Goal: Task Accomplishment & Management: Use online tool/utility

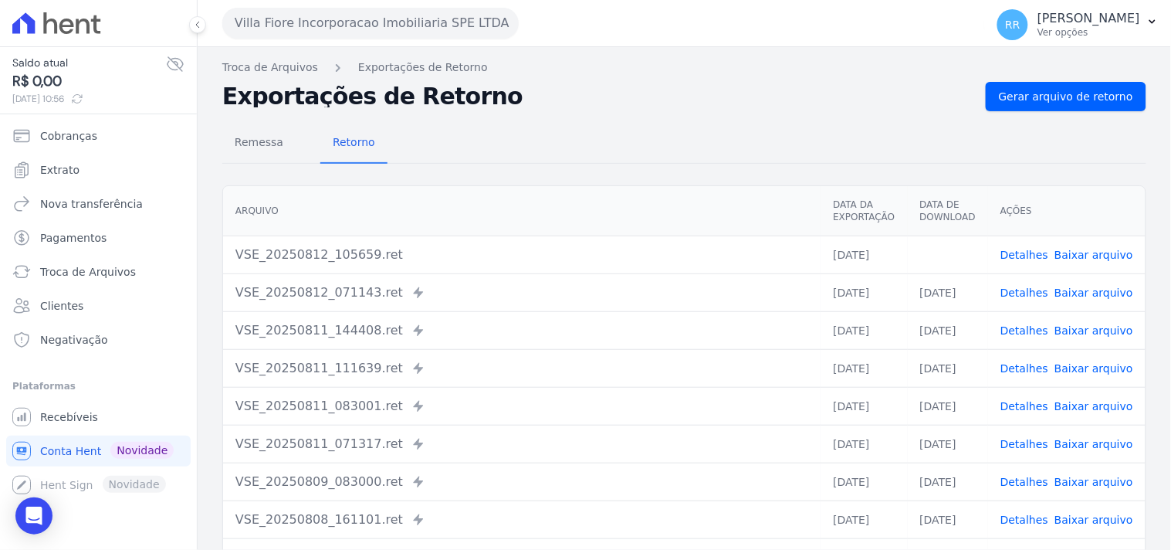
click at [1052, 256] on div "Detalhes Baixar arquivo" at bounding box center [1066, 254] width 133 height 15
click at [312, 21] on button "Villa Fiore Incorporacao Imobiliaria SPE LTDA" at bounding box center [370, 23] width 296 height 31
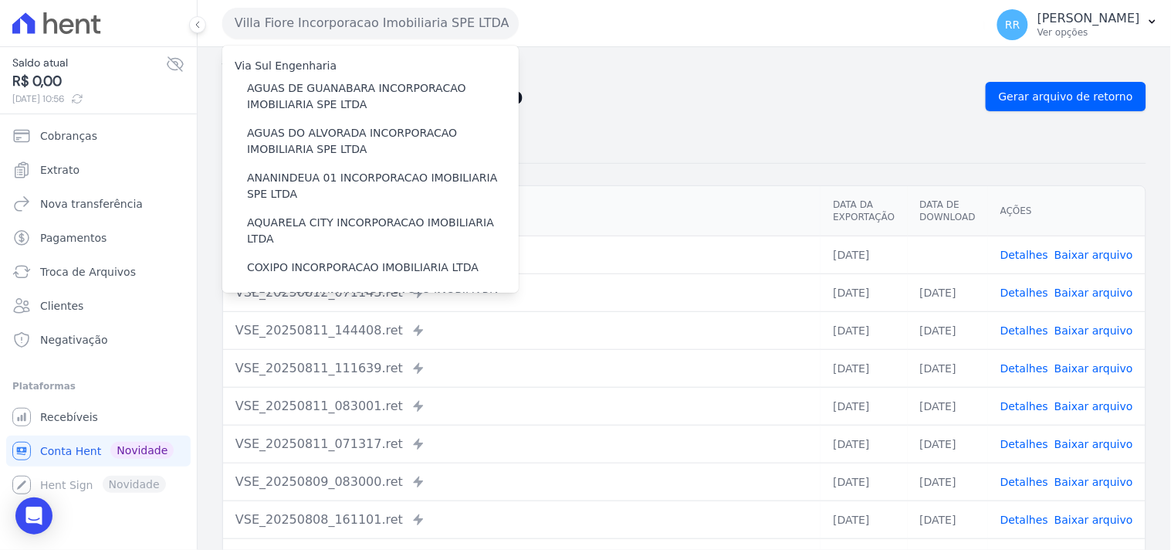
click at [1044, 249] on link "Detalhes" at bounding box center [1024, 255] width 48 height 12
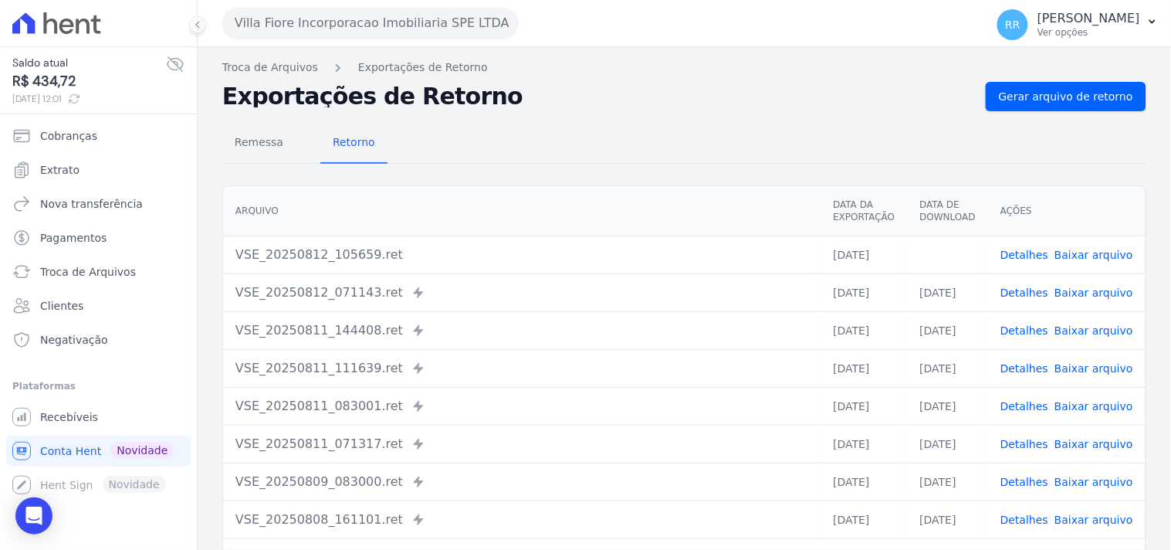
click at [1089, 258] on link "Baixar arquivo" at bounding box center [1093, 255] width 79 height 12
click at [597, 56] on div "Translation missing. Options considered were: - pt-BR.banking.file_exports.crea…" at bounding box center [684, 364] width 973 height 634
click at [1009, 105] on link "Gerar arquivo de retorno" at bounding box center [1066, 96] width 161 height 29
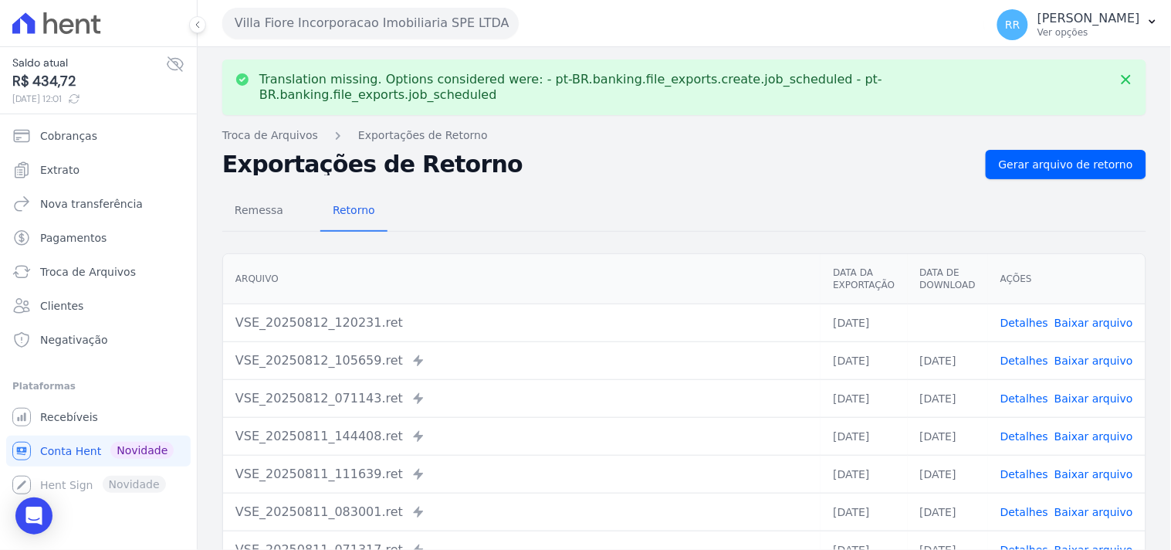
click at [1098, 316] on link "Baixar arquivo" at bounding box center [1093, 322] width 79 height 12
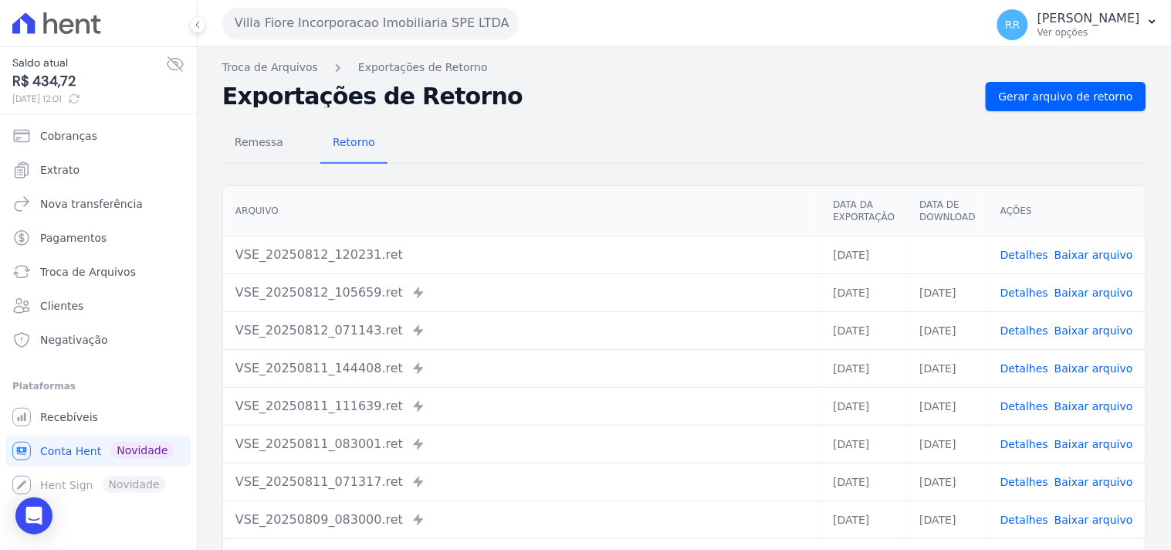
click at [621, 179] on div "Arquivo Data da Exportação Data de Download Ações VSE_20250812_120231.ret [DATE…" at bounding box center [684, 400] width 973 height 442
click at [260, 34] on button "Villa Fiore Incorporacao Imobiliaria SPE LTDA" at bounding box center [370, 23] width 296 height 31
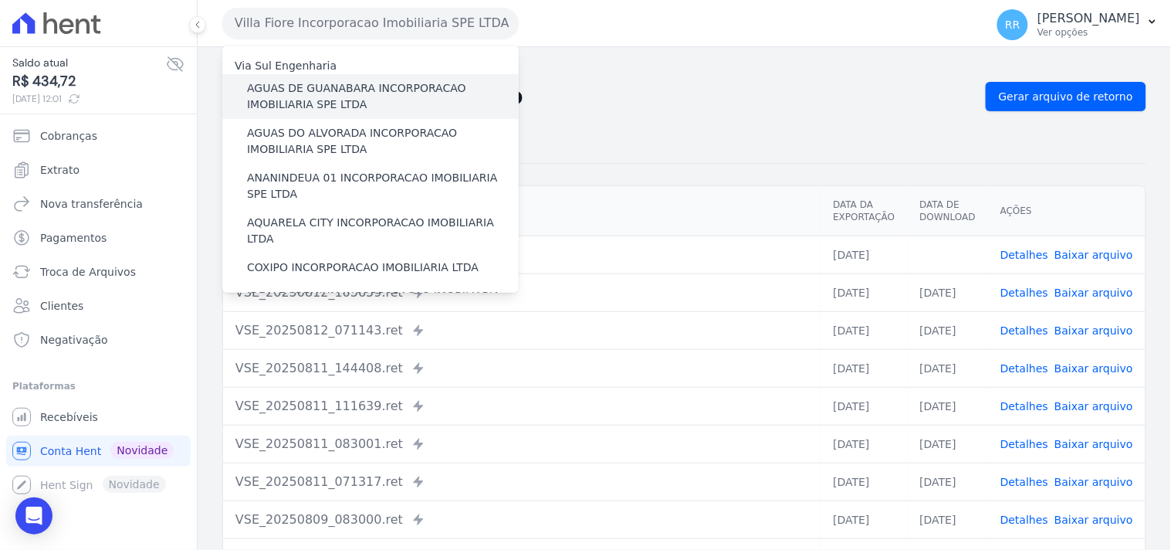
click at [326, 91] on label "AGUAS DE GUANABARA INCORPORACAO IMOBILIARIA SPE LTDA" at bounding box center [383, 96] width 272 height 32
click at [0, 0] on input "AGUAS DE GUANABARA INCORPORACAO IMOBILIARIA SPE LTDA" at bounding box center [0, 0] width 0 height 0
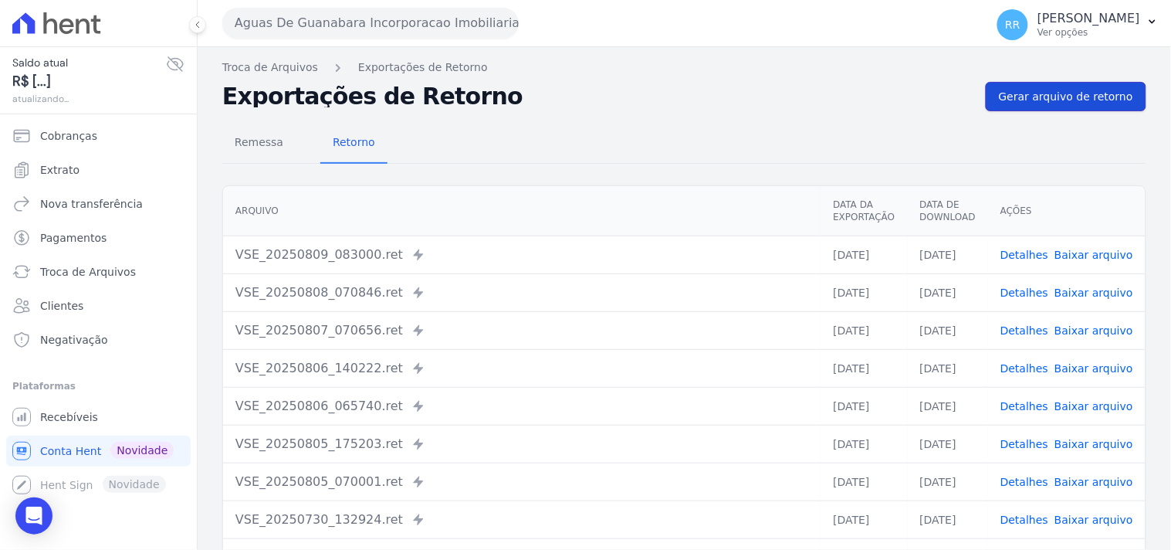
click at [1059, 99] on span "Gerar arquivo de retorno" at bounding box center [1066, 96] width 134 height 15
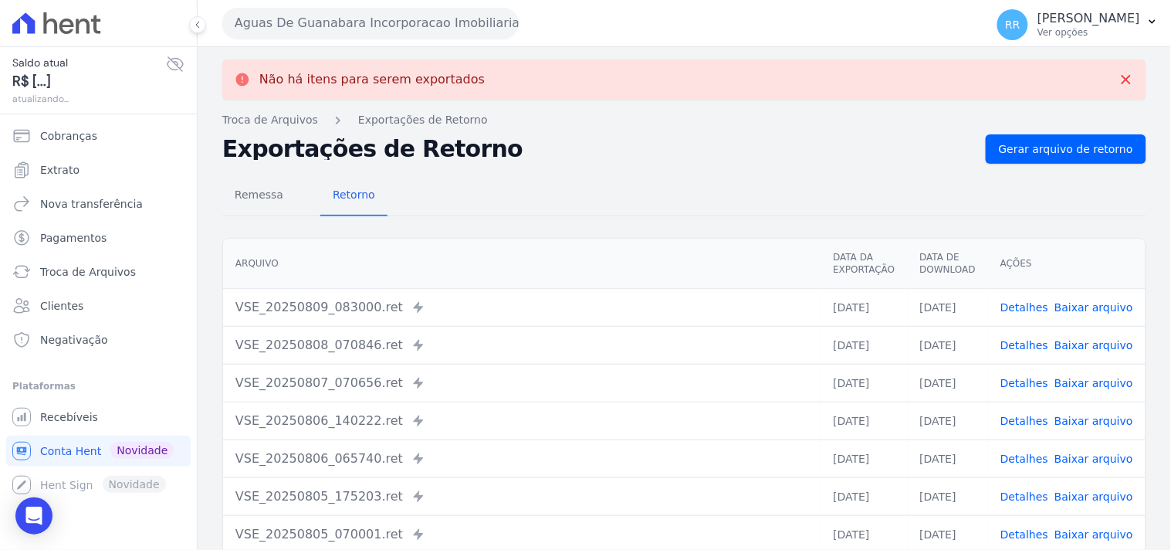
click at [499, 35] on button "Aguas De Guanabara Incorporacao Imobiliaria SPE LTDA" at bounding box center [370, 23] width 296 height 31
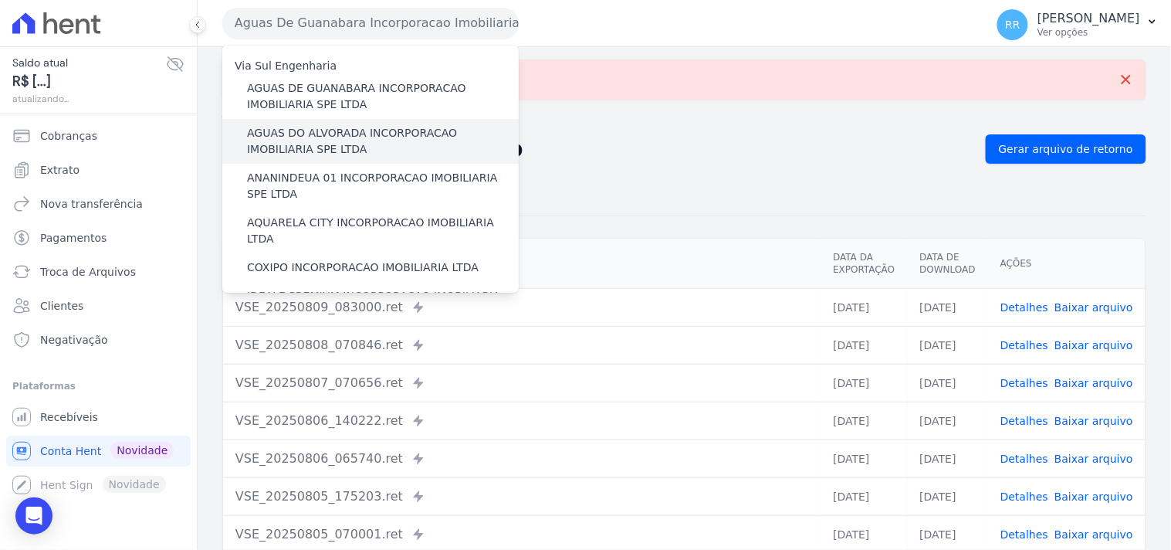
click at [337, 131] on label "AGUAS DO ALVORADA INCORPORACAO IMOBILIARIA SPE LTDA" at bounding box center [383, 141] width 272 height 32
click at [0, 0] on input "AGUAS DO ALVORADA INCORPORACAO IMOBILIARIA SPE LTDA" at bounding box center [0, 0] width 0 height 0
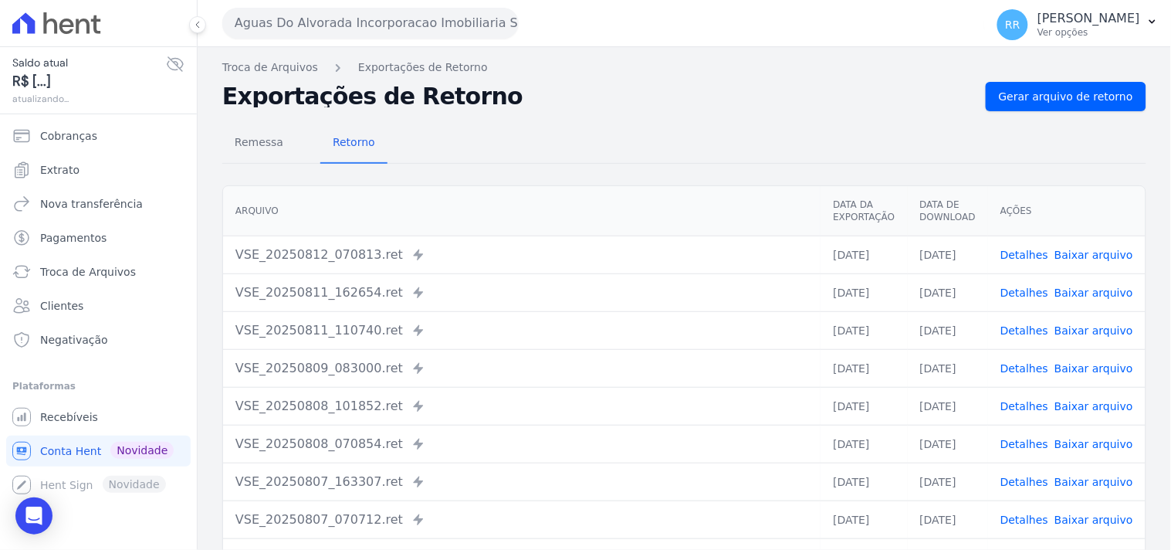
click at [1013, 130] on div "Remessa Retorno" at bounding box center [684, 143] width 924 height 40
click at [1032, 99] on span "Gerar arquivo de retorno" at bounding box center [1066, 96] width 134 height 15
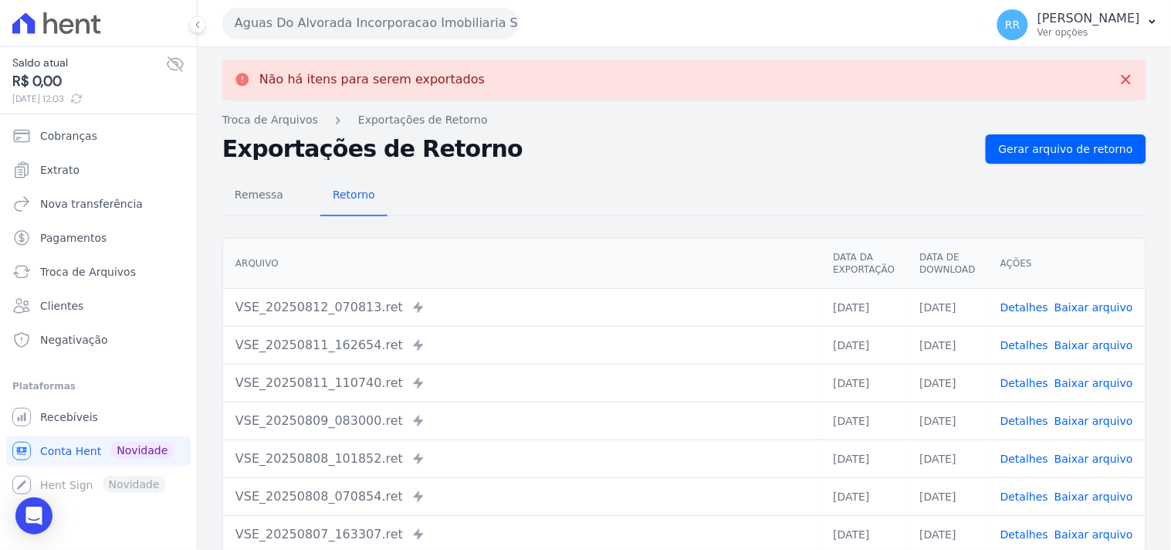
click at [437, 23] on button "Aguas Do Alvorada Incorporacao Imobiliaria SPE LTDA" at bounding box center [370, 23] width 296 height 31
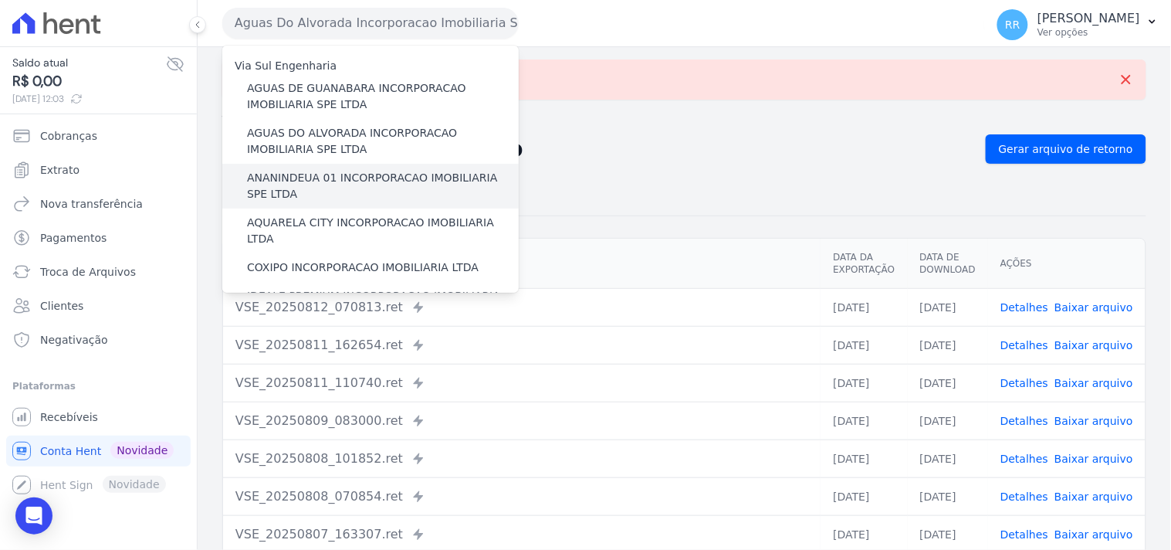
click at [318, 174] on label "ANANINDEUA 01 INCORPORACAO IMOBILIARIA SPE LTDA" at bounding box center [383, 186] width 272 height 32
click at [0, 0] on input "ANANINDEUA 01 INCORPORACAO IMOBILIARIA SPE LTDA" at bounding box center [0, 0] width 0 height 0
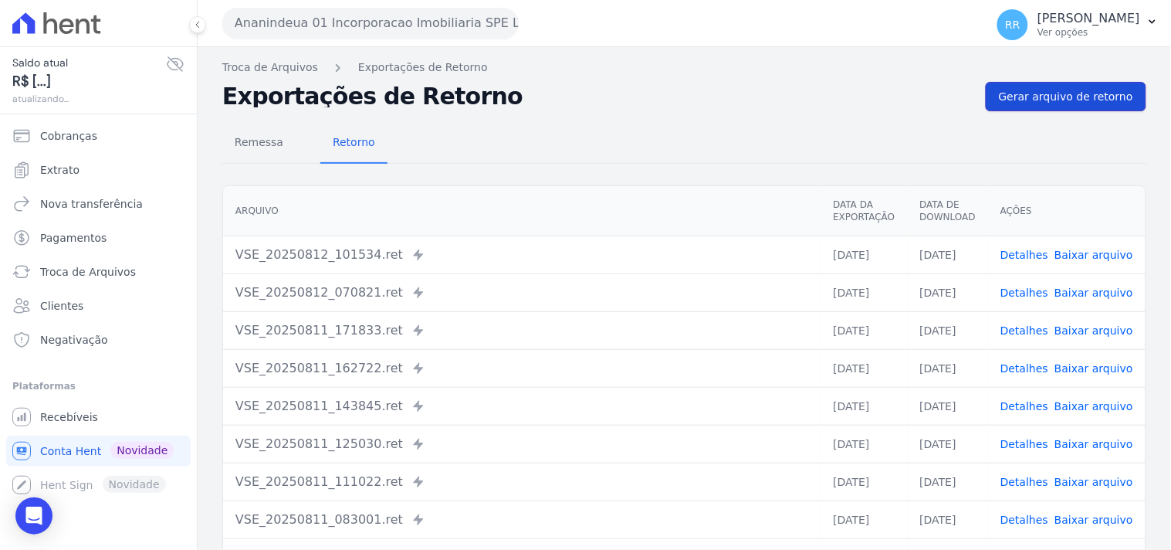
click at [1090, 107] on link "Gerar arquivo de retorno" at bounding box center [1066, 96] width 161 height 29
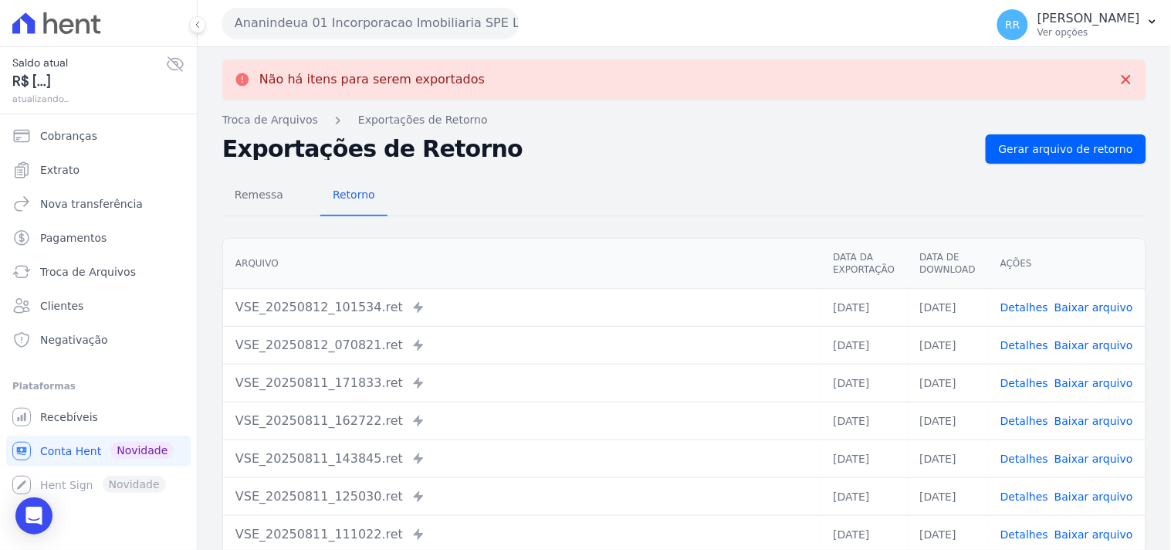
click at [307, 22] on button "Ananindeua 01 Incorporacao Imobiliaria SPE LTDA" at bounding box center [370, 23] width 296 height 31
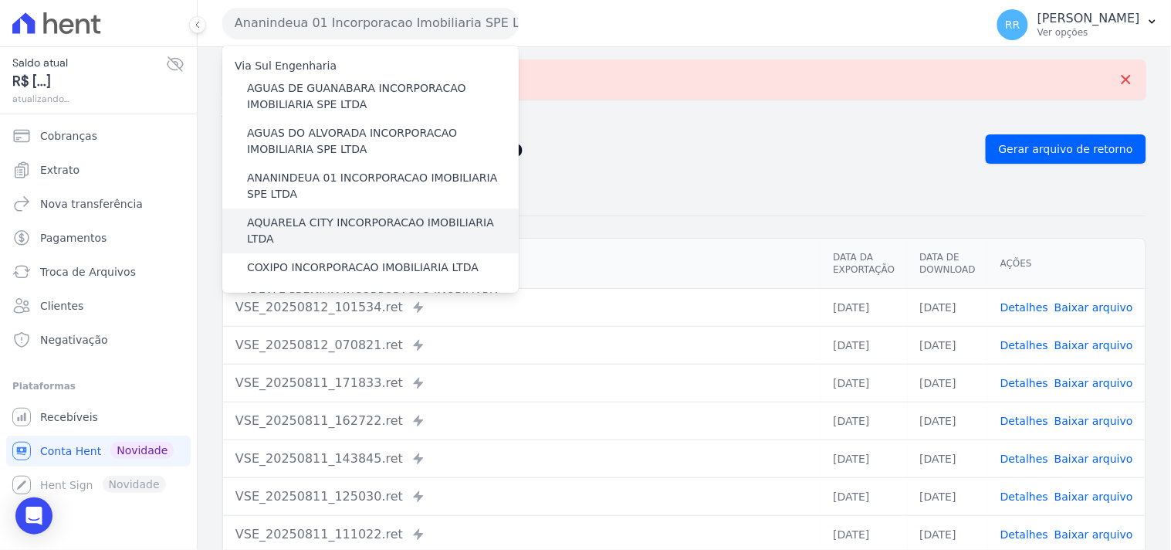
click at [317, 218] on label "AQUARELA CITY INCORPORACAO IMOBILIARIA LTDA" at bounding box center [383, 231] width 272 height 32
click at [0, 0] on input "AQUARELA CITY INCORPORACAO IMOBILIARIA LTDA" at bounding box center [0, 0] width 0 height 0
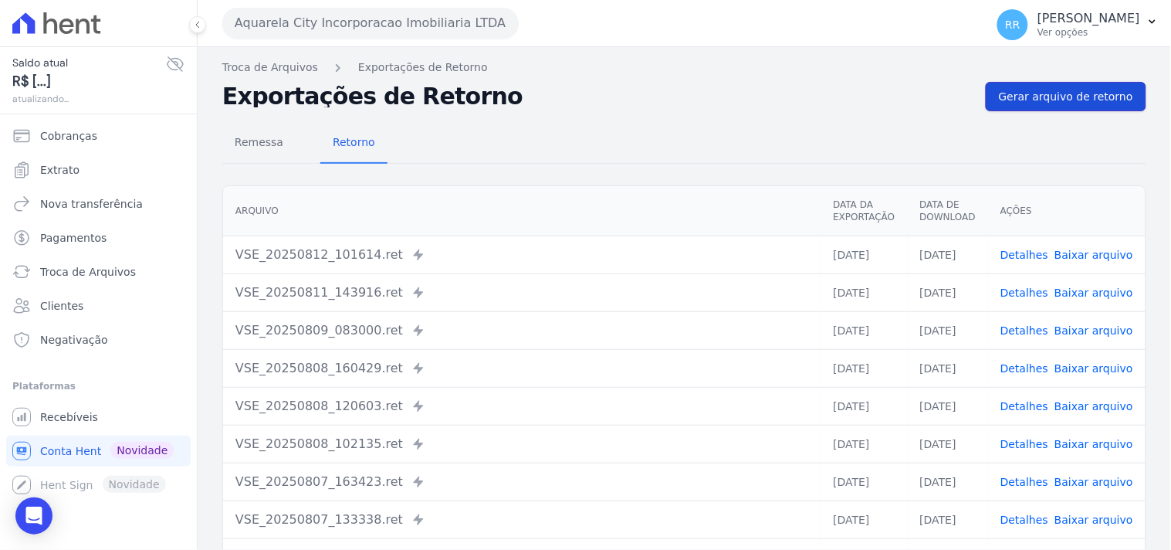
click at [1012, 108] on link "Gerar arquivo de retorno" at bounding box center [1066, 96] width 161 height 29
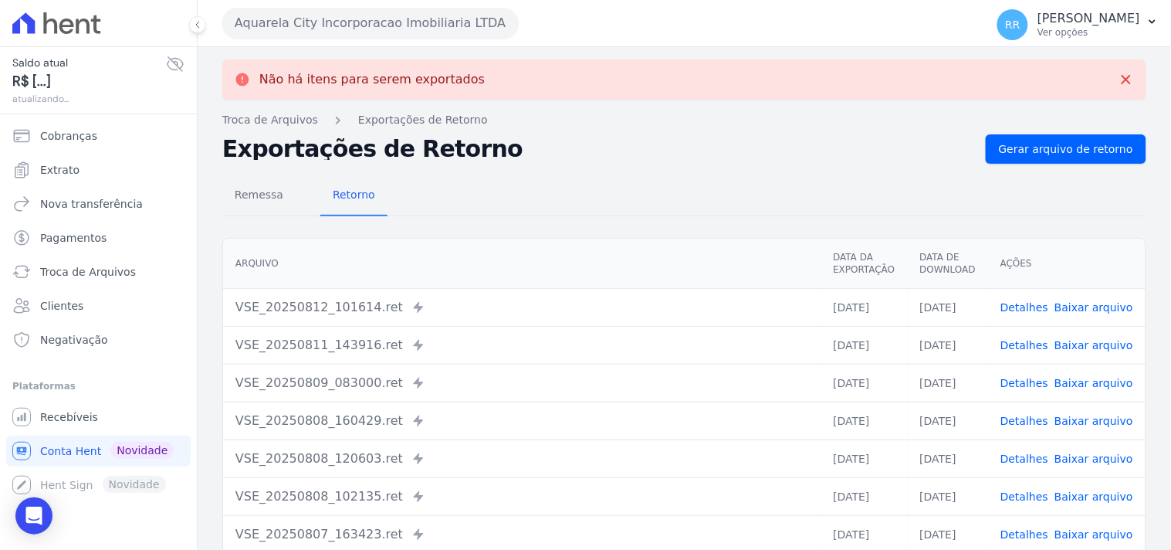
click at [276, 23] on button "Aquarela City Incorporacao Imobiliaria LTDA" at bounding box center [370, 23] width 296 height 31
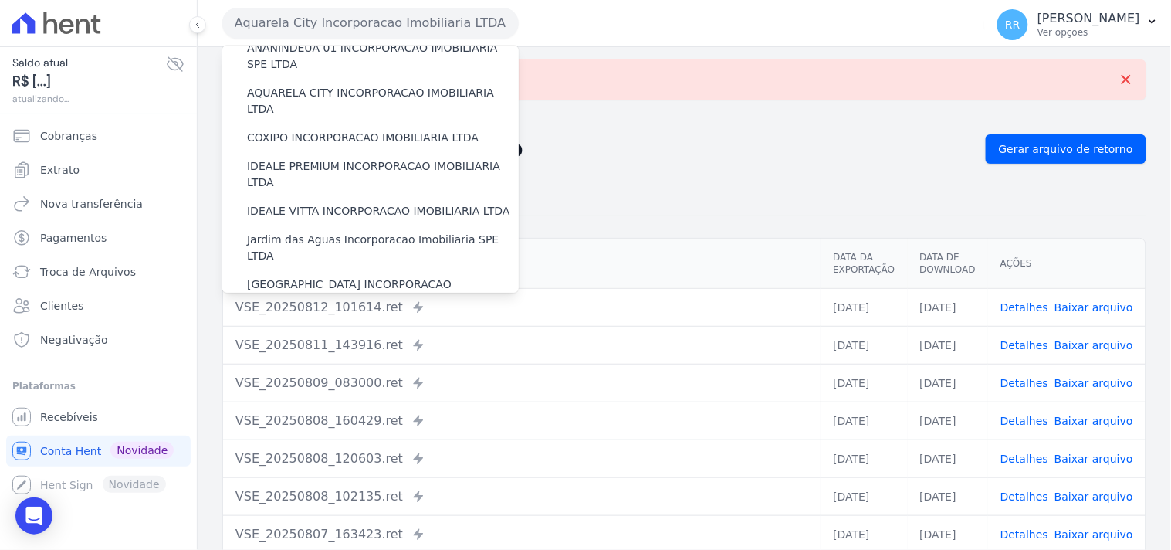
scroll to position [143, 0]
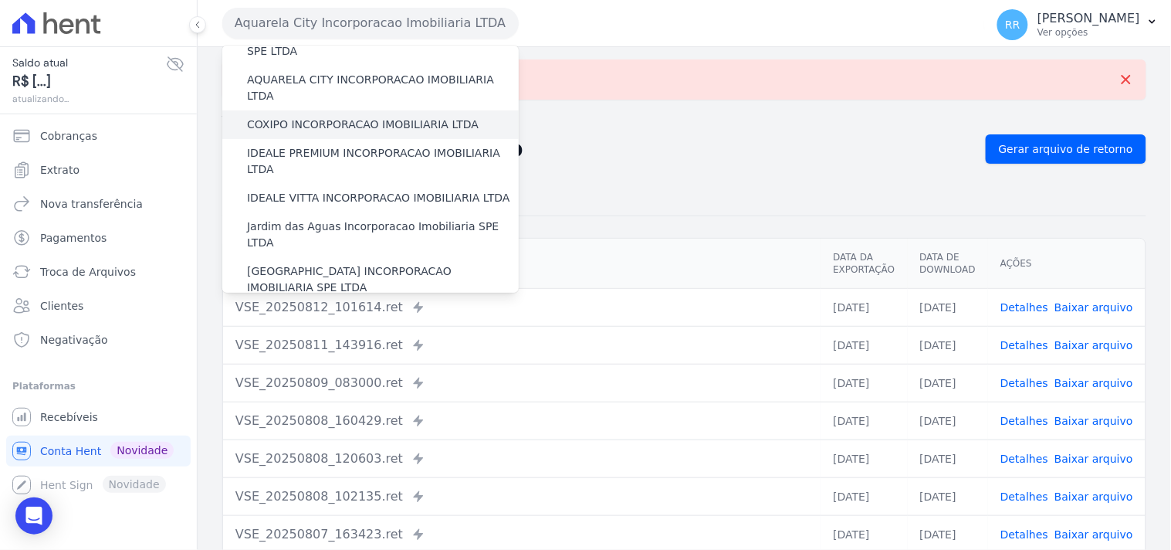
click at [313, 117] on label "COXIPO INCORPORACAO IMOBILIARIA LTDA" at bounding box center [363, 125] width 232 height 16
click at [0, 0] on input "COXIPO INCORPORACAO IMOBILIARIA LTDA" at bounding box center [0, 0] width 0 height 0
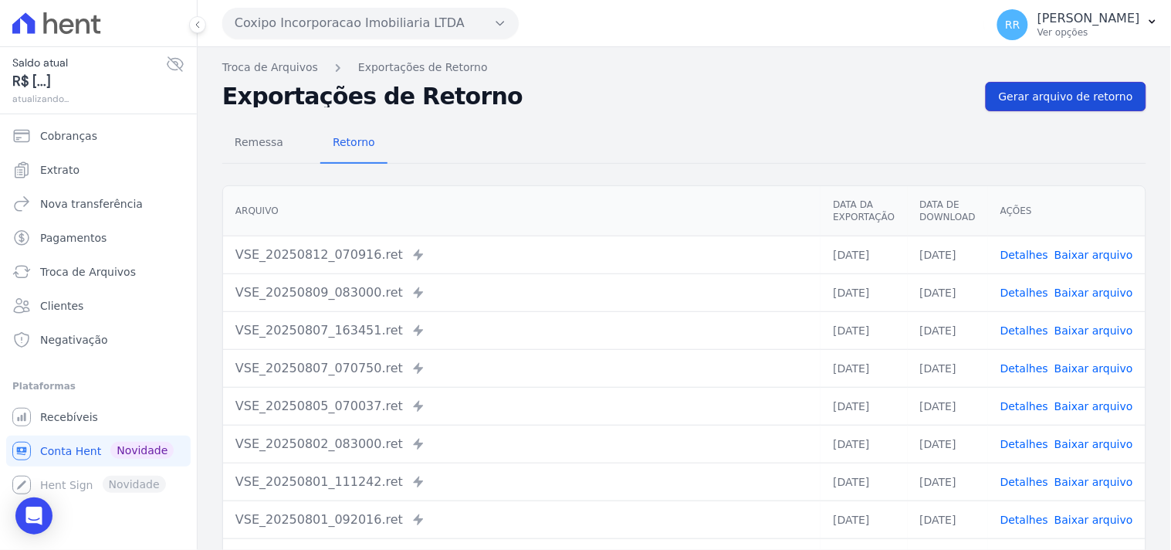
click at [1038, 90] on span "Gerar arquivo de retorno" at bounding box center [1066, 96] width 134 height 15
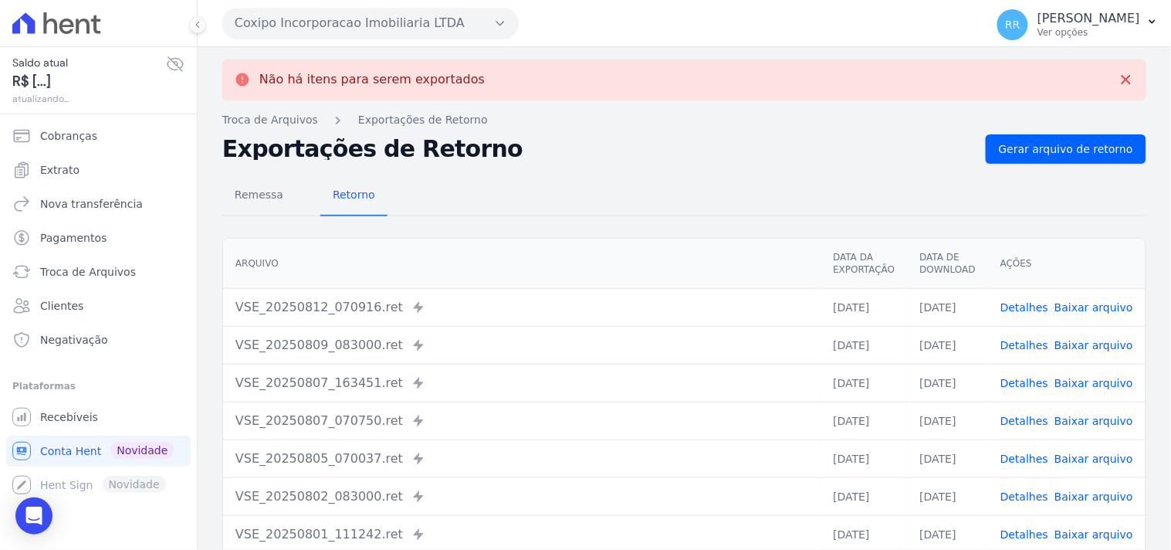
click at [357, 35] on button "Coxipo Incorporacao Imobiliaria LTDA" at bounding box center [370, 23] width 296 height 31
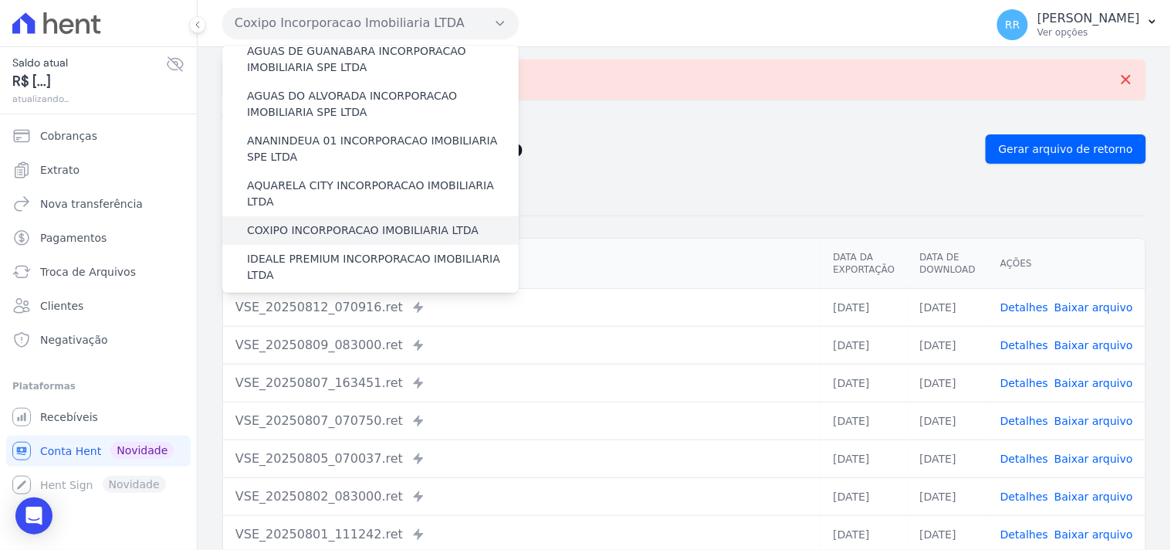
scroll to position [57, 0]
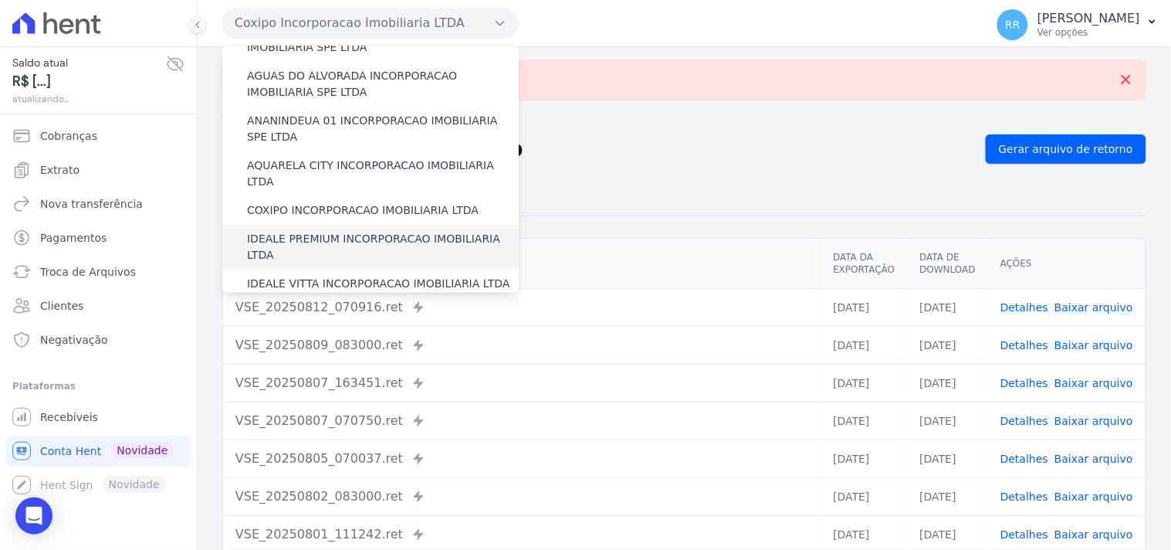
click at [313, 231] on label "IDEALE PREMIUM INCORPORACAO IMOBILIARIA LTDA" at bounding box center [383, 247] width 272 height 32
click at [0, 0] on input "IDEALE PREMIUM INCORPORACAO IMOBILIARIA LTDA" at bounding box center [0, 0] width 0 height 0
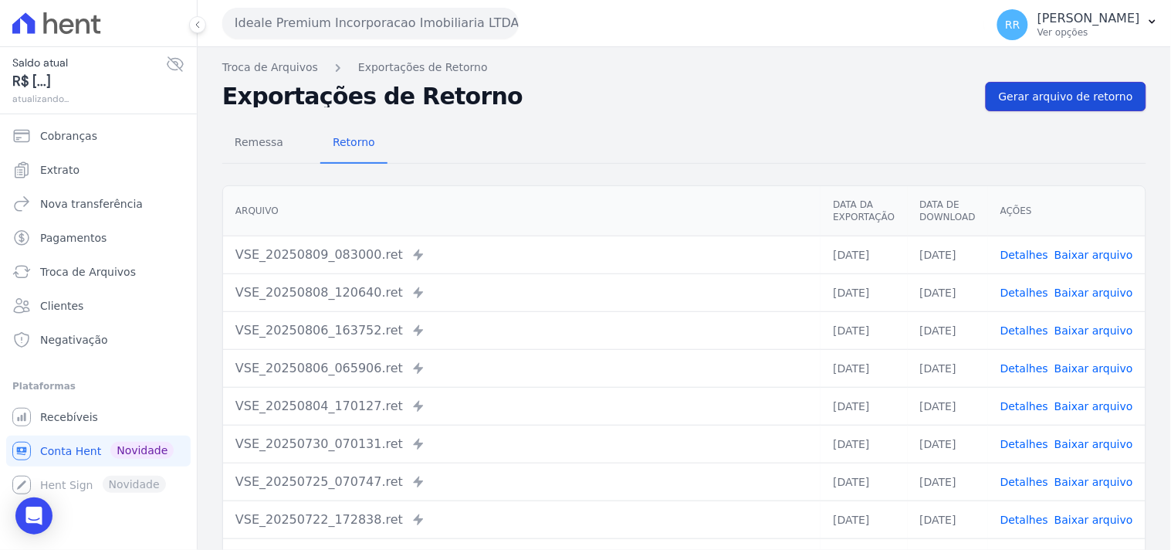
click at [1060, 100] on span "Gerar arquivo de retorno" at bounding box center [1066, 96] width 134 height 15
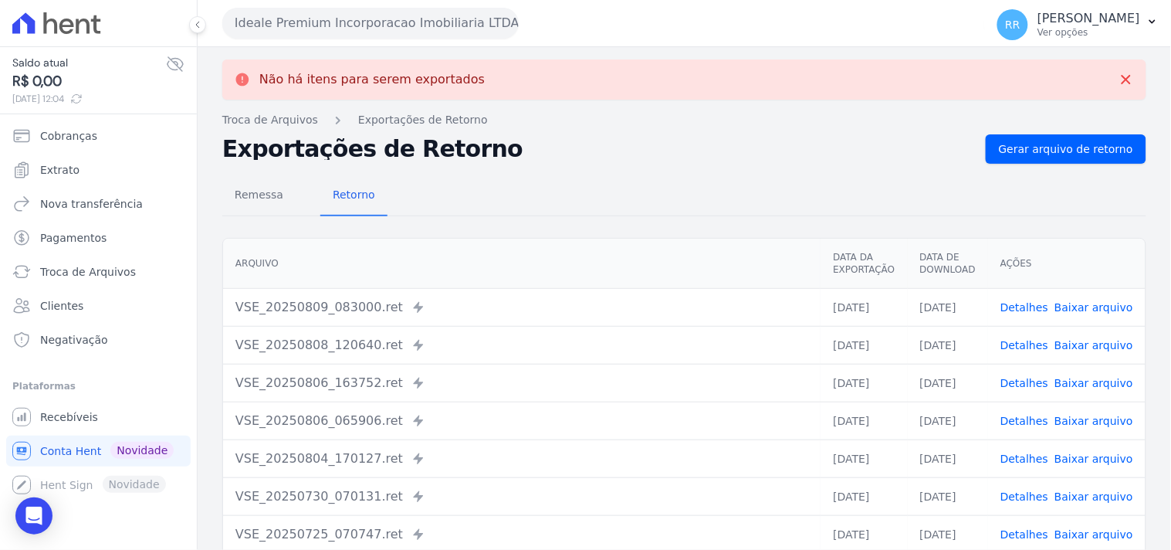
click at [270, 23] on button "Ideale Premium Incorporacao Imobiliaria LTDA" at bounding box center [370, 23] width 296 height 31
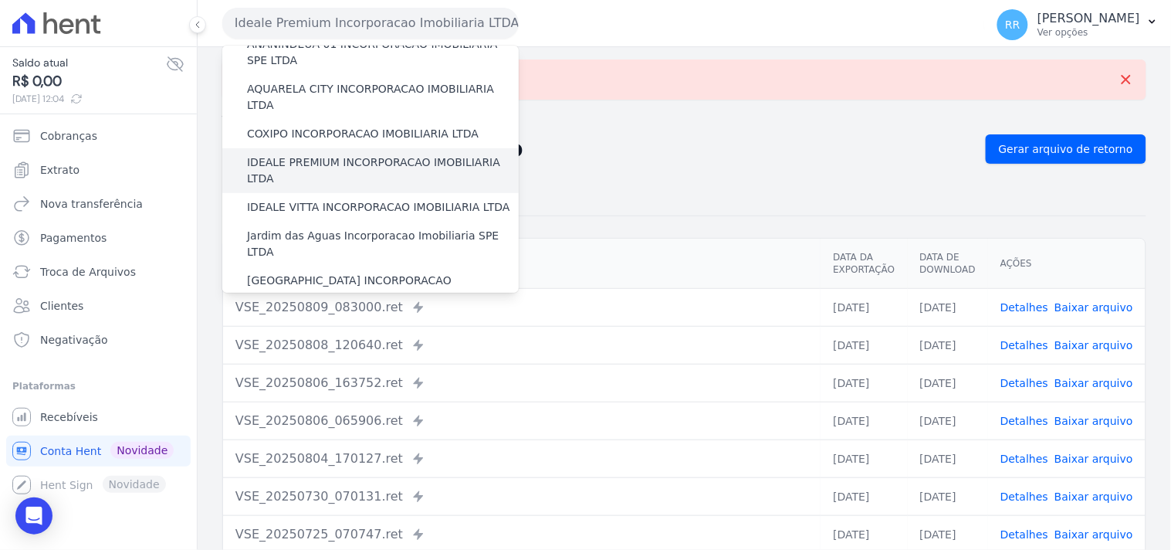
scroll to position [143, 0]
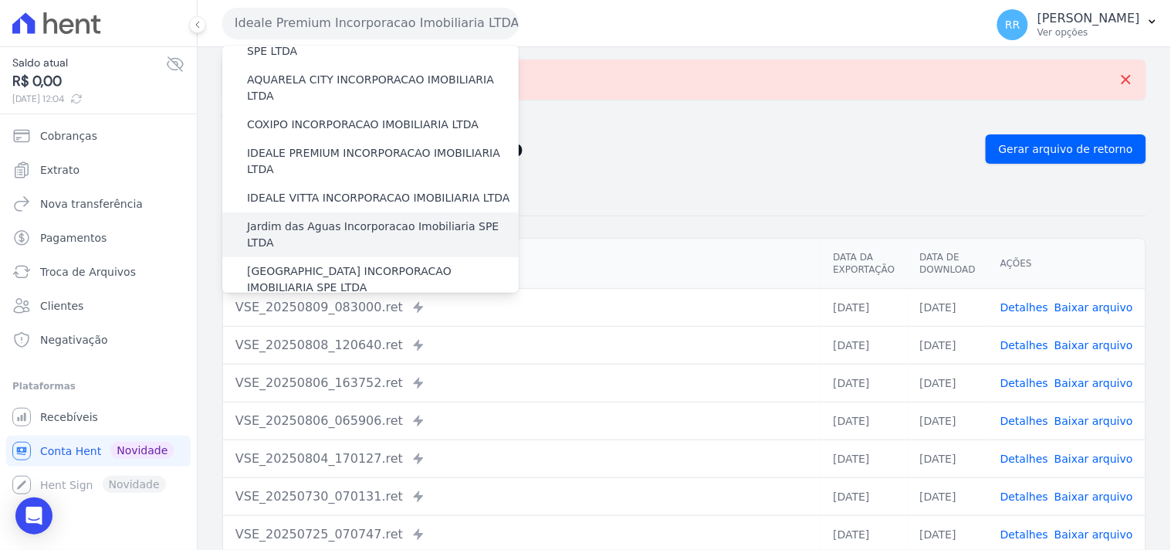
click at [294, 218] on label "Jardim das Aguas Incorporacao Imobiliaria SPE LTDA" at bounding box center [383, 234] width 272 height 32
click at [0, 0] on input "Jardim das Aguas Incorporacao Imobiliaria SPE LTDA" at bounding box center [0, 0] width 0 height 0
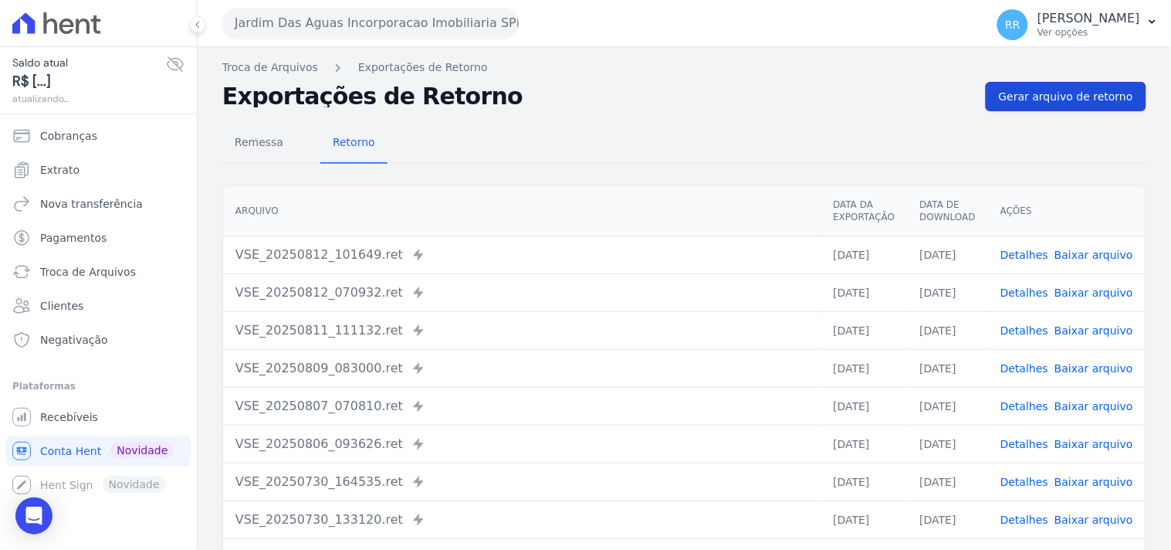
click at [1113, 90] on span "Gerar arquivo de retorno" at bounding box center [1066, 96] width 134 height 15
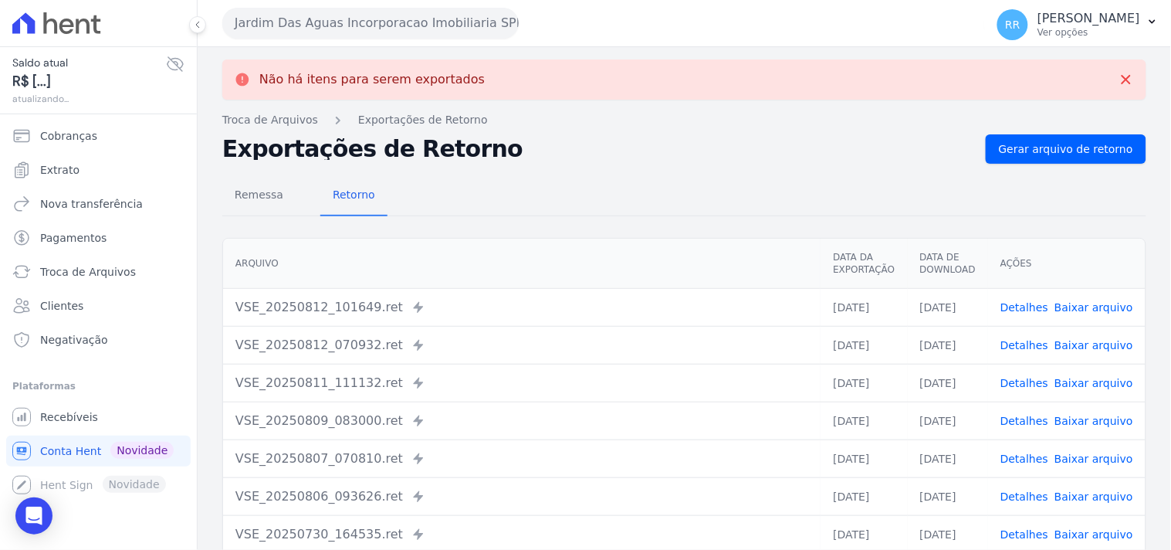
click at [446, 16] on button "Jardim Das Aguas Incorporacao Imobiliaria SPE LTDA" at bounding box center [370, 23] width 296 height 31
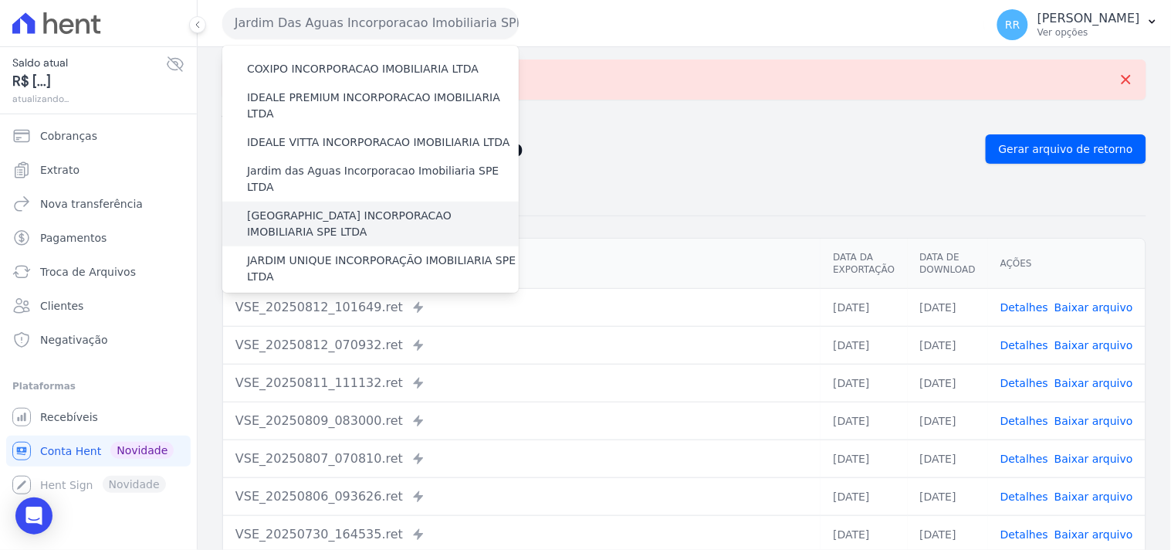
scroll to position [199, 0]
click at [355, 207] on label "[GEOGRAPHIC_DATA] INCORPORACAO IMOBILIARIA SPE LTDA" at bounding box center [383, 223] width 272 height 32
click at [0, 0] on input "[GEOGRAPHIC_DATA] INCORPORACAO IMOBILIARIA SPE LTDA" at bounding box center [0, 0] width 0 height 0
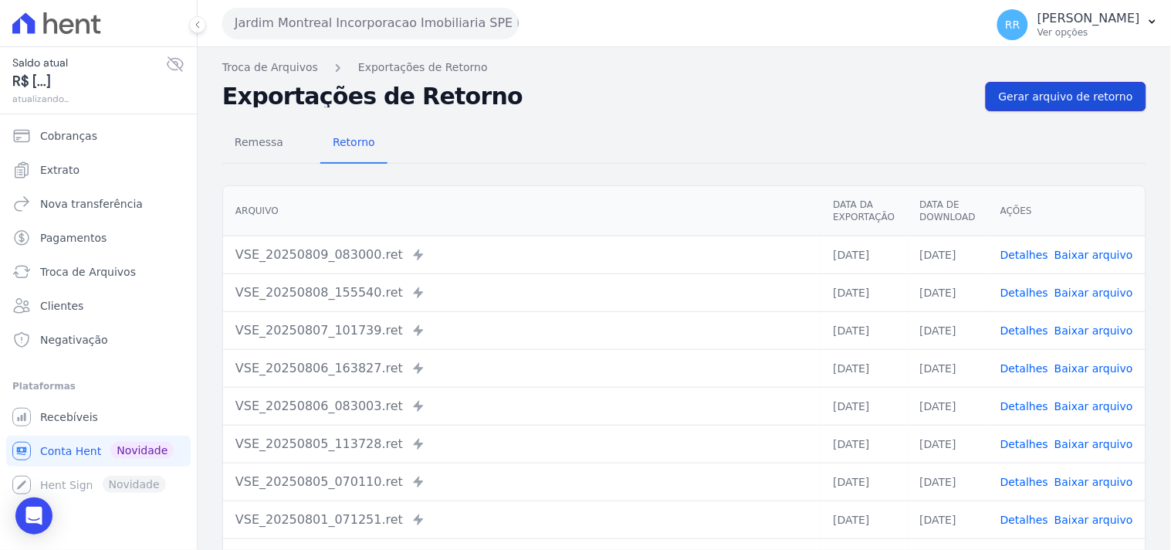
click at [1059, 101] on span "Gerar arquivo de retorno" at bounding box center [1066, 96] width 134 height 15
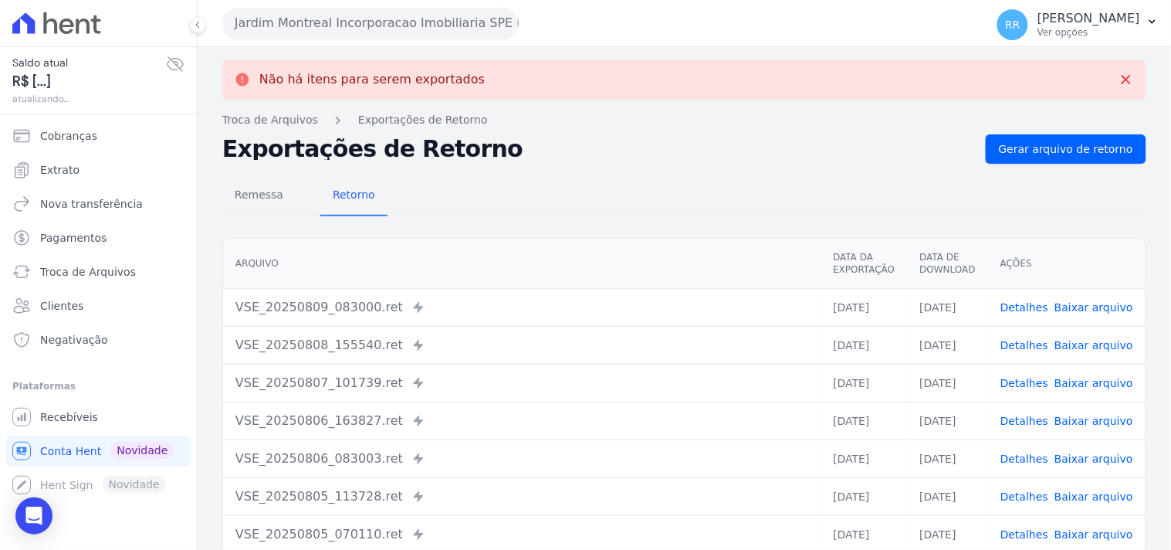
click at [391, 22] on button "Jardim Montreal Incorporacao Imobiliaria SPE LTDA" at bounding box center [370, 23] width 296 height 31
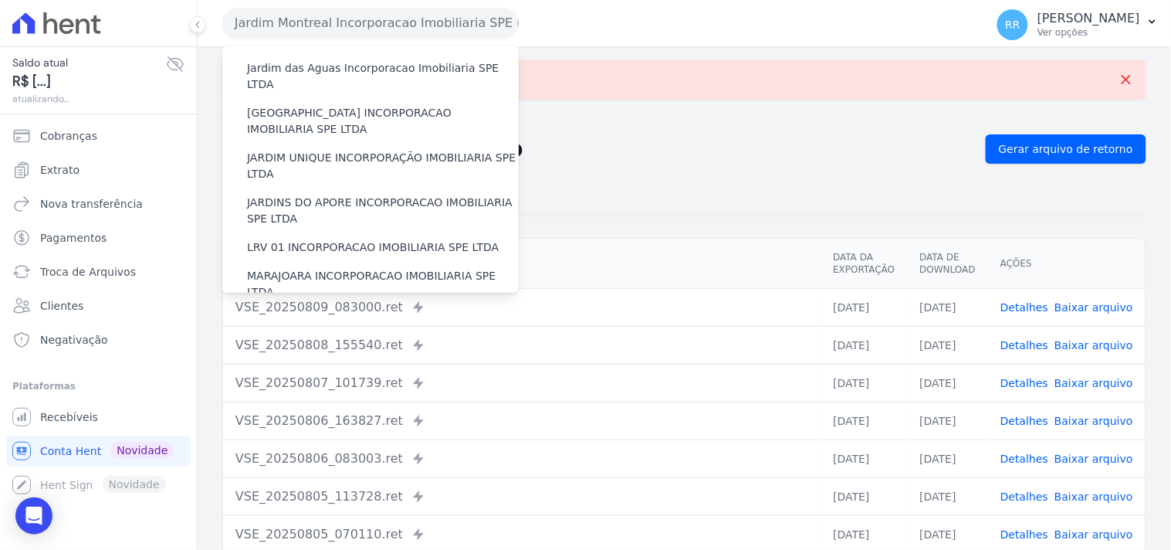
scroll to position [314, 0]
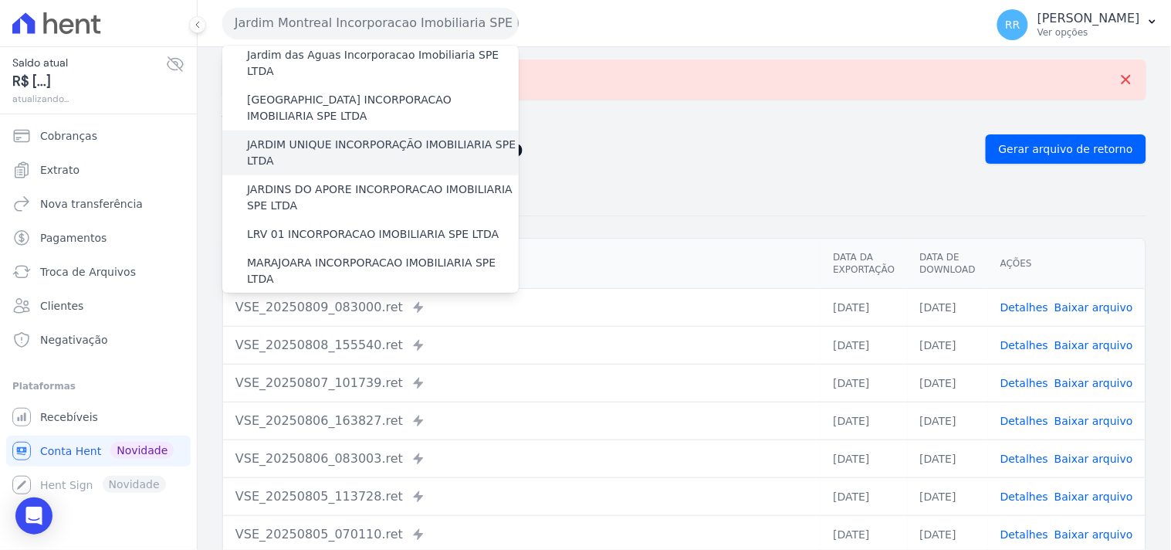
click at [338, 137] on label "JARDIM UNIQUE INCORPORAÇÃO IMOBILIARIA SPE LTDA" at bounding box center [383, 153] width 272 height 32
click at [0, 0] on input "JARDIM UNIQUE INCORPORAÇÃO IMOBILIARIA SPE LTDA" at bounding box center [0, 0] width 0 height 0
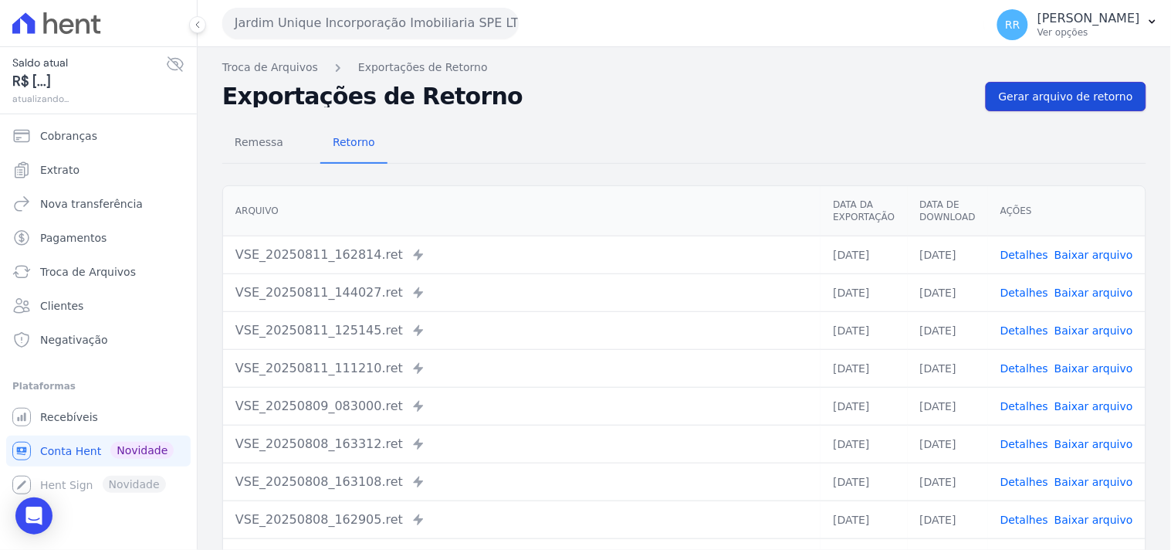
click at [1043, 108] on link "Gerar arquivo de retorno" at bounding box center [1066, 96] width 161 height 29
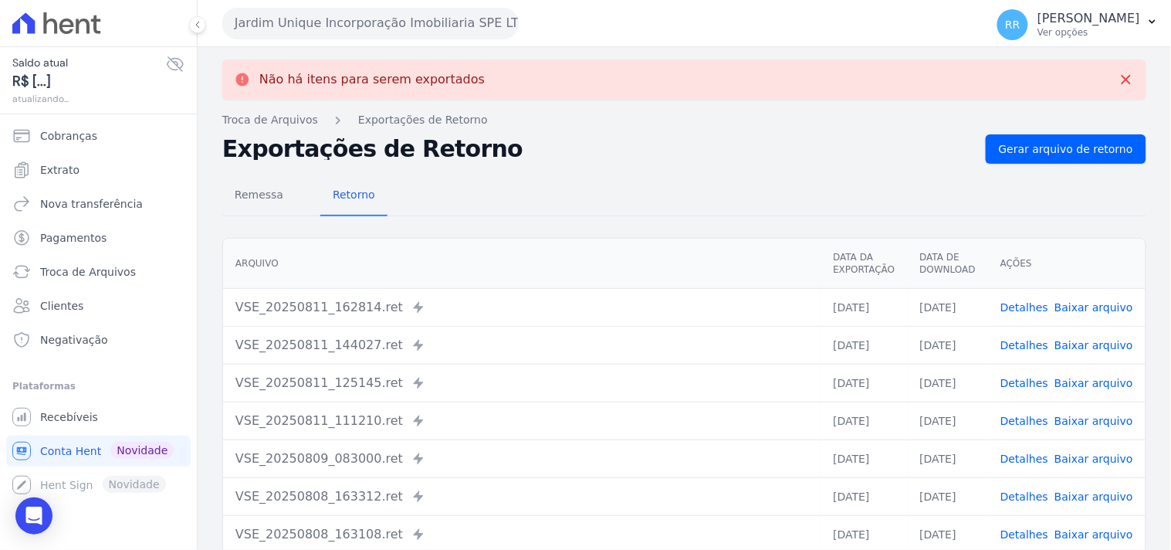
click at [313, 36] on button "Jardim Unique Incorporação Imobiliaria SPE LTDA" at bounding box center [370, 23] width 296 height 31
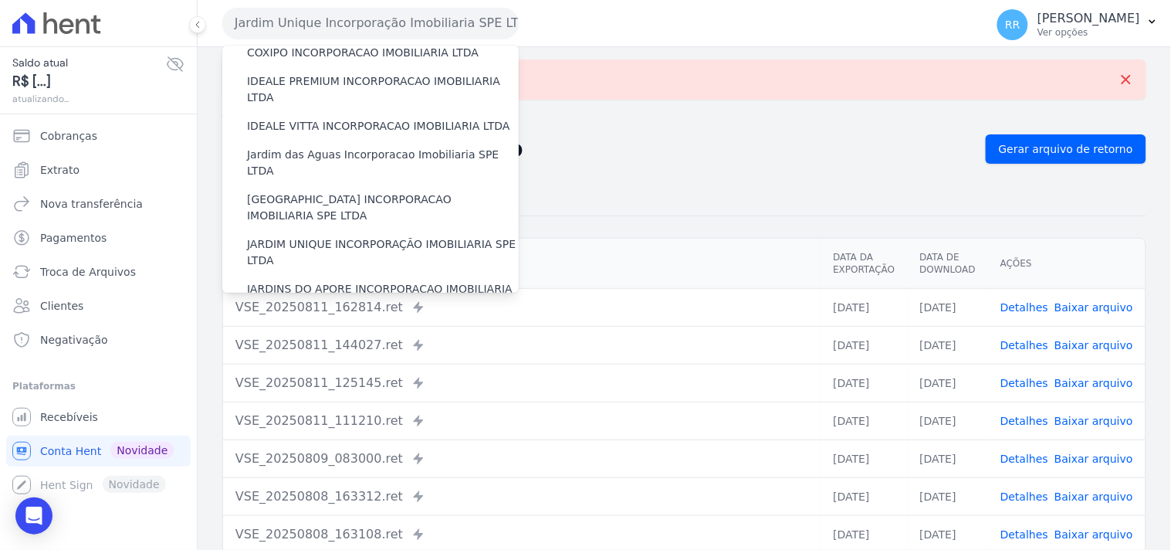
scroll to position [228, 0]
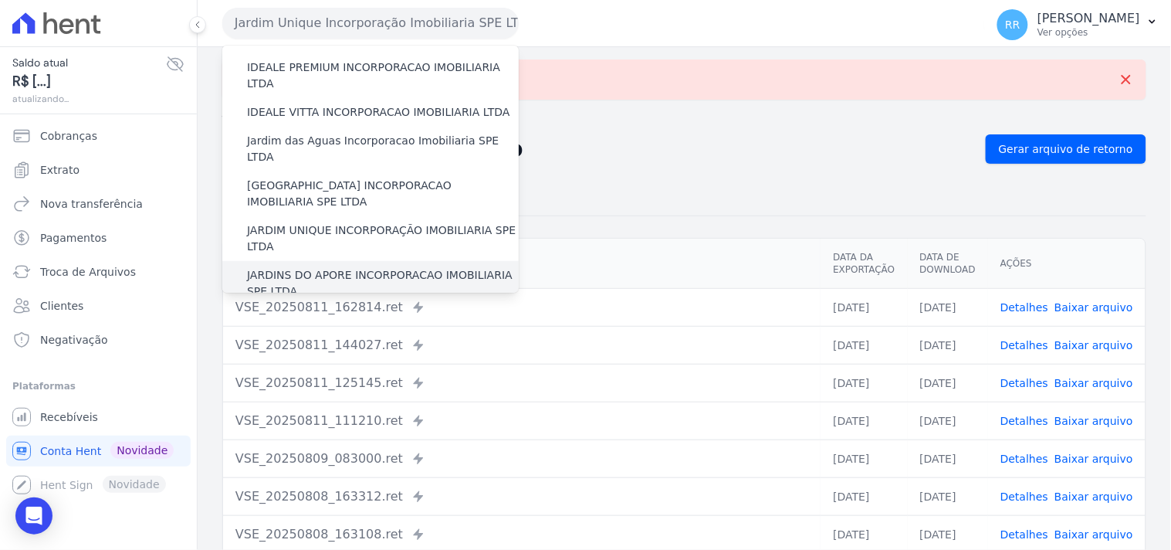
click at [353, 267] on label "JARDINS DO APORE INCORPORACAO IMOBILIARIA SPE LTDA" at bounding box center [383, 283] width 272 height 32
click at [0, 0] on input "JARDINS DO APORE INCORPORACAO IMOBILIARIA SPE LTDA" at bounding box center [0, 0] width 0 height 0
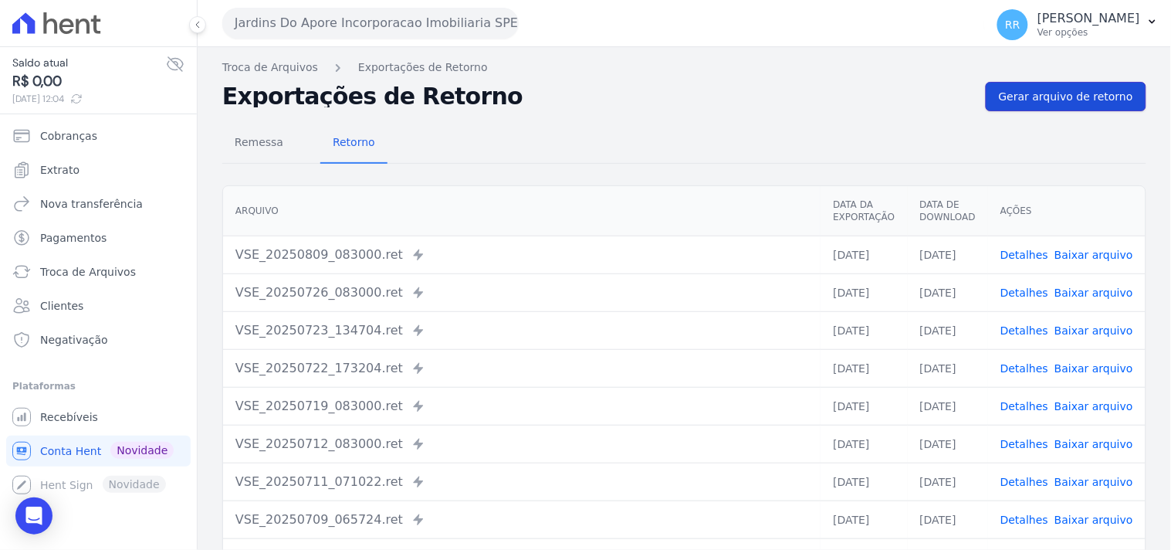
click at [1078, 107] on link "Gerar arquivo de retorno" at bounding box center [1066, 96] width 161 height 29
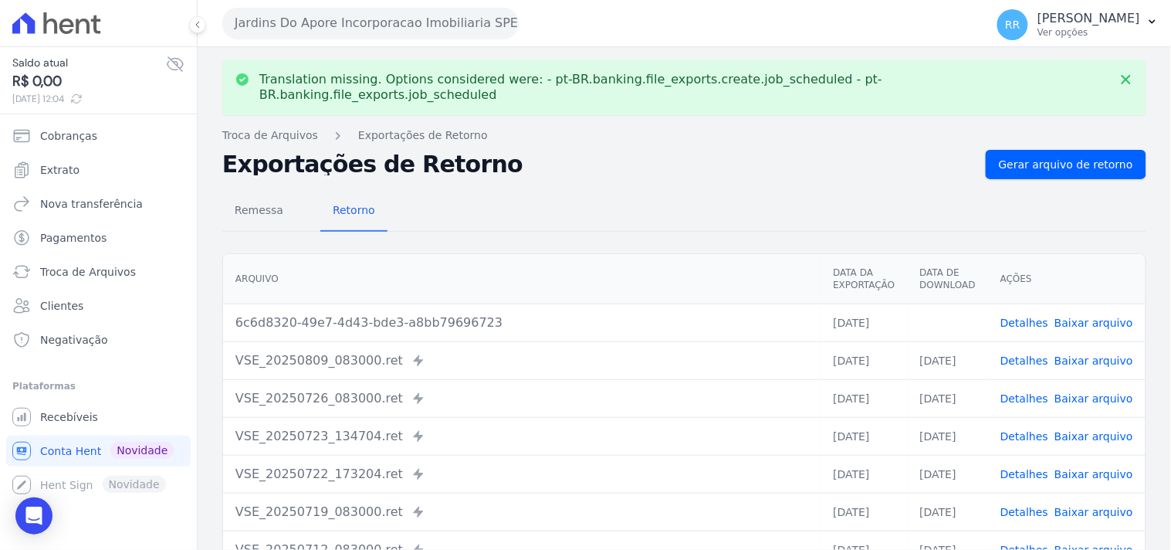
click at [1074, 316] on link "Baixar arquivo" at bounding box center [1093, 322] width 79 height 12
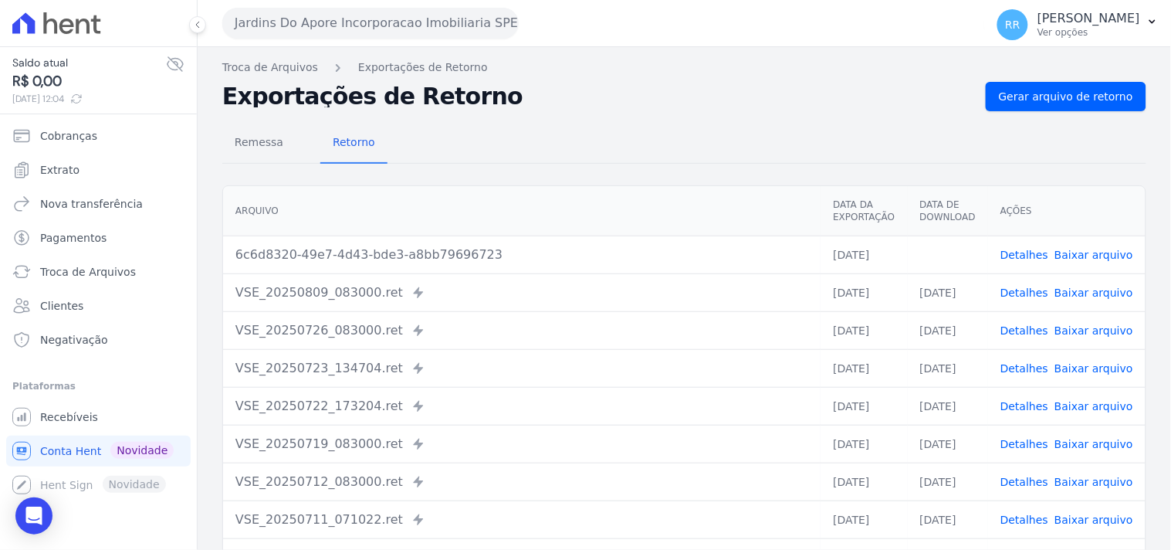
click at [801, 147] on div "Remessa Retorno" at bounding box center [684, 143] width 924 height 40
click at [354, 28] on button "Jardins Do Apore Incorporacao Imobiliaria SPE LTDA" at bounding box center [370, 23] width 296 height 31
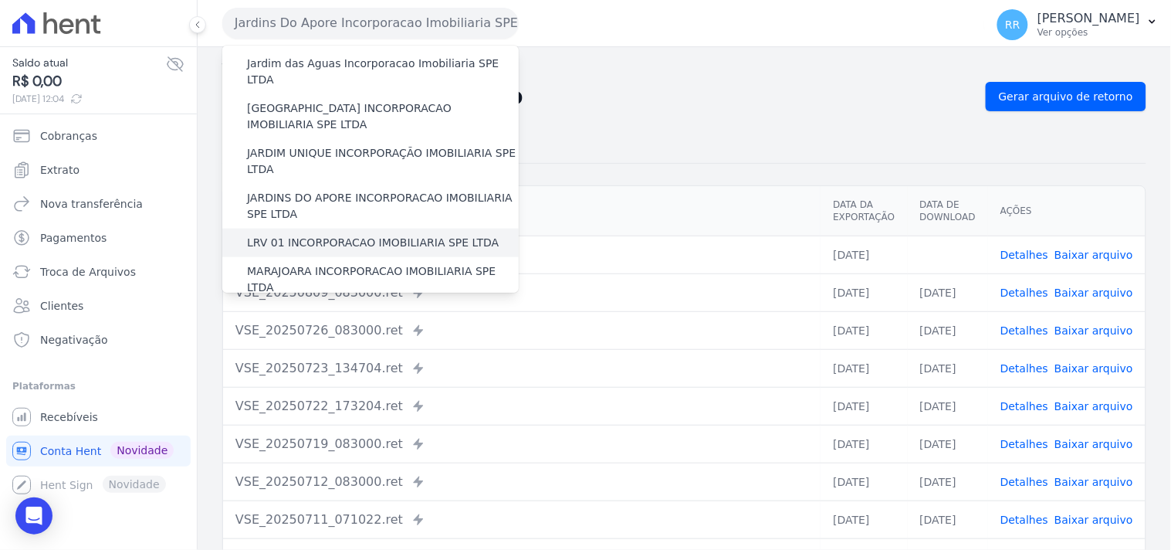
scroll to position [314, 0]
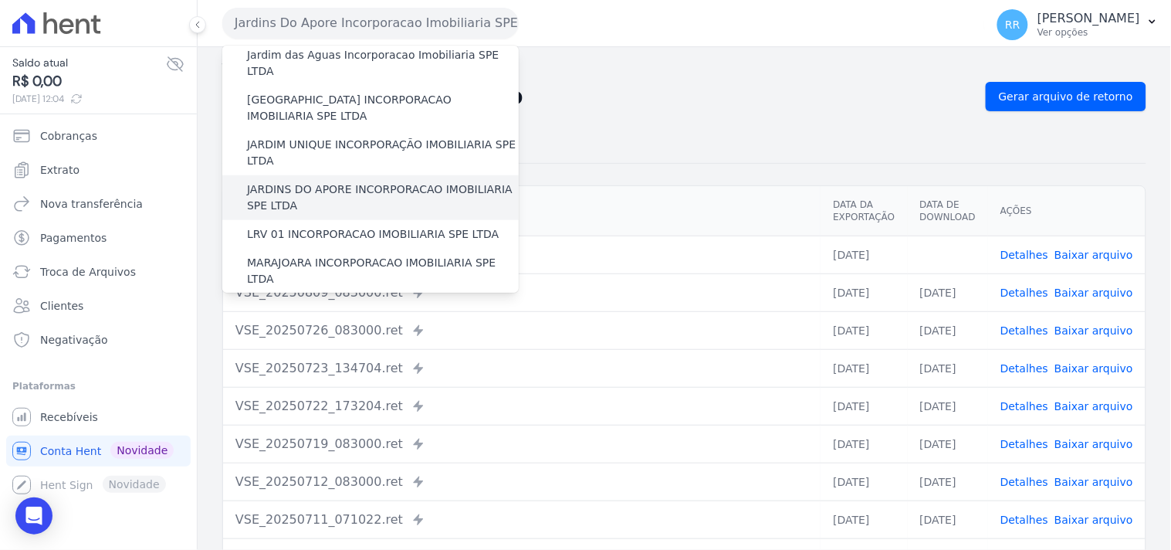
click at [336, 185] on div "JARDINS DO APORE INCORPORACAO IMOBILIARIA SPE LTDA" at bounding box center [370, 197] width 296 height 45
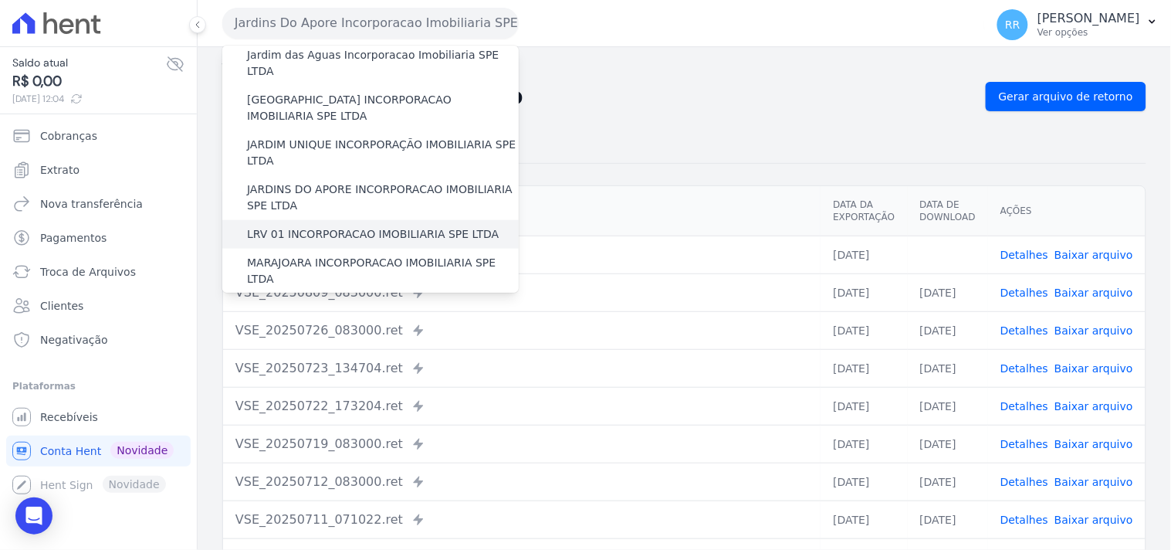
click at [326, 226] on label "LRV 01 INCORPORACAO IMOBILIARIA SPE LTDA" at bounding box center [373, 234] width 252 height 16
click at [0, 0] on input "LRV 01 INCORPORACAO IMOBILIARIA SPE LTDA" at bounding box center [0, 0] width 0 height 0
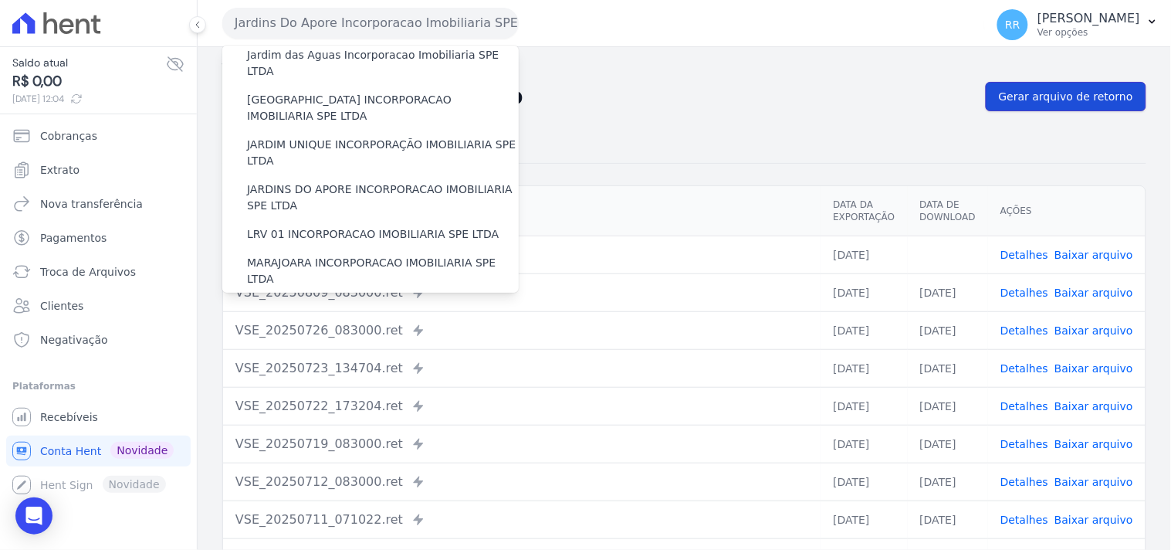
click at [1066, 101] on span "Gerar arquivo de retorno" at bounding box center [1066, 96] width 134 height 15
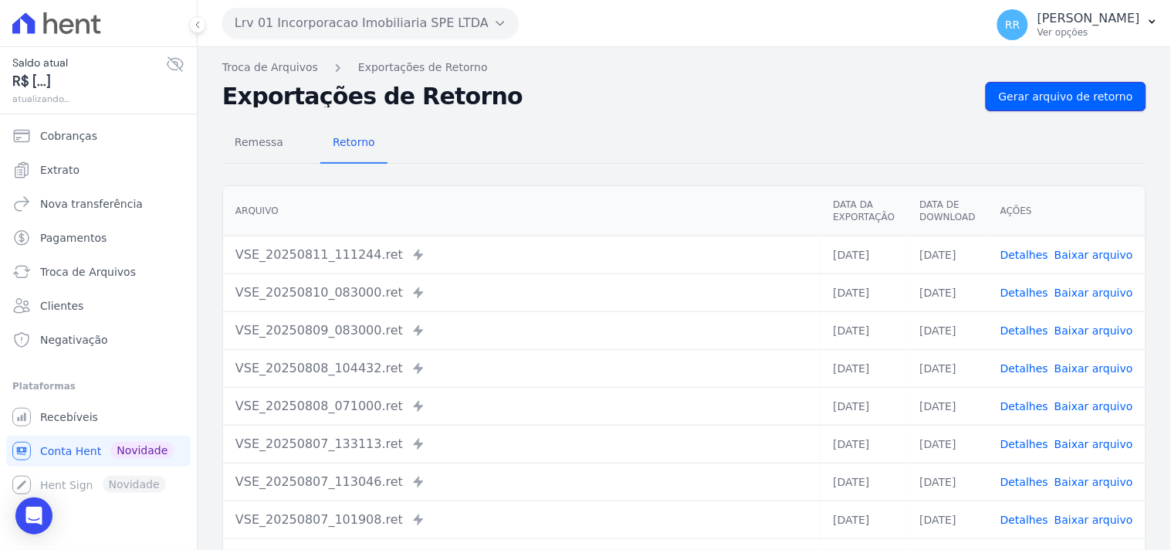
click at [1066, 101] on span "Gerar arquivo de retorno" at bounding box center [1066, 96] width 134 height 15
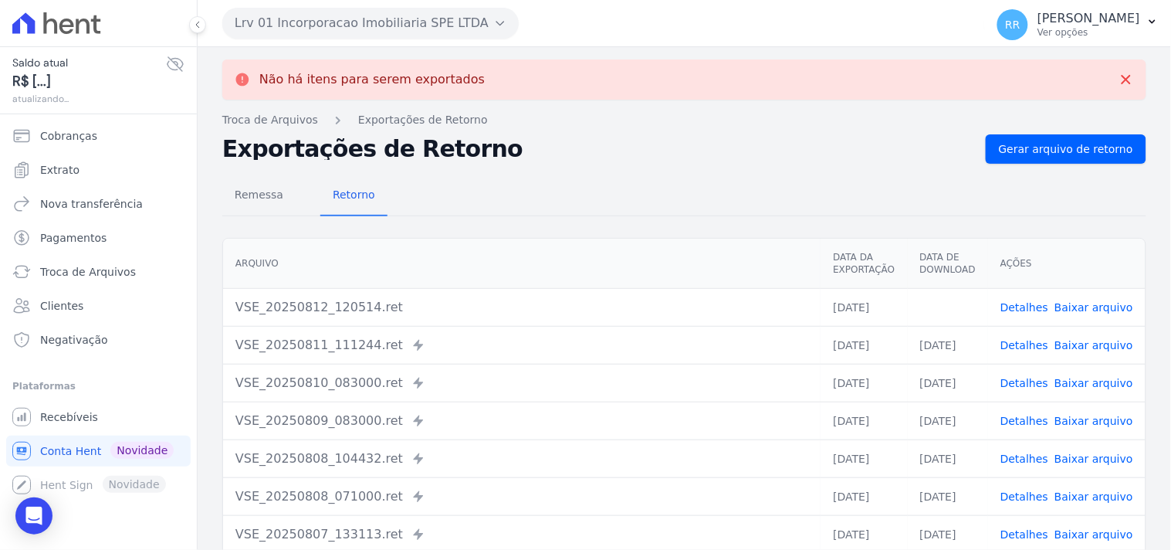
click at [303, 31] on button "Lrv 01 Incorporacao Imobiliaria SPE LTDA" at bounding box center [370, 23] width 296 height 31
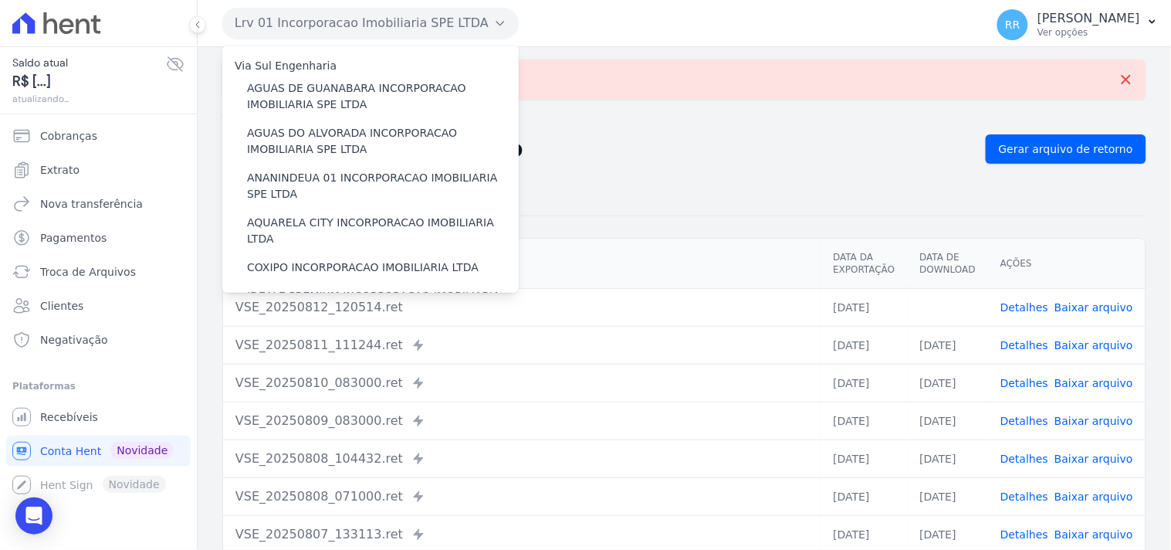
click at [1089, 304] on link "Baixar arquivo" at bounding box center [1093, 307] width 79 height 12
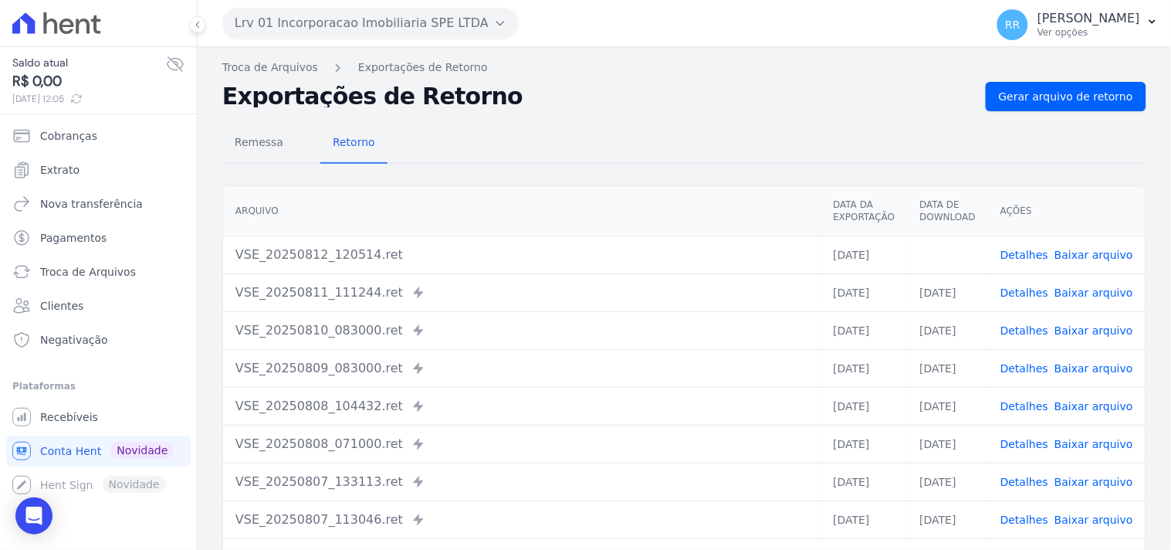
click at [520, 96] on h2 "Exportações de Retorno" at bounding box center [597, 97] width 751 height 22
click at [374, 37] on button "Lrv 01 Incorporacao Imobiliaria SPE LTDA" at bounding box center [370, 23] width 296 height 31
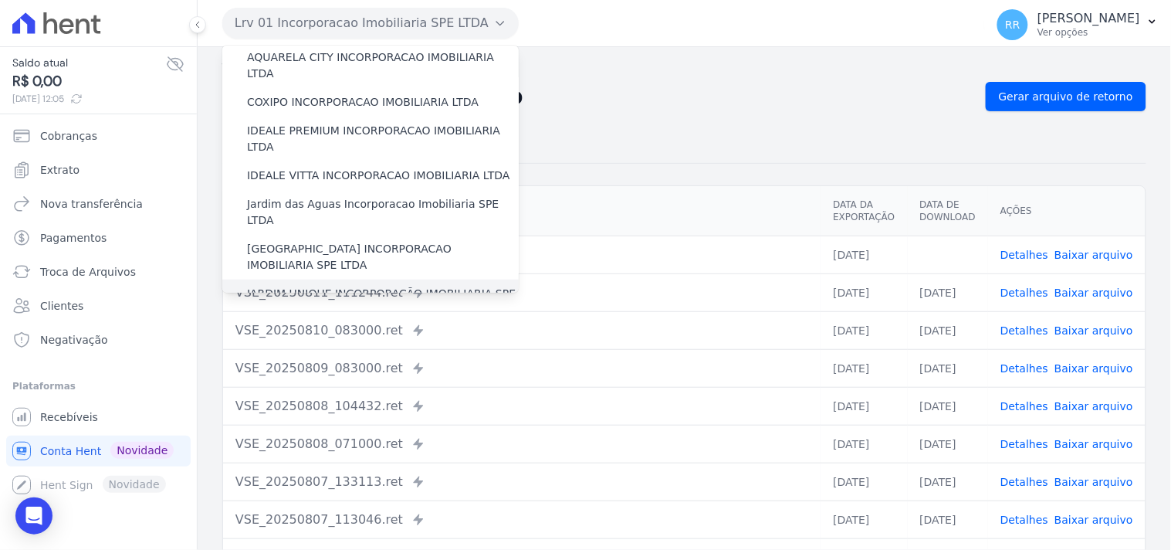
scroll to position [257, 0]
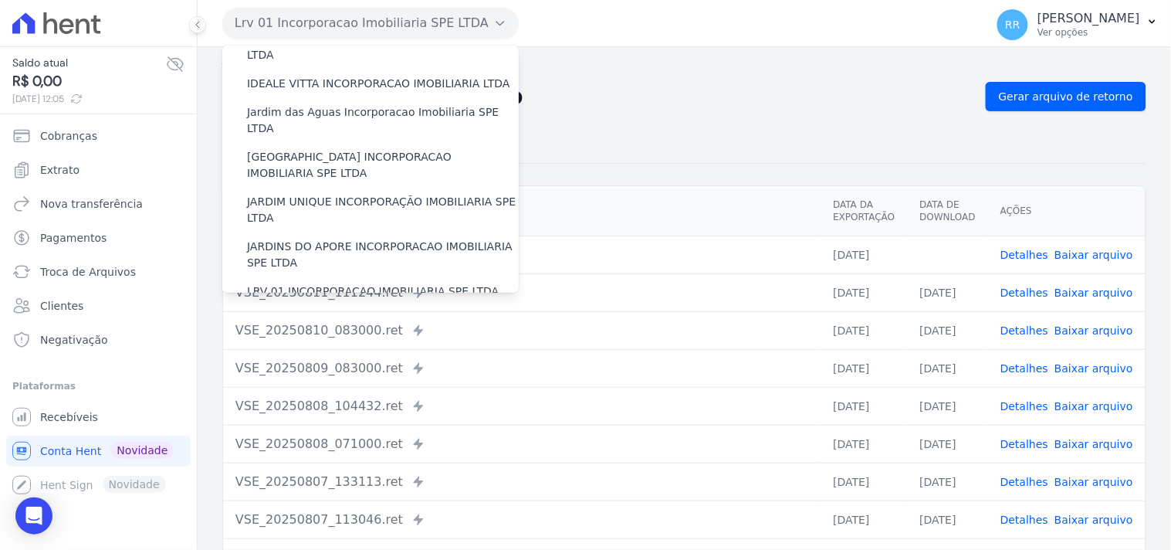
click at [276, 312] on label "MARAJOARA INCORPORACAO IMOBILIARIA SPE LTDA" at bounding box center [383, 328] width 272 height 32
click at [0, 0] on input "MARAJOARA INCORPORACAO IMOBILIARIA SPE LTDA" at bounding box center [0, 0] width 0 height 0
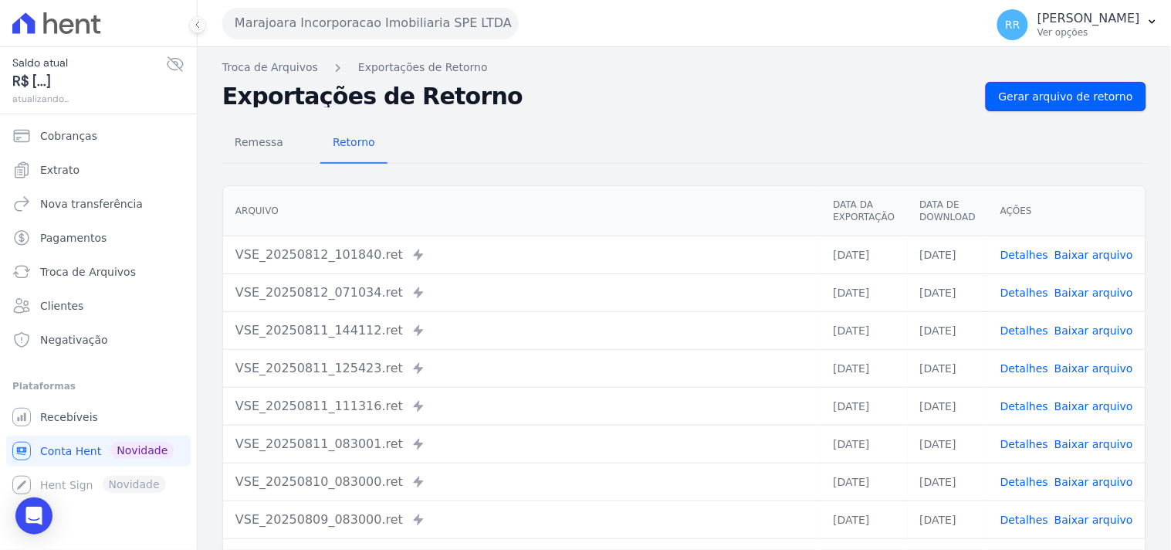
click at [1099, 96] on span "Gerar arquivo de retorno" at bounding box center [1066, 96] width 134 height 15
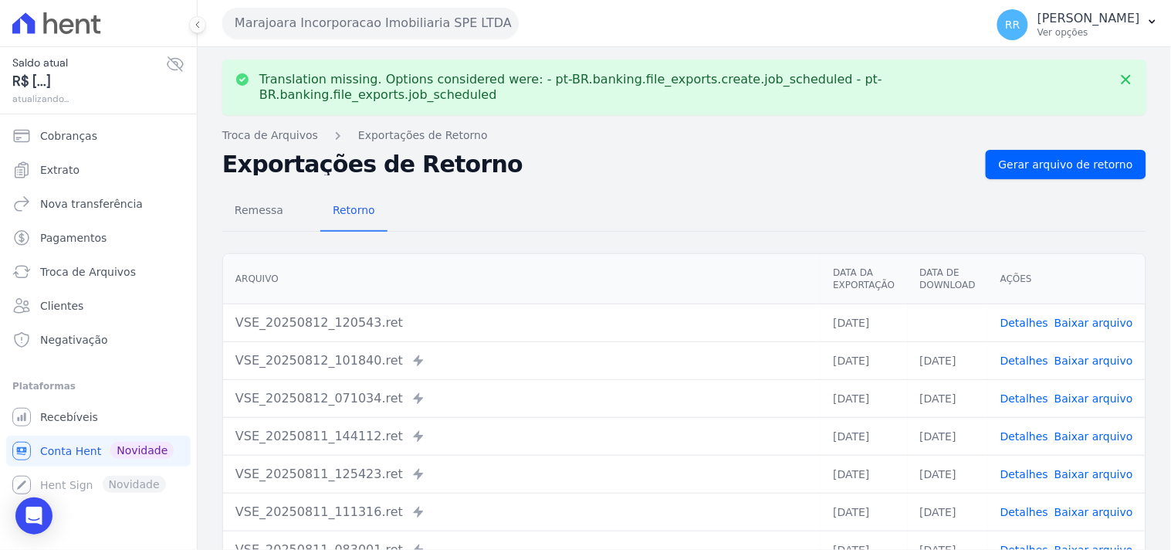
click at [1086, 316] on link "Baixar arquivo" at bounding box center [1093, 322] width 79 height 12
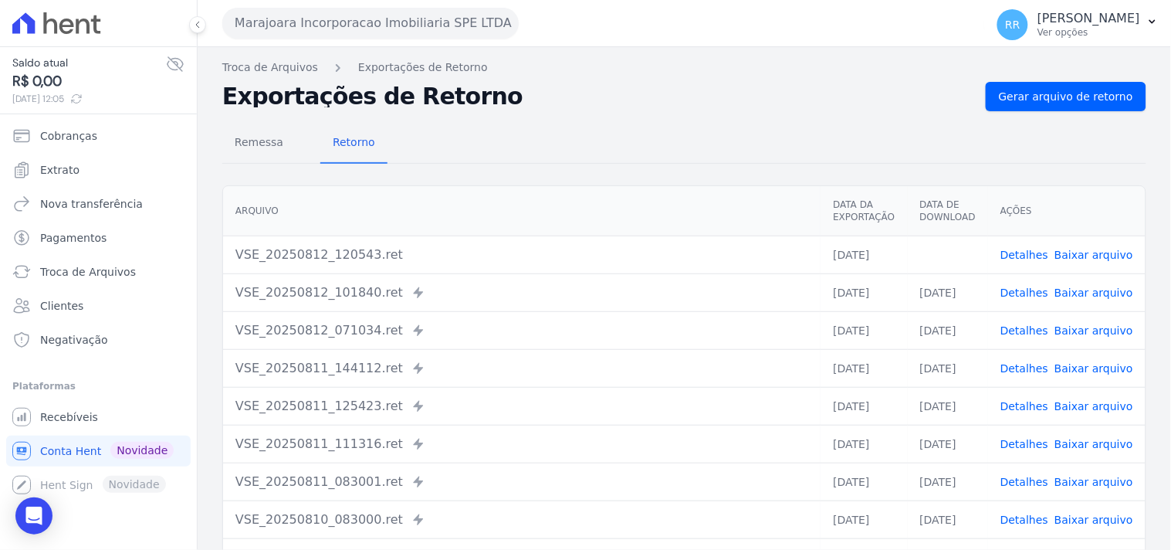
drag, startPoint x: 606, startPoint y: 155, endPoint x: 449, endPoint y: 137, distance: 157.7
click at [606, 155] on div "Remessa Retorno" at bounding box center [684, 143] width 924 height 40
click at [333, 27] on button "Marajoara Incorporacao Imobiliaria SPE LTDA" at bounding box center [370, 23] width 296 height 31
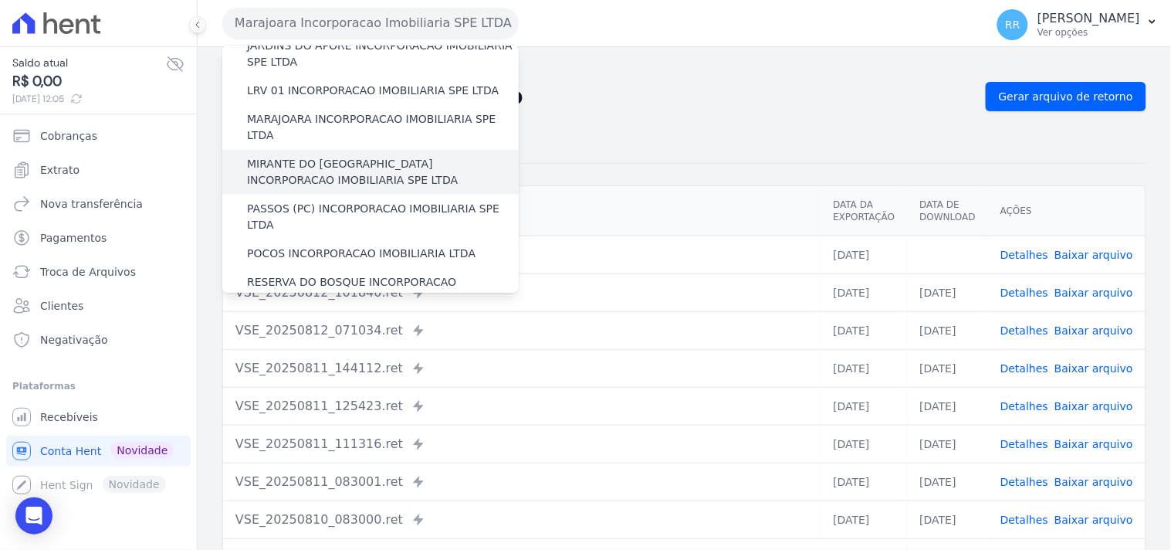
scroll to position [457, 0]
click at [312, 157] on label "MIRANTE DO [GEOGRAPHIC_DATA] INCORPORACAO IMOBILIARIA SPE LTDA" at bounding box center [383, 173] width 272 height 32
click at [0, 0] on input "MIRANTE DO [GEOGRAPHIC_DATA] INCORPORACAO IMOBILIARIA SPE LTDA" at bounding box center [0, 0] width 0 height 0
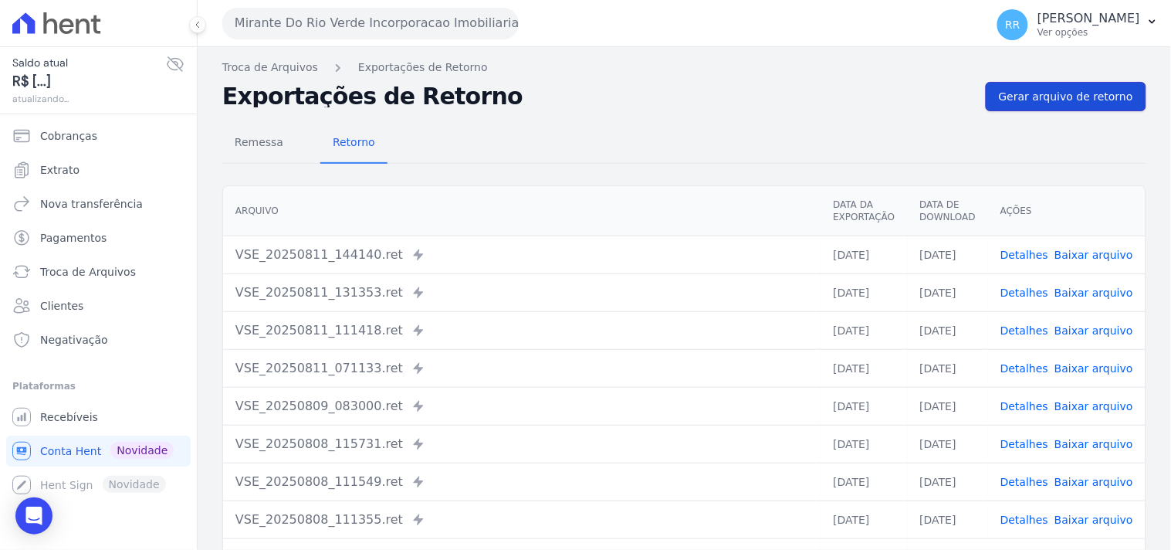
click at [1037, 86] on link "Gerar arquivo de retorno" at bounding box center [1066, 96] width 161 height 29
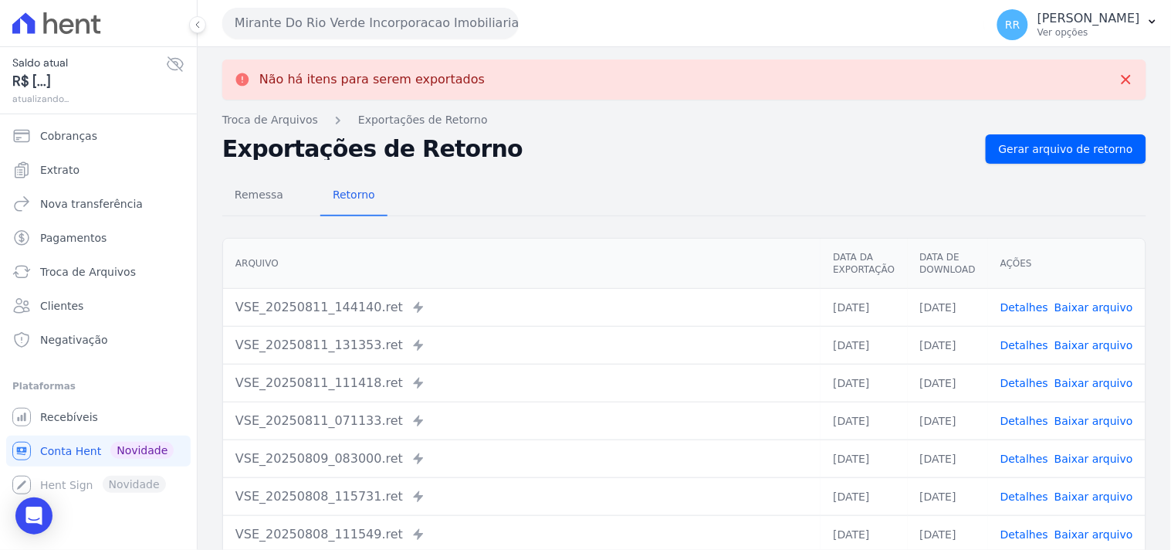
click at [343, 33] on button "Mirante Do Rio Verde Incorporacao Imobiliaria SPE LTDA" at bounding box center [370, 23] width 296 height 31
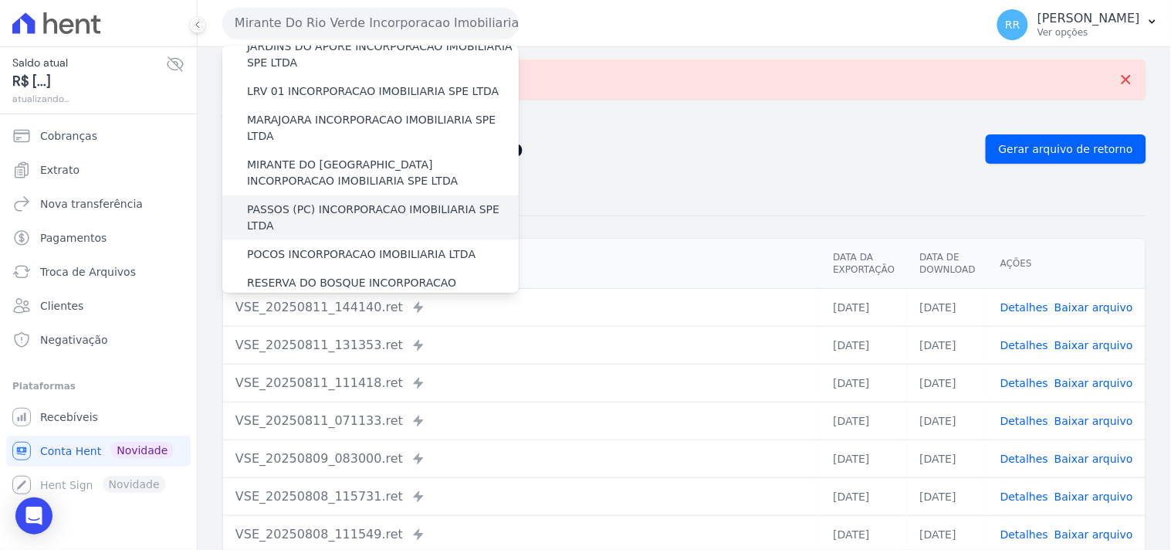
click at [333, 195] on div "PASSOS (PC) INCORPORACAO IMOBILIARIA SPE LTDA" at bounding box center [370, 217] width 296 height 45
click at [323, 201] on label "PASSOS (PC) INCORPORACAO IMOBILIARIA SPE LTDA" at bounding box center [383, 217] width 272 height 32
click at [0, 0] on input "PASSOS (PC) INCORPORACAO IMOBILIARIA SPE LTDA" at bounding box center [0, 0] width 0 height 0
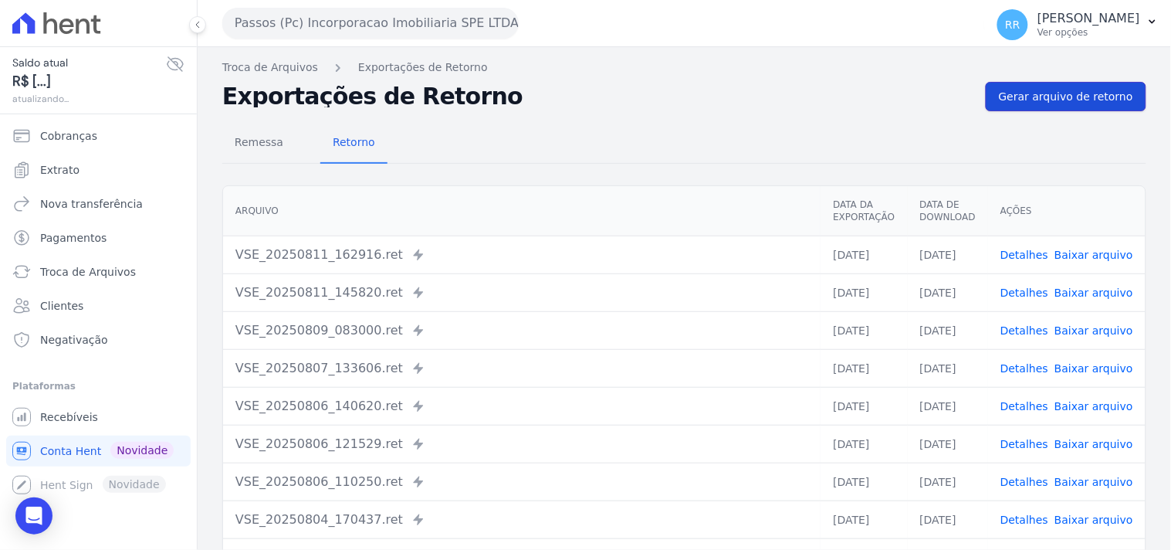
click at [1044, 108] on link "Gerar arquivo de retorno" at bounding box center [1066, 96] width 161 height 29
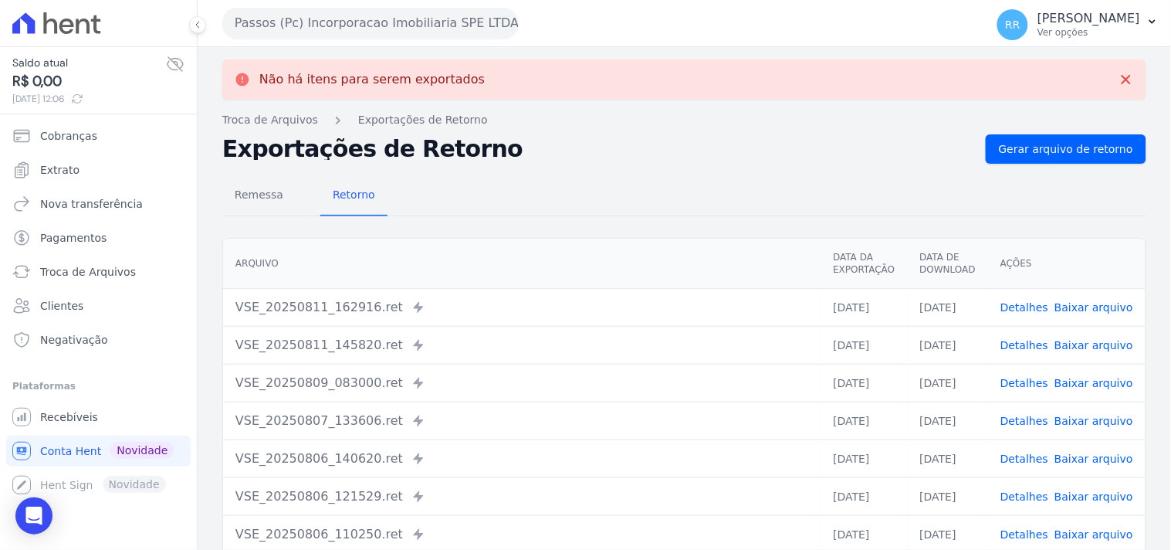
click at [259, 29] on button "Passos (Pc) Incorporacao Imobiliaria SPE LTDA" at bounding box center [370, 23] width 296 height 31
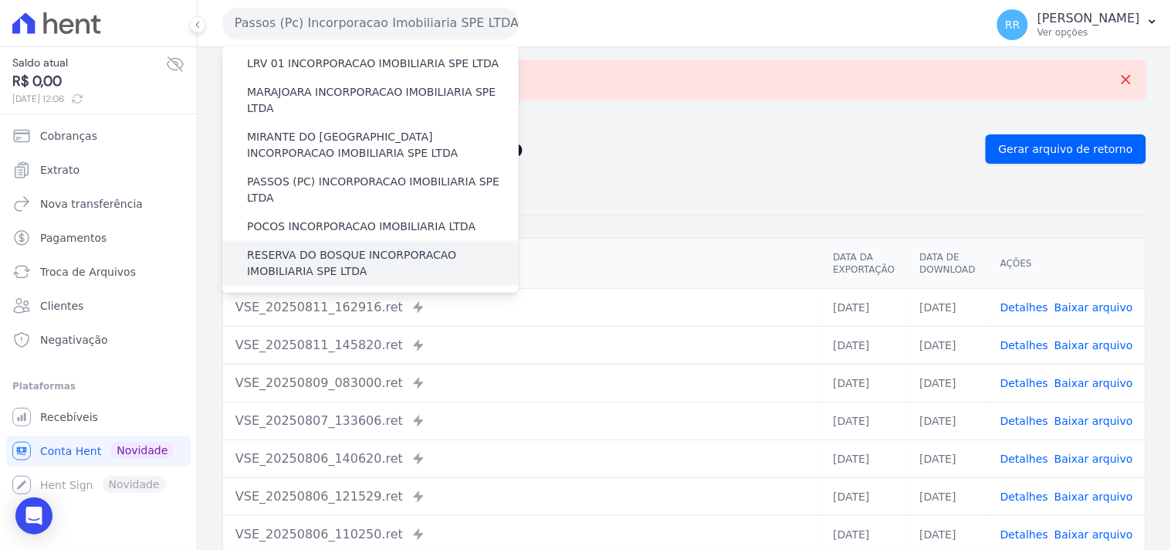
scroll to position [486, 0]
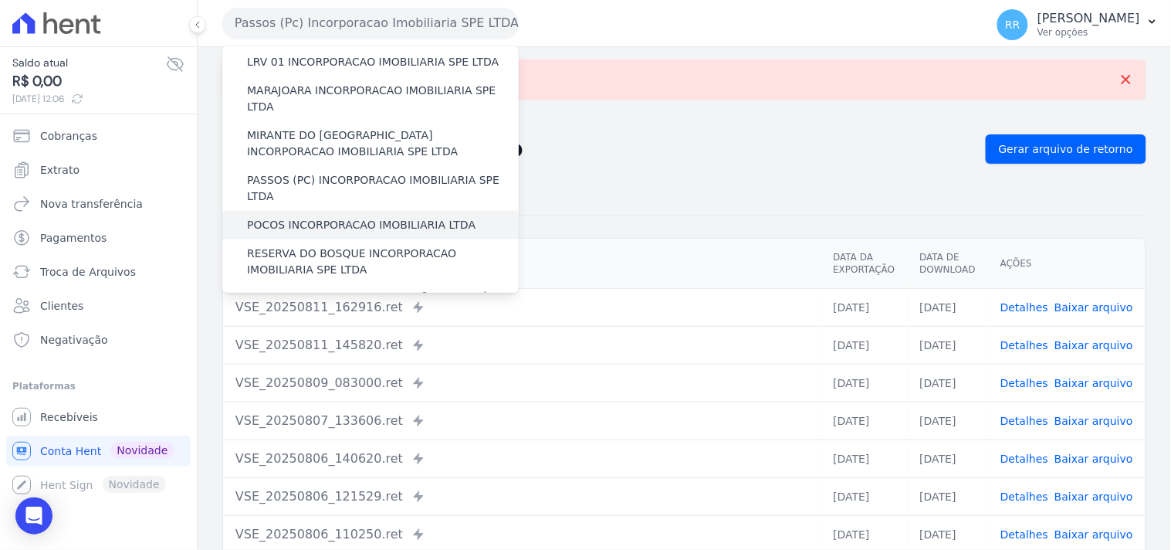
click at [326, 217] on label "POCOS INCORPORACAO IMOBILIARIA LTDA" at bounding box center [361, 225] width 228 height 16
click at [0, 0] on input "POCOS INCORPORACAO IMOBILIARIA LTDA" at bounding box center [0, 0] width 0 height 0
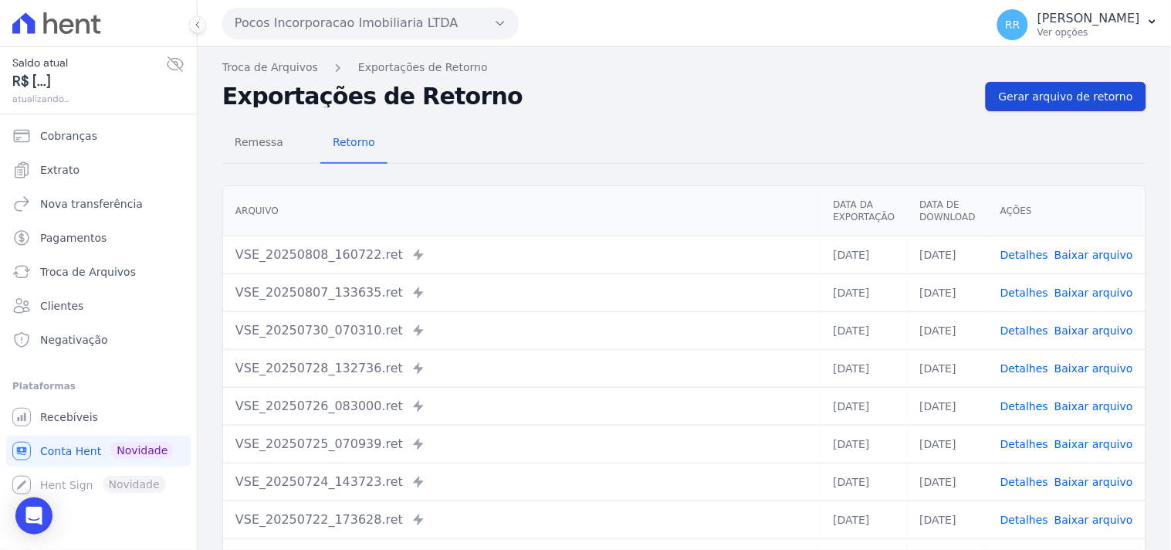
click at [1068, 110] on link "Gerar arquivo de retorno" at bounding box center [1066, 96] width 161 height 29
click at [1070, 94] on span "Gerar arquivo de retorno" at bounding box center [1066, 96] width 134 height 15
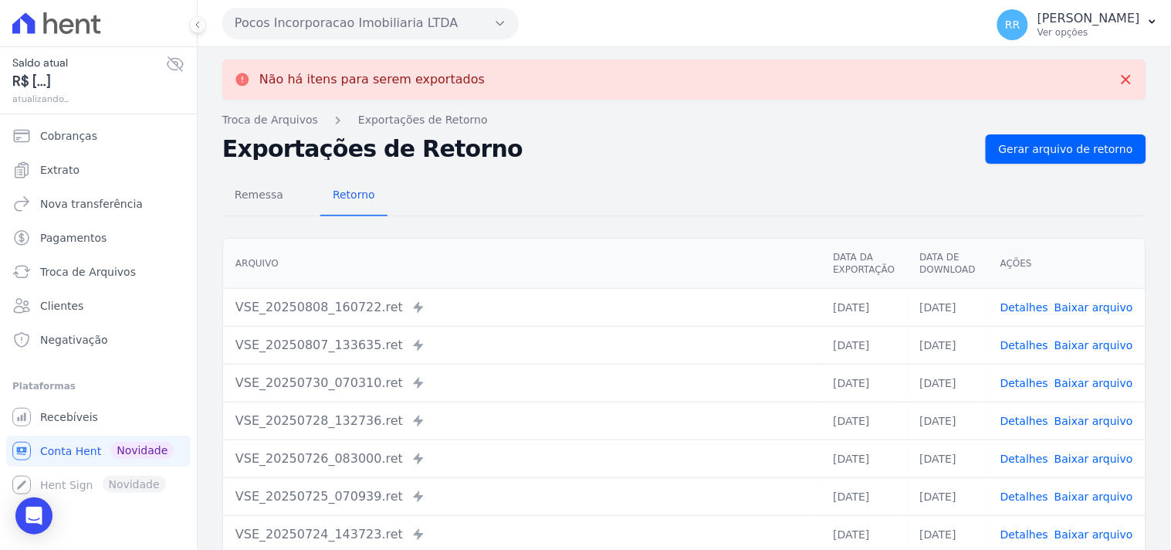
click at [364, 20] on button "Pocos Incorporacao Imobiliaria LTDA" at bounding box center [370, 23] width 296 height 31
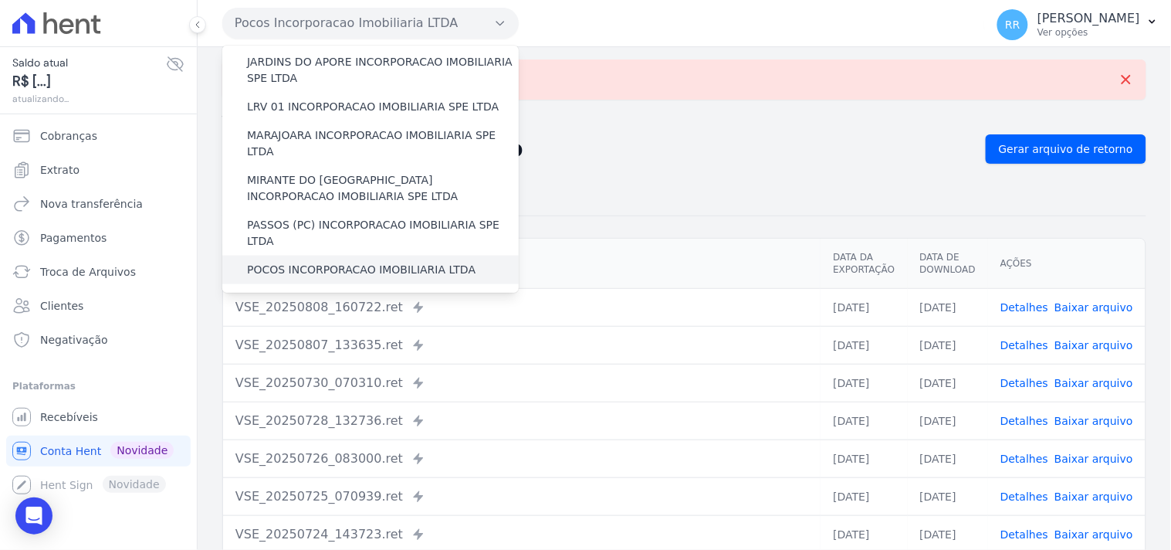
scroll to position [457, 0]
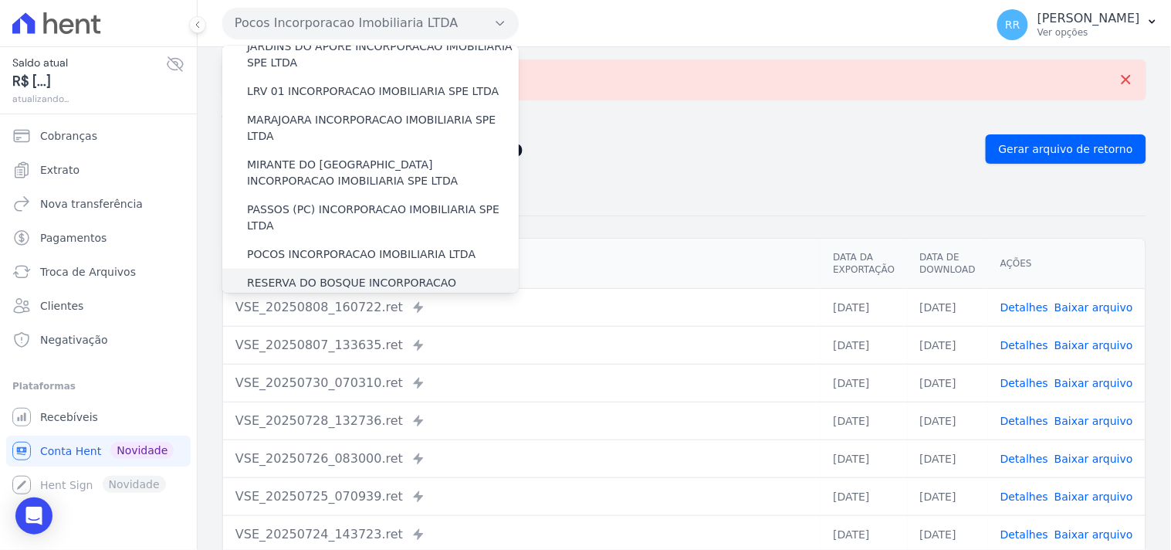
click at [289, 275] on label "RESERVA DO BOSQUE INCORPORACAO IMOBILIARIA SPE LTDA" at bounding box center [383, 291] width 272 height 32
click at [0, 0] on input "RESERVA DO BOSQUE INCORPORACAO IMOBILIARIA SPE LTDA" at bounding box center [0, 0] width 0 height 0
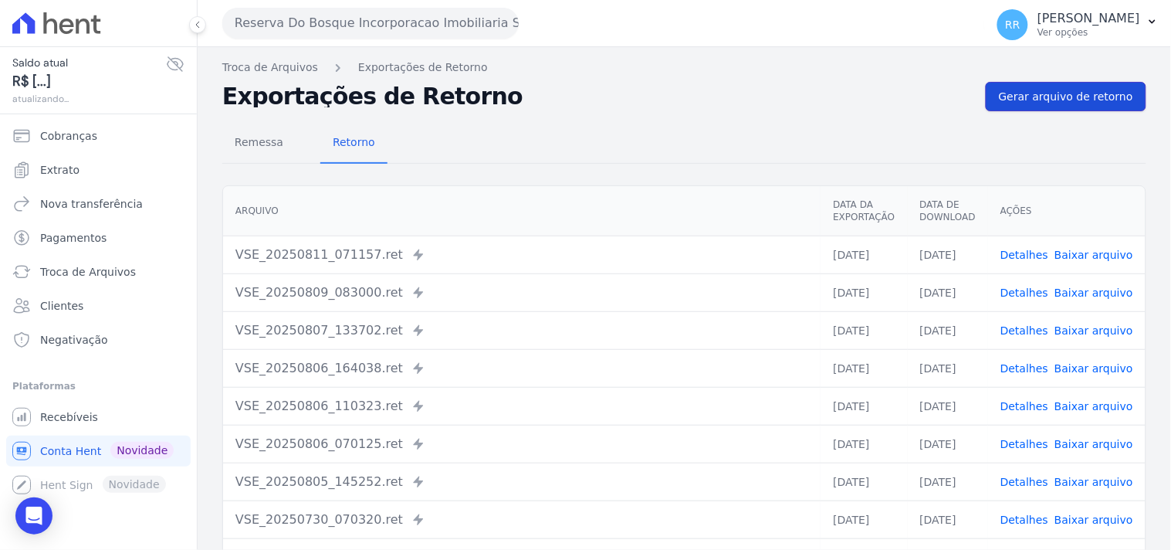
click at [1048, 100] on span "Gerar arquivo de retorno" at bounding box center [1066, 96] width 134 height 15
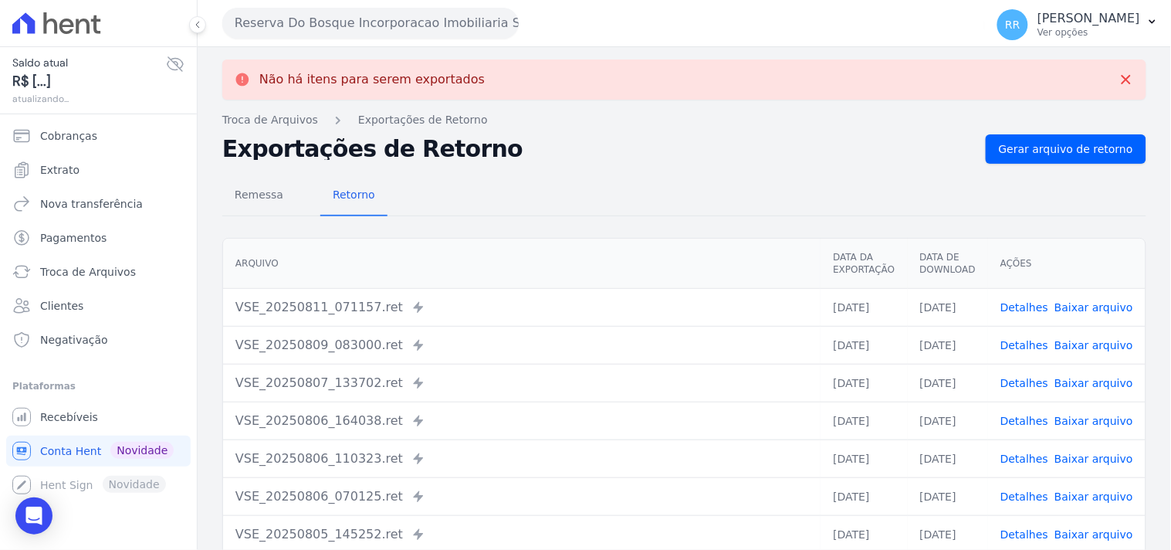
click at [406, 19] on button "Reserva Do Bosque Incorporacao Imobiliaria SPE LTDA" at bounding box center [370, 23] width 296 height 31
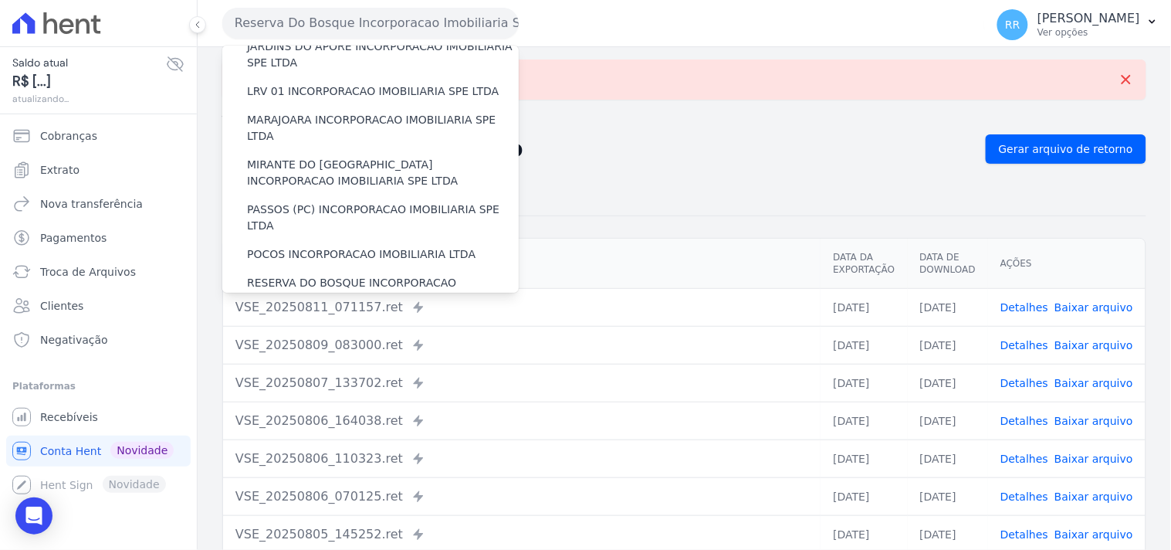
click at [278, 320] on label "RONDONOPOLIS 1 INCORPORAÇÃO IMOBILIÁRIA SPE LTDA" at bounding box center [383, 336] width 272 height 32
click at [0, 0] on input "RONDONOPOLIS 1 INCORPORAÇÃO IMOBILIÁRIA SPE LTDA" at bounding box center [0, 0] width 0 height 0
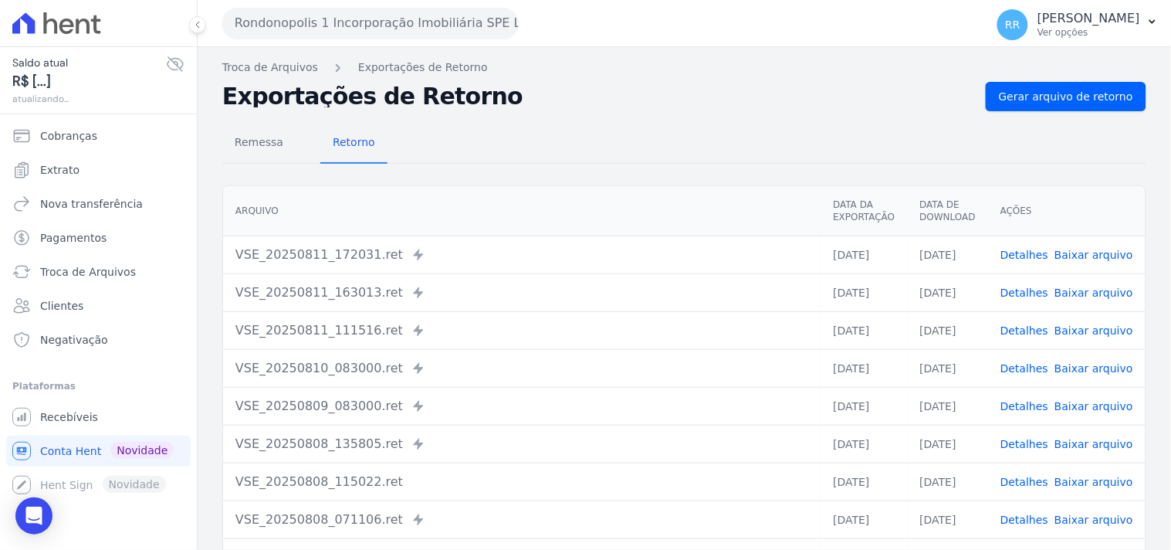
click at [1063, 112] on div "Remessa Retorno [GEOGRAPHIC_DATA] Data da Exportação Data de Download Ações VSE…" at bounding box center [684, 390] width 924 height 558
click at [1081, 94] on span "Gerar arquivo de retorno" at bounding box center [1066, 96] width 134 height 15
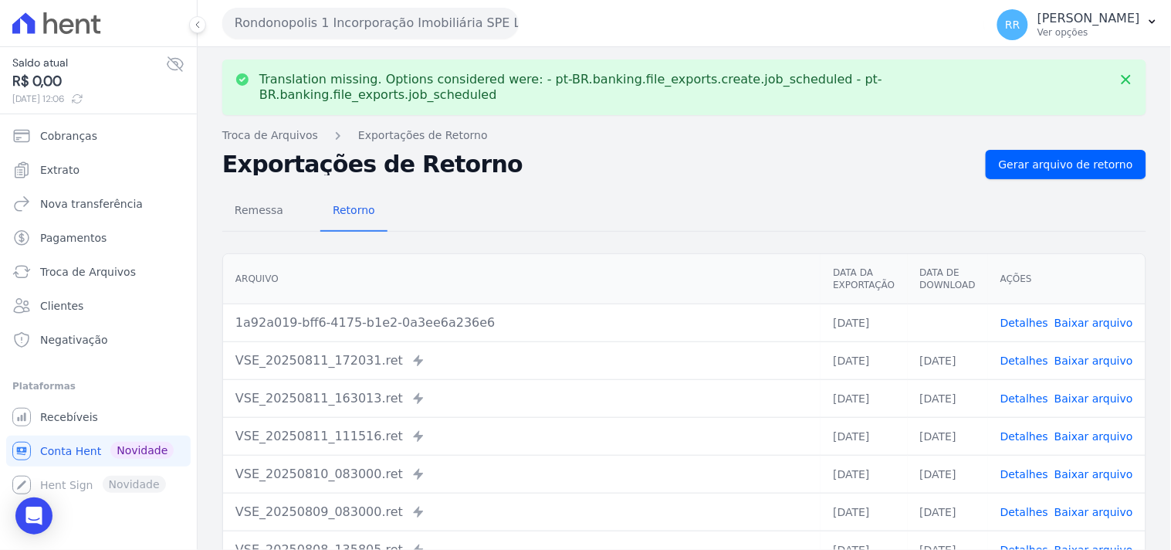
click at [1084, 316] on link "Baixar arquivo" at bounding box center [1093, 322] width 79 height 12
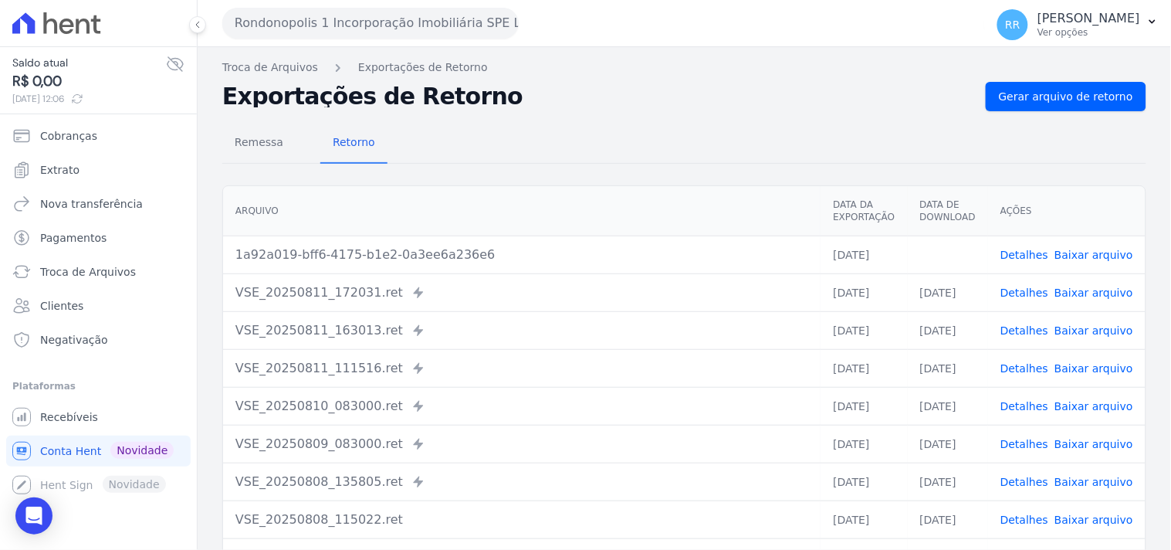
drag, startPoint x: 629, startPoint y: 80, endPoint x: 489, endPoint y: 46, distance: 143.8
click at [629, 80] on div "Translation missing. Options considered were: - pt-BR.banking.file_exports.crea…" at bounding box center [684, 364] width 973 height 634
click at [384, 13] on button "Rondonopolis 1 Incorporação Imobiliária SPE LTDA" at bounding box center [370, 23] width 296 height 31
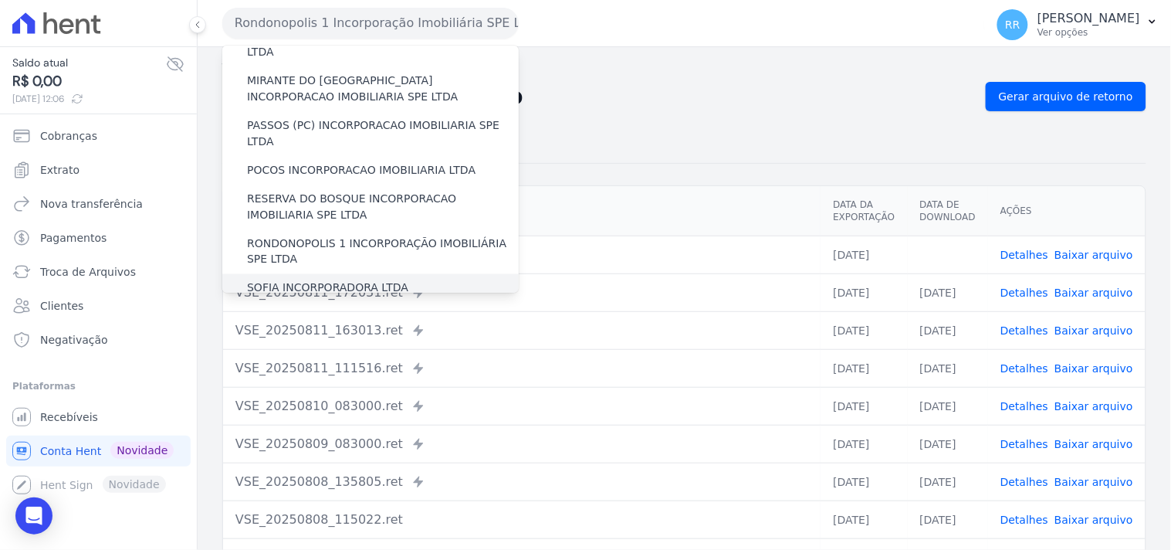
scroll to position [543, 0]
click at [333, 272] on div "SOFIA INCORPORADORA LTDA" at bounding box center [370, 286] width 296 height 29
click at [315, 279] on label "SOFIA INCORPORADORA LTDA" at bounding box center [327, 287] width 161 height 16
click at [0, 0] on input "SOFIA INCORPORADORA LTDA" at bounding box center [0, 0] width 0 height 0
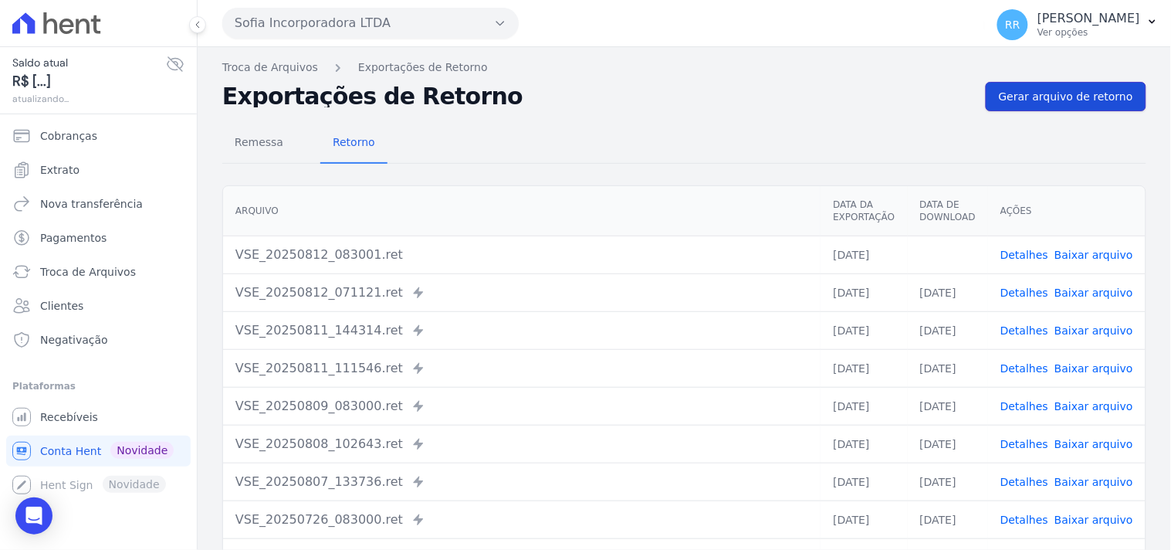
click at [1033, 85] on link "Gerar arquivo de retorno" at bounding box center [1066, 96] width 161 height 29
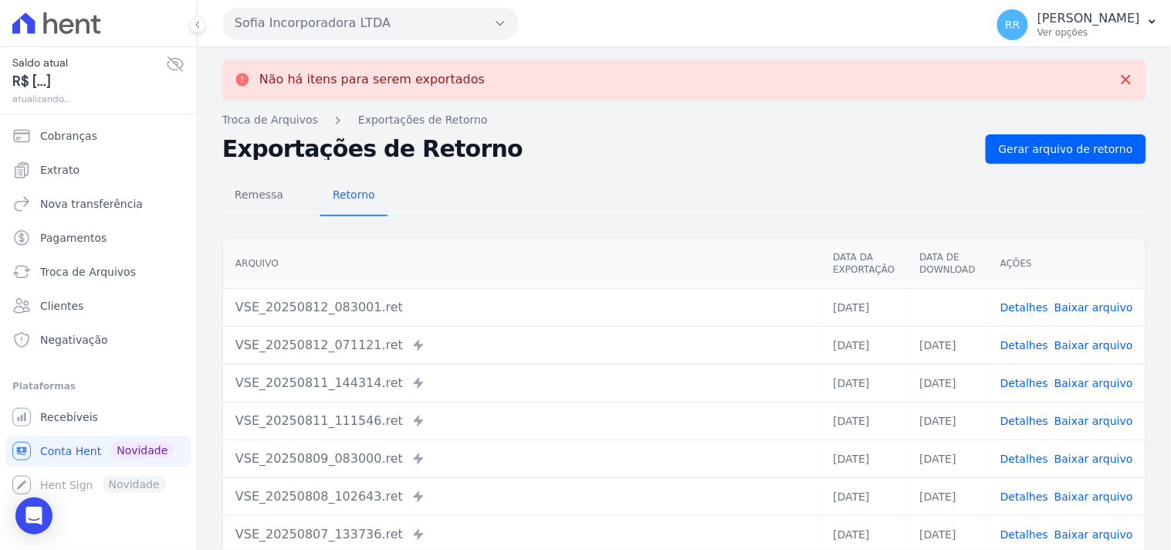
click at [1094, 303] on link "Baixar arquivo" at bounding box center [1093, 307] width 79 height 12
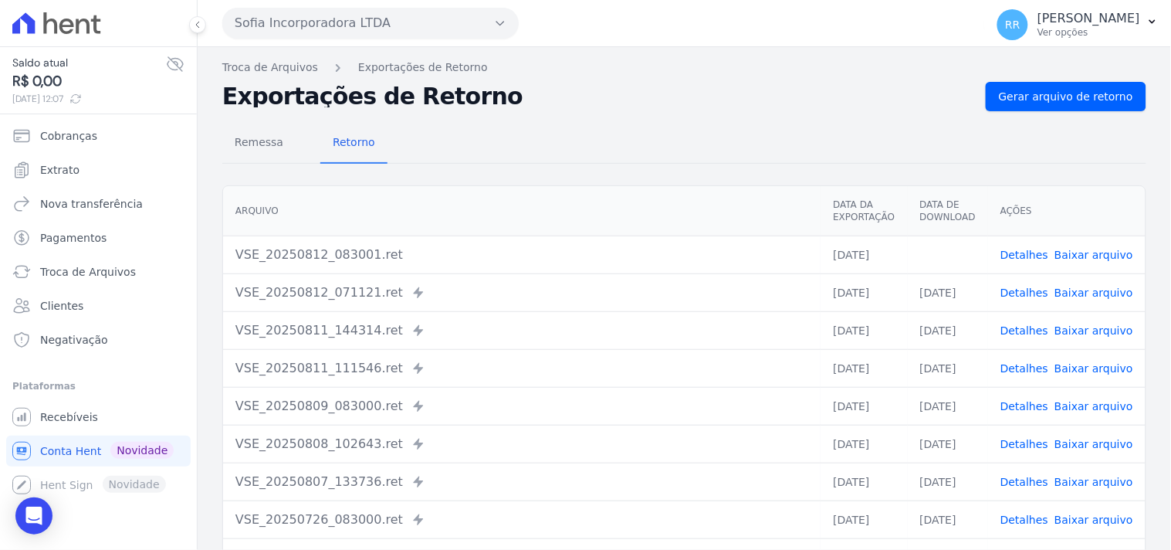
drag, startPoint x: 584, startPoint y: 160, endPoint x: 403, endPoint y: 91, distance: 193.2
click at [584, 160] on div "Remessa Retorno" at bounding box center [684, 143] width 924 height 40
click at [359, 25] on button "Sofia Incorporadora LTDA" at bounding box center [370, 23] width 296 height 31
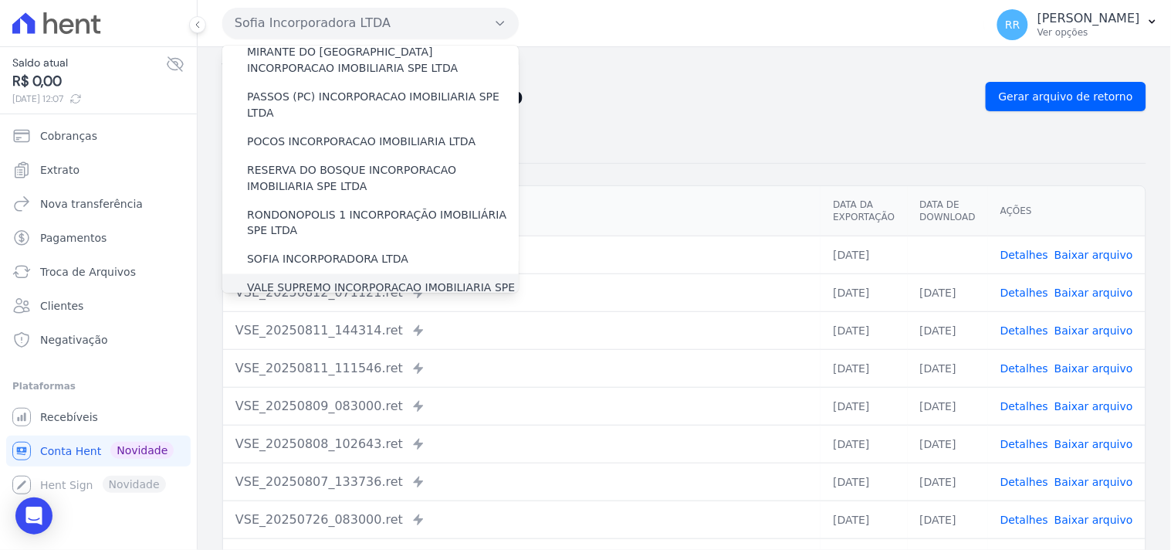
scroll to position [572, 0]
click at [307, 278] on label "VALE SUPREMO INCORPORACAO IMOBILIARIA SPE LTDA" at bounding box center [383, 294] width 272 height 32
click at [0, 0] on input "VALE SUPREMO INCORPORACAO IMOBILIARIA SPE LTDA" at bounding box center [0, 0] width 0 height 0
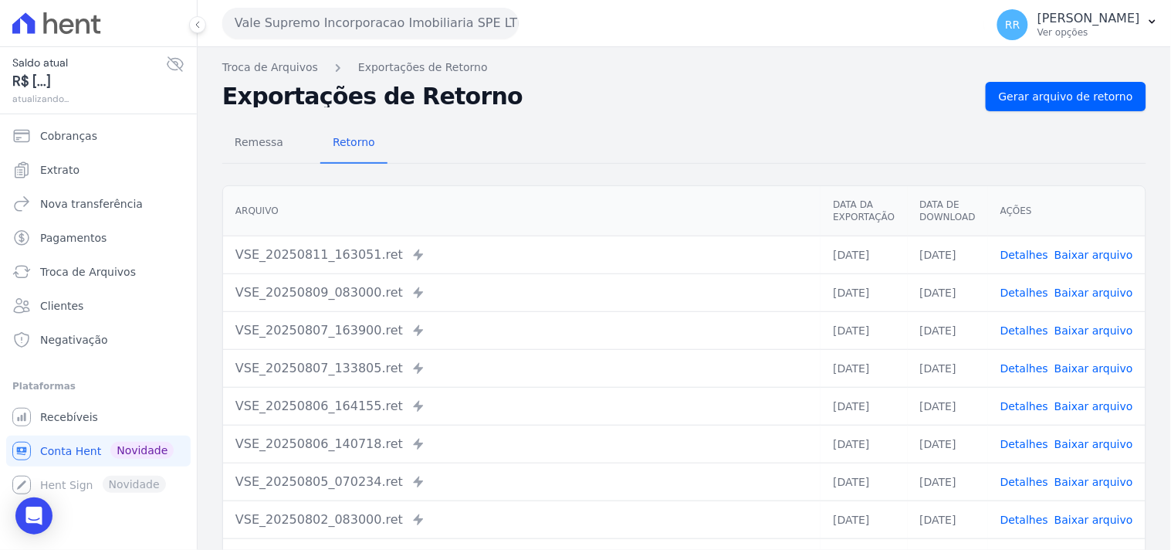
click at [1071, 114] on div "Remessa Retorno [GEOGRAPHIC_DATA] Data da Exportação Data de Download Ações VSE…" at bounding box center [684, 390] width 924 height 558
click at [1074, 103] on span "Gerar arquivo de retorno" at bounding box center [1066, 96] width 134 height 15
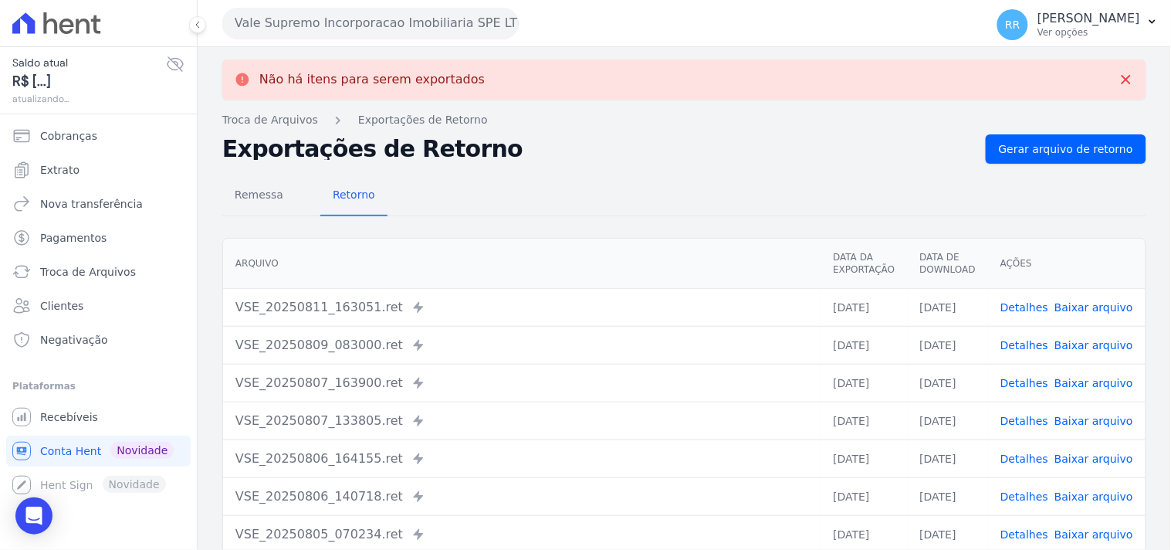
click at [472, 22] on button "Vale Supremo Incorporacao Imobiliaria SPE LTDA" at bounding box center [370, 23] width 296 height 31
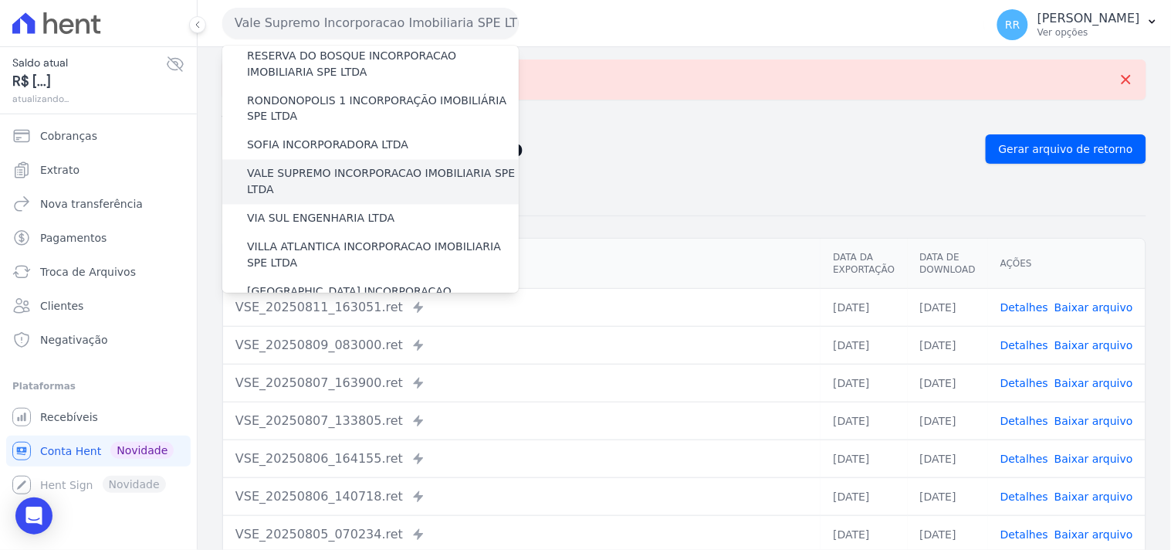
scroll to position [685, 0]
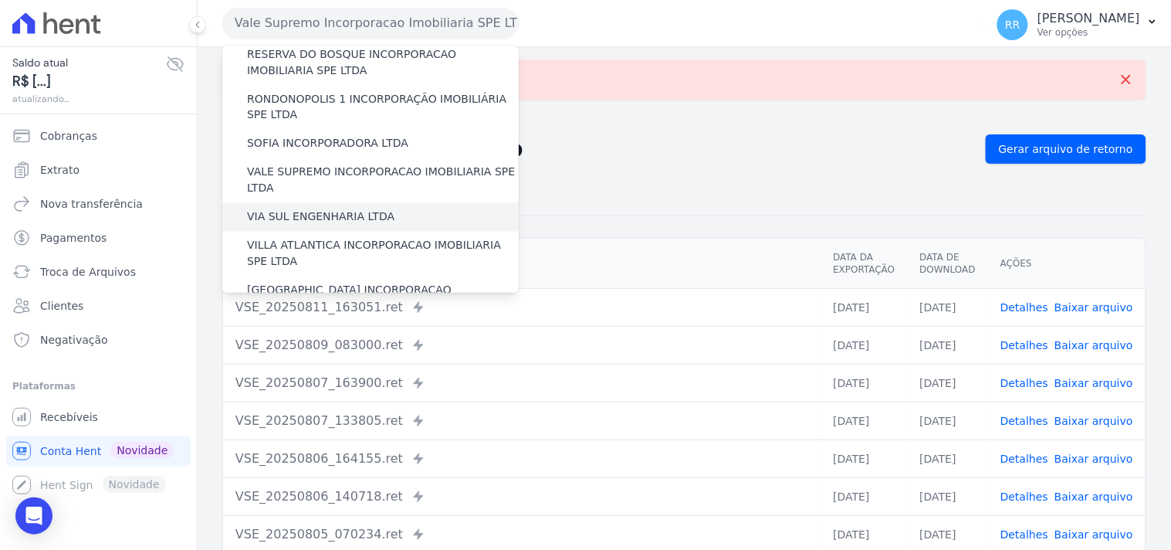
click at [311, 209] on label "VIA SUL ENGENHARIA LTDA" at bounding box center [320, 217] width 147 height 16
click at [0, 0] on input "VIA SUL ENGENHARIA LTDA" at bounding box center [0, 0] width 0 height 0
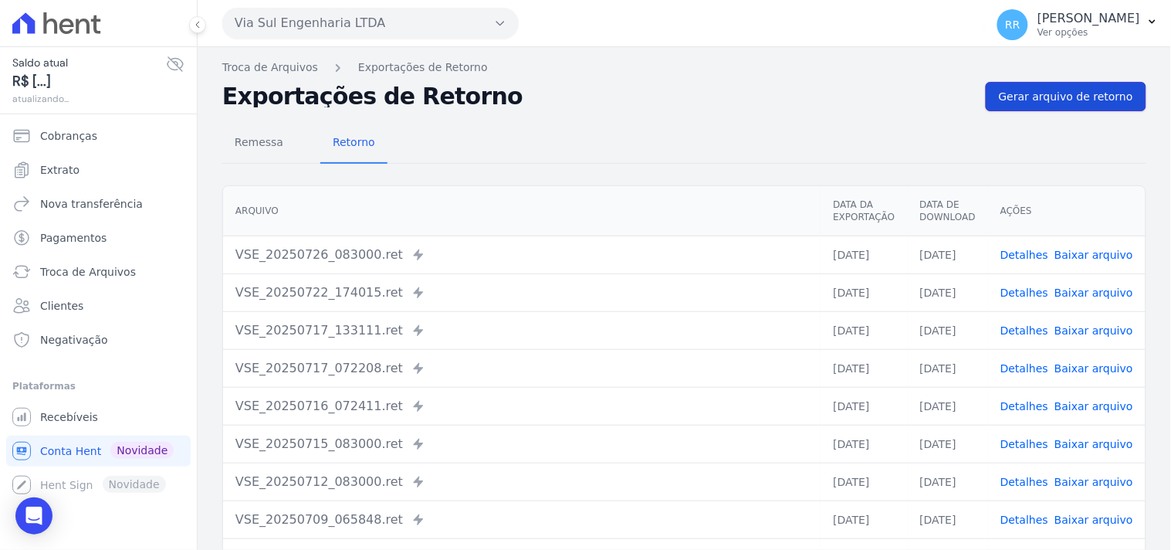
click at [1060, 87] on link "Gerar arquivo de retorno" at bounding box center [1066, 96] width 161 height 29
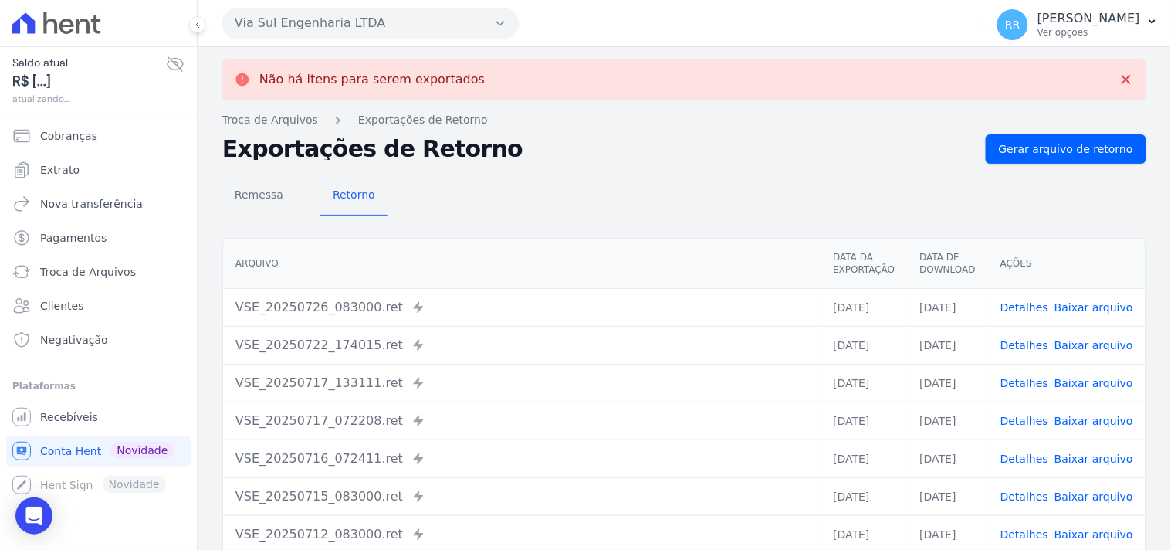
click at [397, 22] on button "Via Sul Engenharia LTDA" at bounding box center [370, 23] width 296 height 31
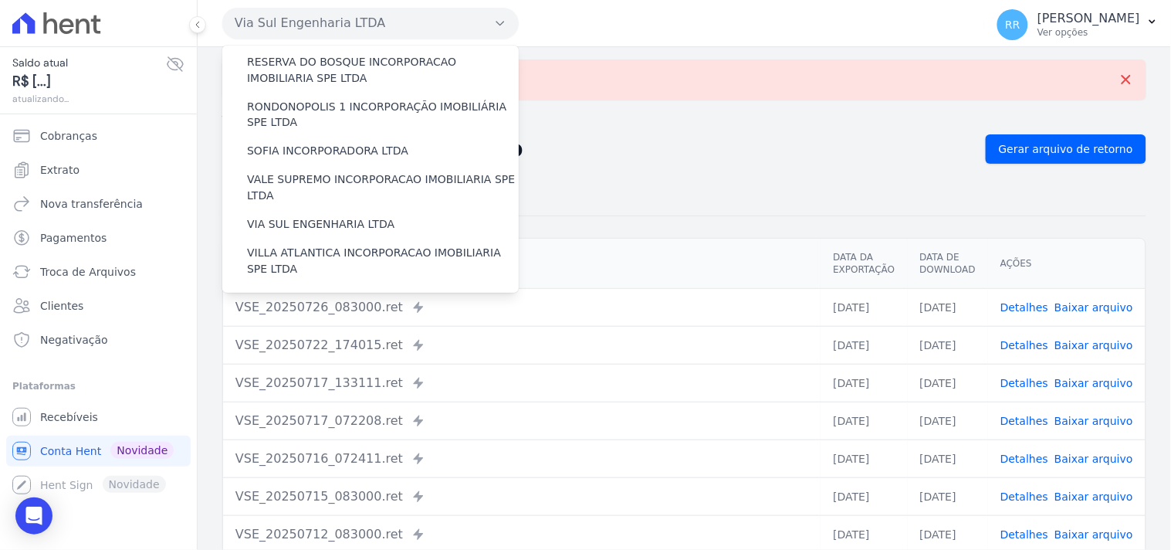
scroll to position [689, 0]
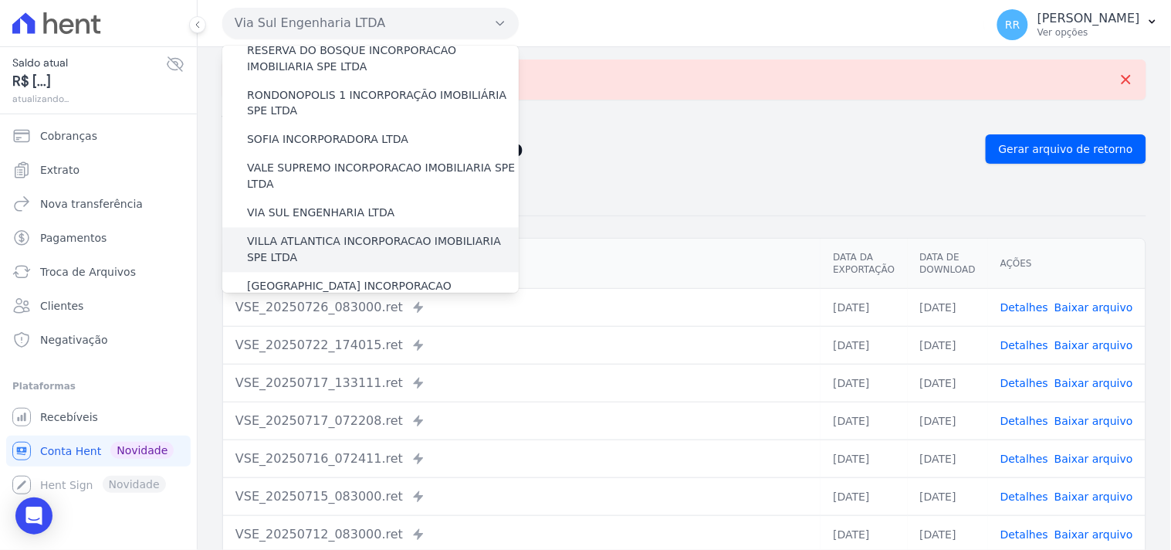
click at [369, 234] on label "VILLA ATLANTICA INCORPORACAO IMOBILIARIA SPE LTDA" at bounding box center [383, 250] width 272 height 32
click at [0, 0] on input "VILLA ATLANTICA INCORPORACAO IMOBILIARIA SPE LTDA" at bounding box center [0, 0] width 0 height 0
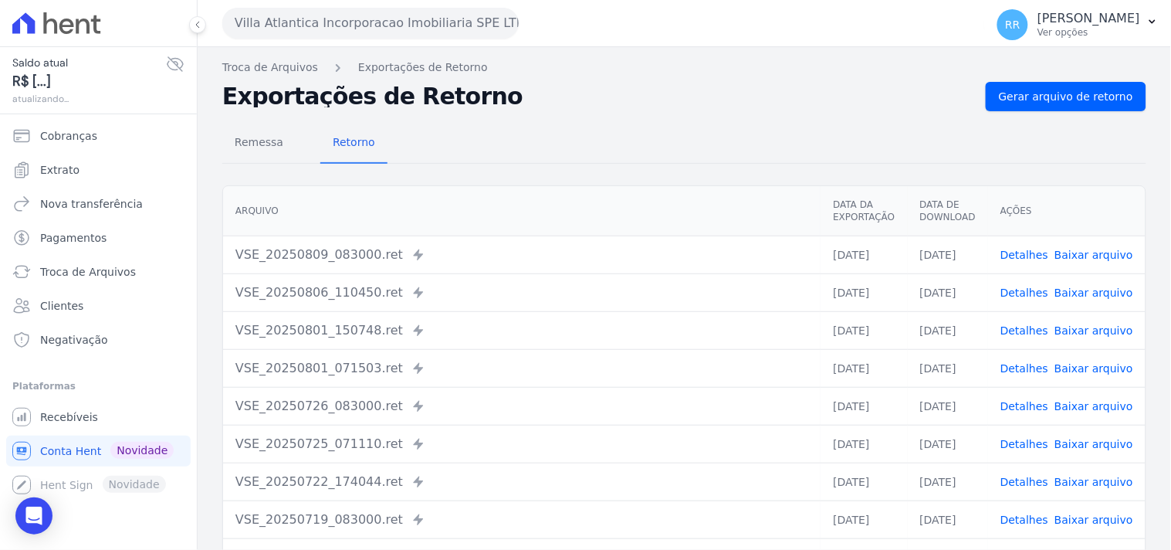
click at [1105, 117] on div "Remessa Retorno [GEOGRAPHIC_DATA] Data da Exportação Data de Download Ações VSE…" at bounding box center [684, 390] width 924 height 558
click at [1107, 111] on div "Remessa Retorno [GEOGRAPHIC_DATA] Data da Exportação Data de Download Ações VSE…" at bounding box center [684, 390] width 924 height 558
click at [1108, 101] on span "Gerar arquivo de retorno" at bounding box center [1066, 96] width 134 height 15
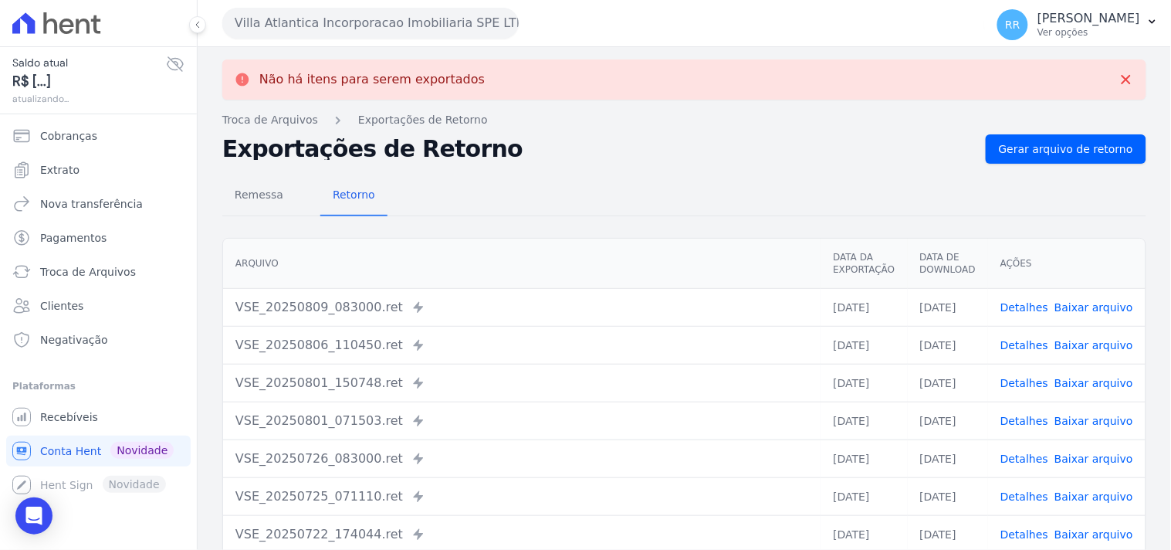
click at [299, 25] on button "Villa Atlantica Incorporacao Imobiliaria SPE LTDA" at bounding box center [370, 23] width 296 height 31
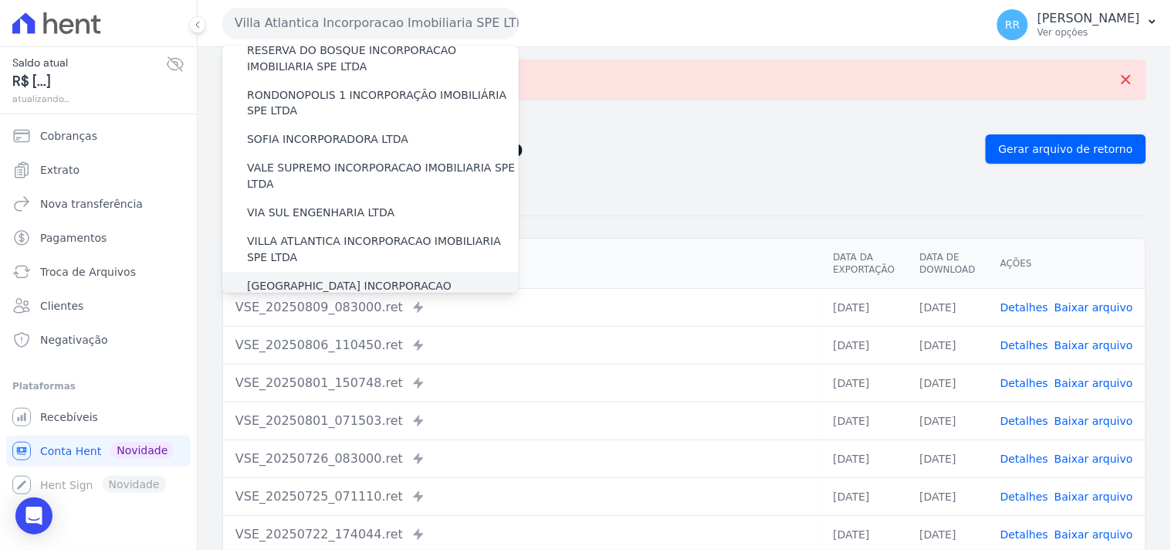
click at [273, 279] on label "[GEOGRAPHIC_DATA] INCORPORACAO IMOBILIARIA SPE LTDA" at bounding box center [383, 295] width 272 height 32
click at [0, 0] on input "[GEOGRAPHIC_DATA] INCORPORACAO IMOBILIARIA SPE LTDA" at bounding box center [0, 0] width 0 height 0
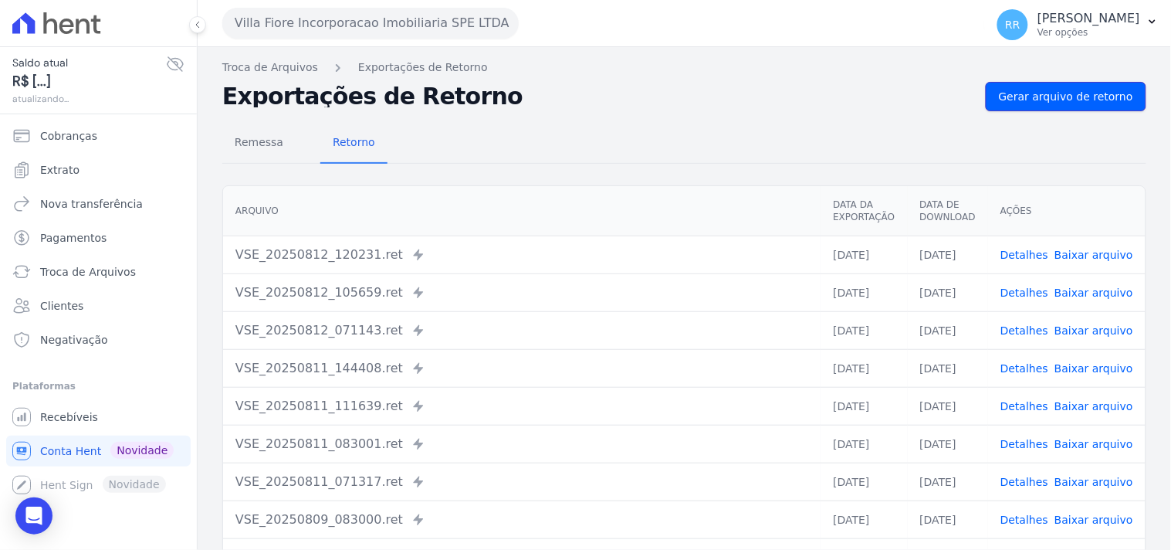
click at [1061, 89] on span "Gerar arquivo de retorno" at bounding box center [1066, 96] width 134 height 15
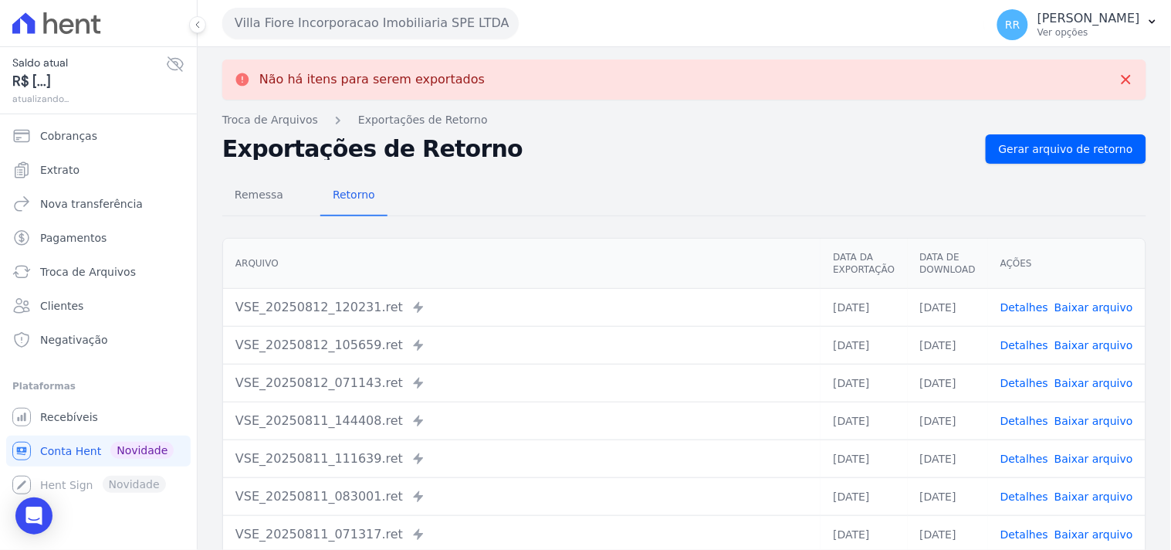
click at [371, 15] on button "Villa Fiore Incorporacao Imobiliaria SPE LTDA" at bounding box center [370, 23] width 296 height 31
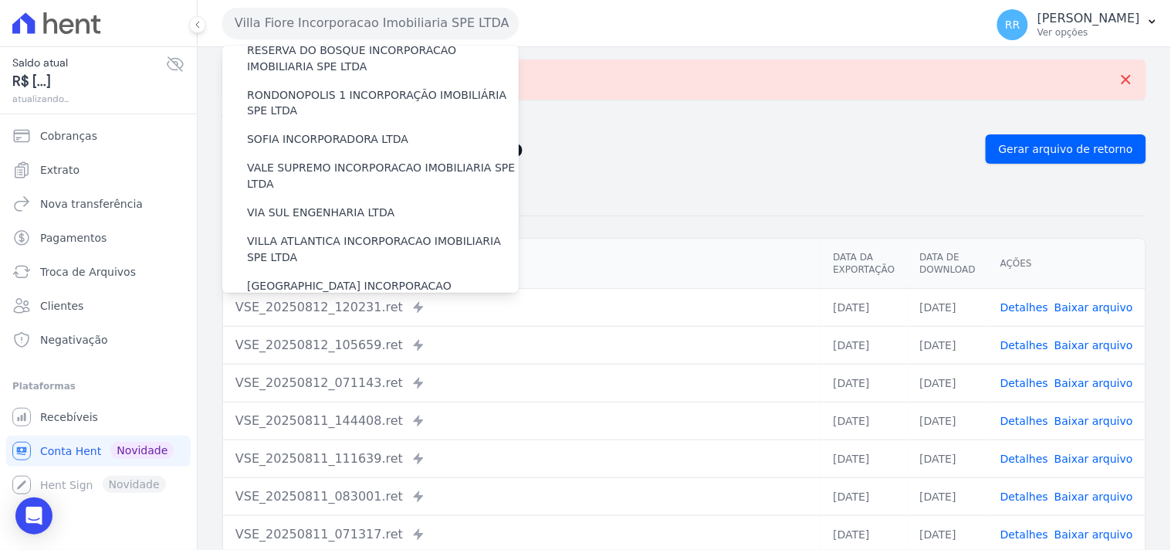
click at [295, 323] on label "VILLA TROPICAL INCORPORAÇÃO IMOBILIÁRIA SPE LTDA" at bounding box center [383, 339] width 272 height 32
click at [0, 0] on input "VILLA TROPICAL INCORPORAÇÃO IMOBILIÁRIA SPE LTDA" at bounding box center [0, 0] width 0 height 0
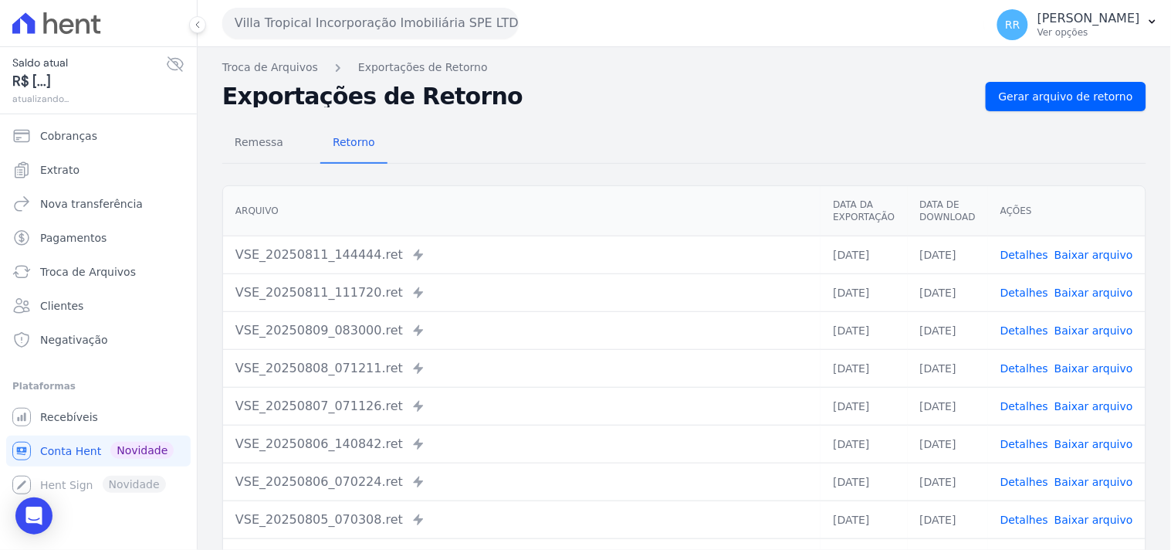
click at [1065, 80] on div "Troca de Arquivos Exportações de Retorno Exportações de Retorno Gerar arquivo d…" at bounding box center [684, 364] width 973 height 634
click at [1061, 111] on div "Remessa Retorno [GEOGRAPHIC_DATA] Data da Exportação Data de Download Ações VSE…" at bounding box center [684, 390] width 924 height 558
click at [1074, 94] on span "Gerar arquivo de retorno" at bounding box center [1066, 96] width 134 height 15
click at [256, 148] on span "Remessa" at bounding box center [258, 142] width 67 height 31
click at [313, 40] on div "Villa Tropical Incorporação Imobiliária SPE LTDA Via Sul Engenharia AGUAS DE [G…" at bounding box center [600, 23] width 756 height 48
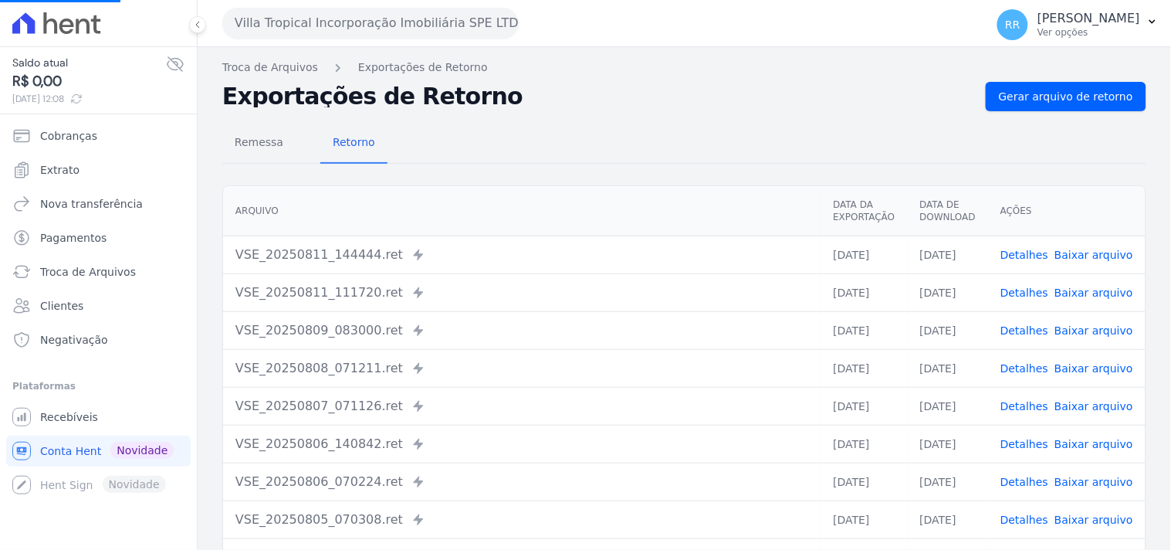
click at [319, 33] on button "Villa Tropical Incorporação Imobiliária SPE LTDA" at bounding box center [370, 23] width 296 height 31
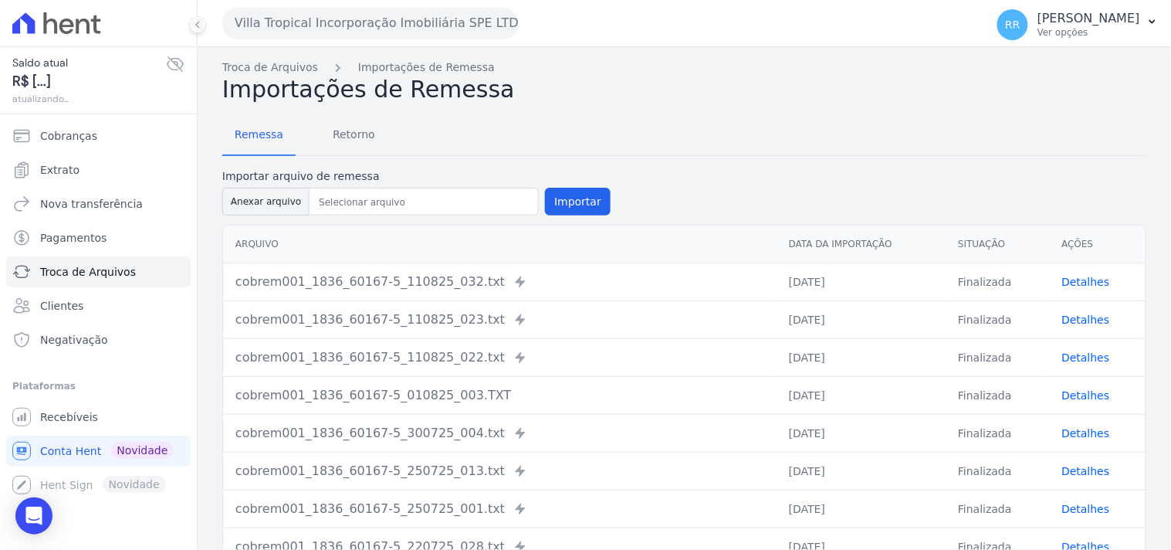
click at [311, 20] on button "Villa Tropical Incorporação Imobiliária SPE LTDA" at bounding box center [370, 23] width 296 height 31
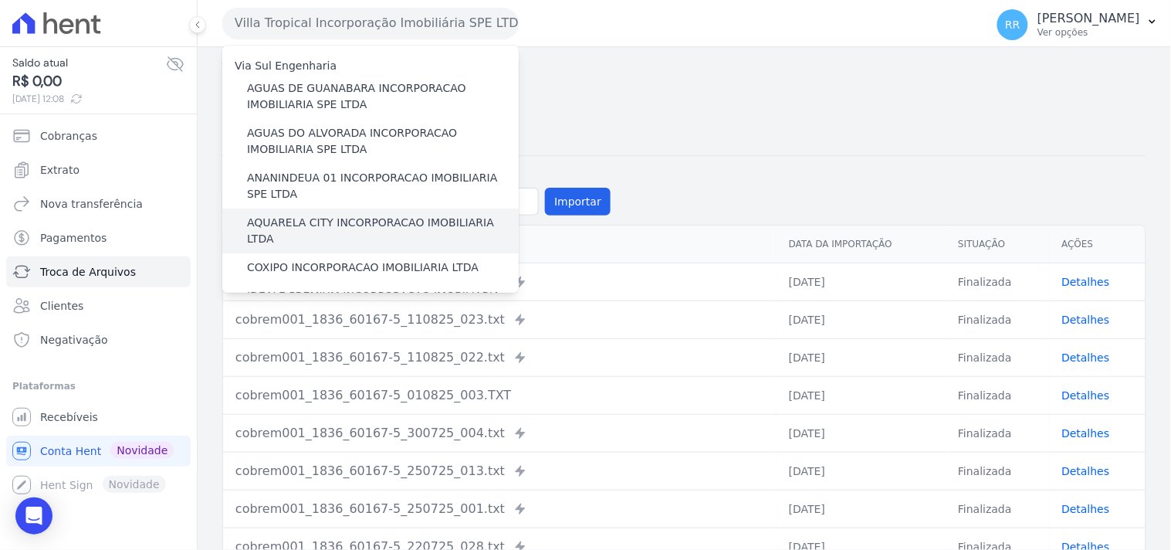
click at [326, 215] on label "AQUARELA CITY INCORPORACAO IMOBILIARIA LTDA" at bounding box center [383, 231] width 272 height 32
click at [0, 0] on input "AQUARELA CITY INCORPORACAO IMOBILIARIA LTDA" at bounding box center [0, 0] width 0 height 0
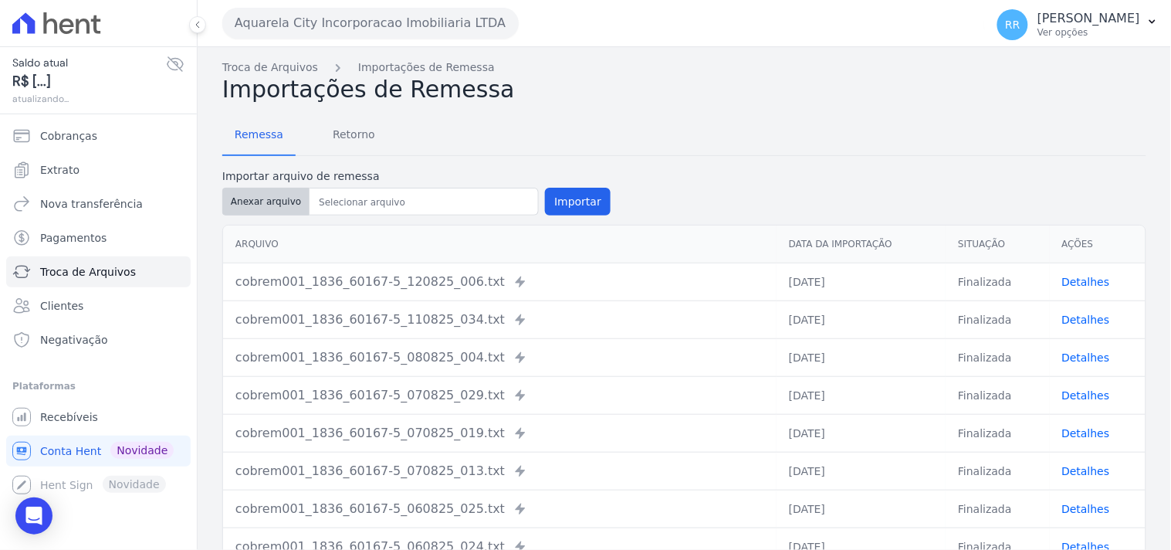
click at [247, 208] on button "Anexar arquivo" at bounding box center [265, 202] width 87 height 28
type input "cobrem001_1836_60167-5_120825_007.TXT"
click at [566, 195] on button "Importar" at bounding box center [578, 202] width 66 height 28
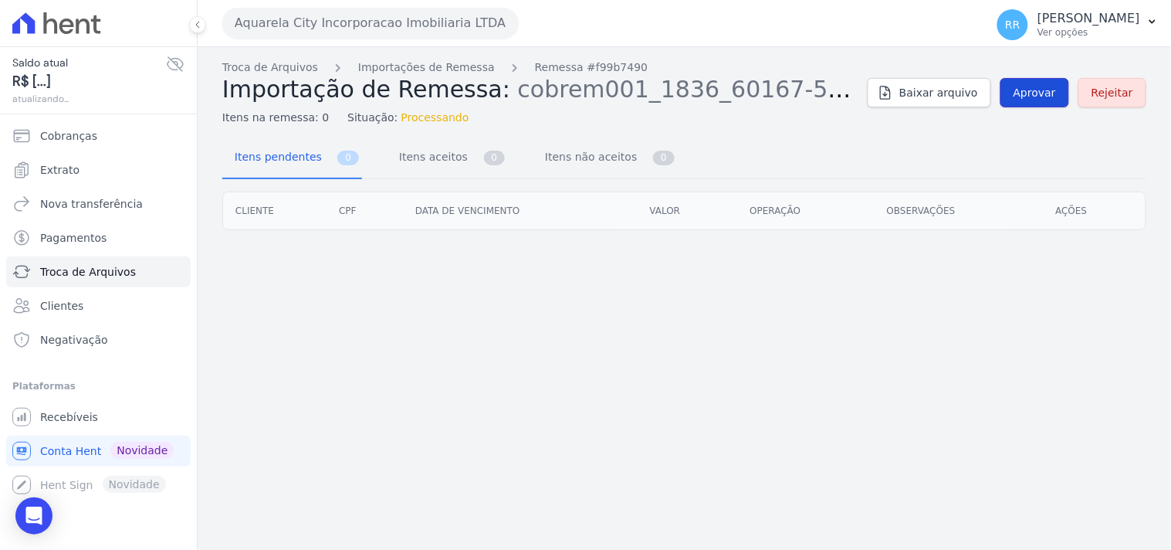
click at [1030, 93] on span "Aprovar" at bounding box center [1034, 92] width 42 height 15
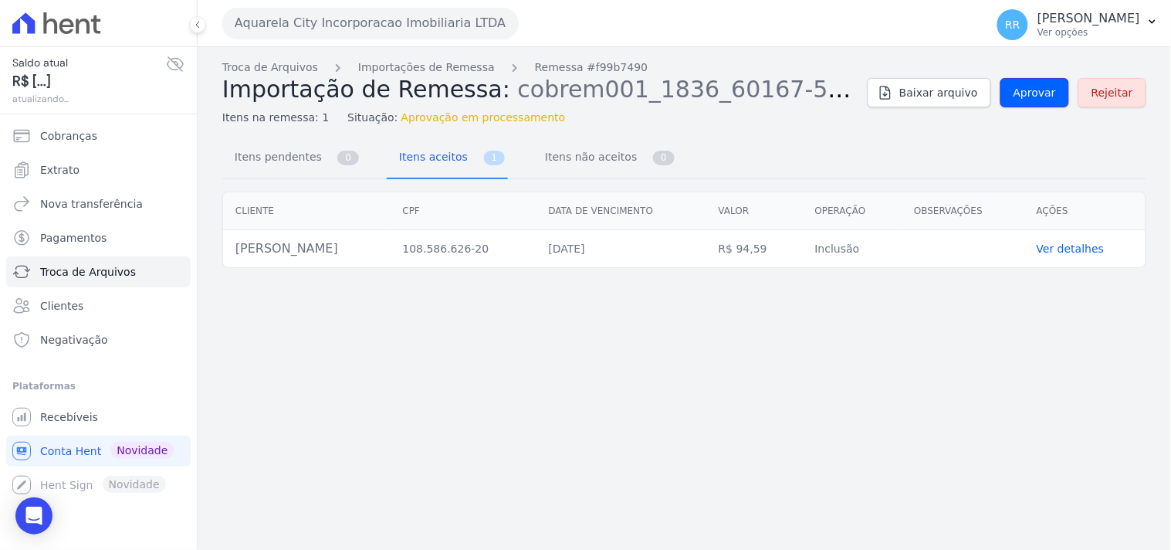
click at [1030, 93] on span "Aprovar" at bounding box center [1034, 92] width 42 height 15
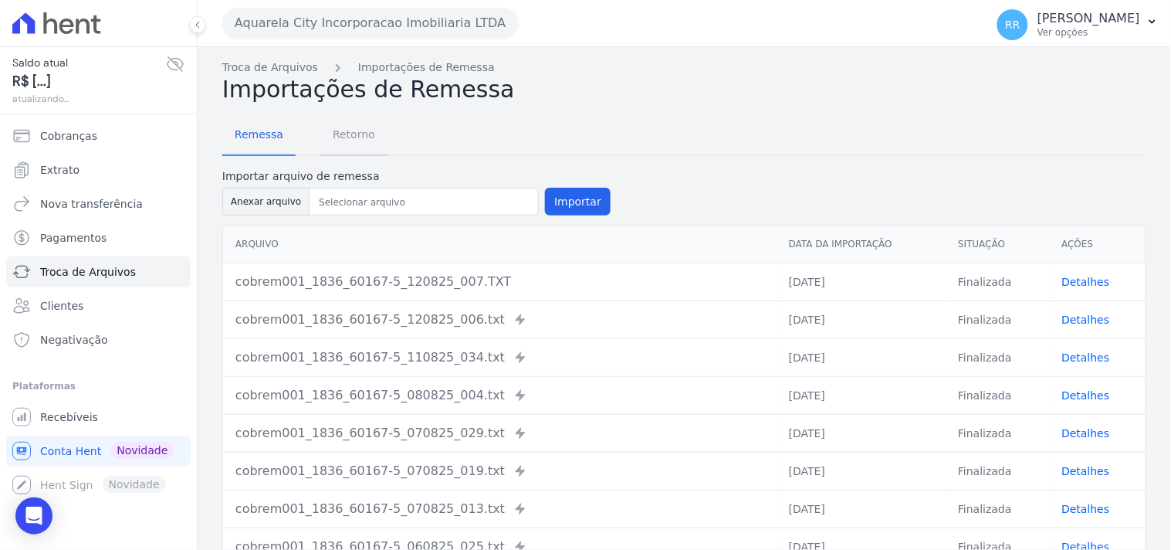
click at [342, 147] on span "Retorno" at bounding box center [353, 134] width 61 height 31
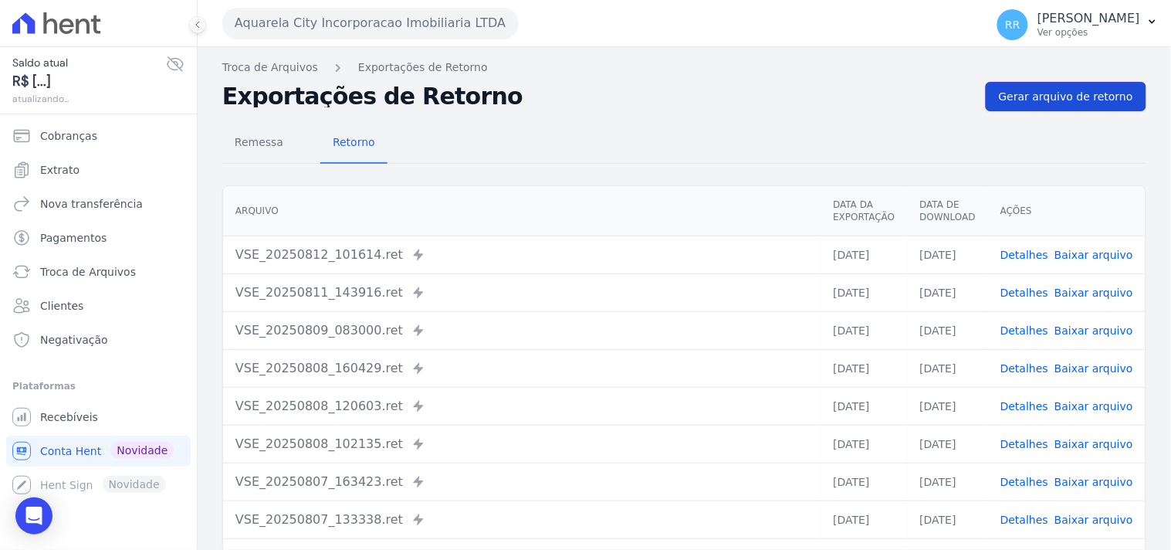
click at [1061, 106] on link "Gerar arquivo de retorno" at bounding box center [1066, 96] width 161 height 29
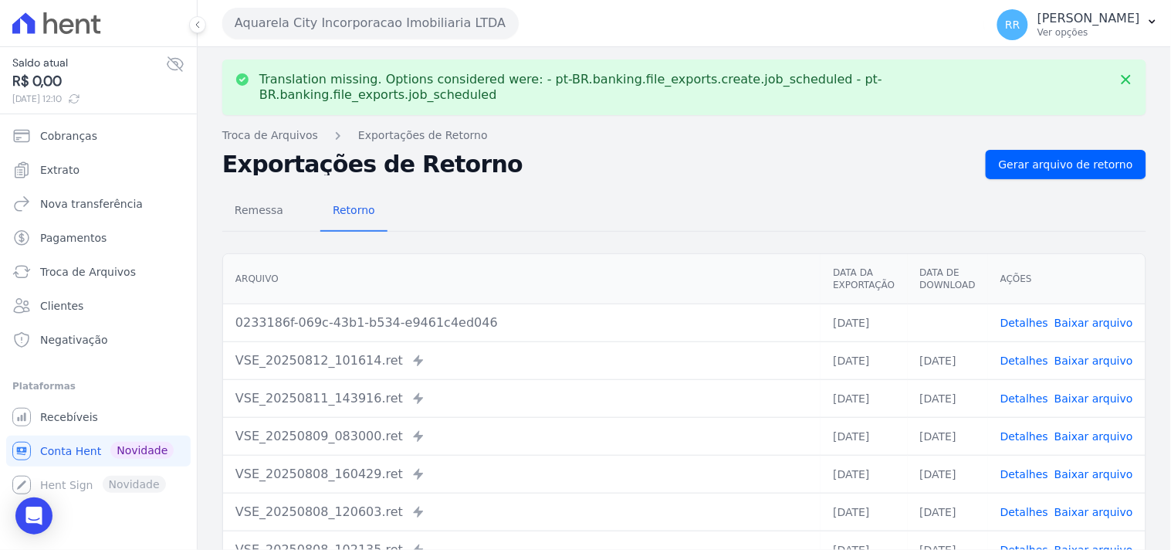
click at [1091, 316] on link "Baixar arquivo" at bounding box center [1093, 322] width 79 height 12
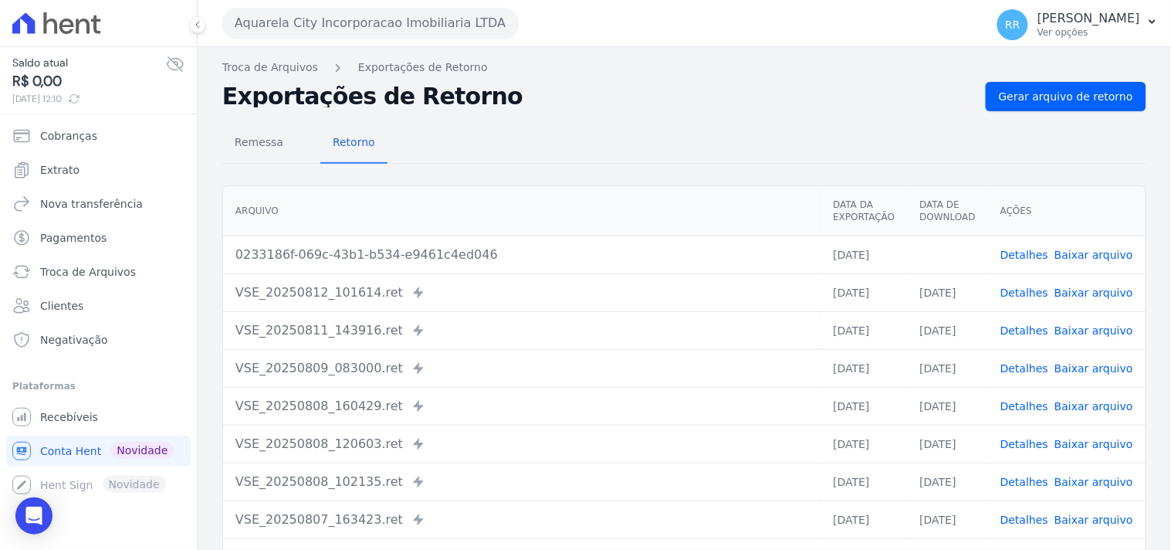
click at [1036, 249] on link "Detalhes" at bounding box center [1024, 255] width 48 height 12
click at [272, 25] on button "Aquarela City Incorporacao Imobiliaria LTDA" at bounding box center [370, 23] width 296 height 31
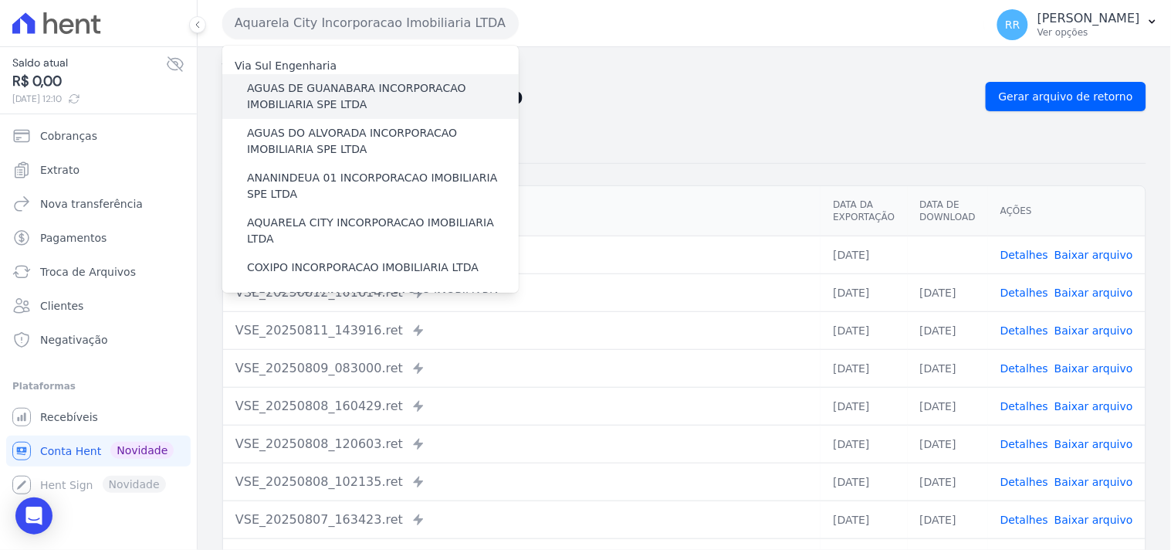
click at [307, 103] on label "AGUAS DE GUANABARA INCORPORACAO IMOBILIARIA SPE LTDA" at bounding box center [383, 96] width 272 height 32
click at [0, 0] on input "AGUAS DE GUANABARA INCORPORACAO IMOBILIARIA SPE LTDA" at bounding box center [0, 0] width 0 height 0
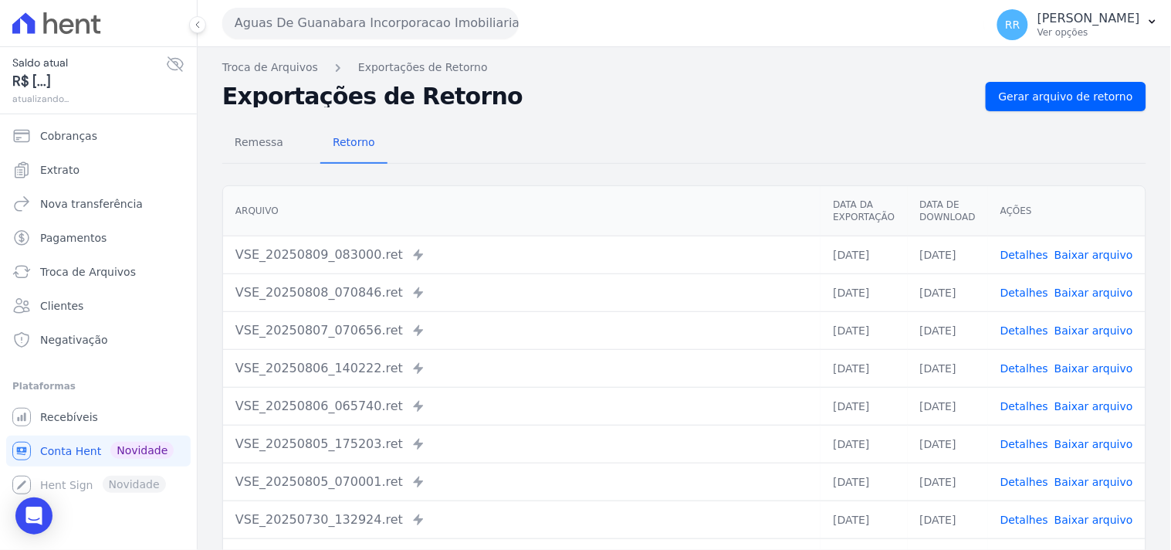
drag, startPoint x: 355, startPoint y: 36, endPoint x: 356, endPoint y: 46, distance: 10.8
click at [355, 36] on button "Aguas De Guanabara Incorporacao Imobiliaria SPE LTDA" at bounding box center [370, 23] width 296 height 31
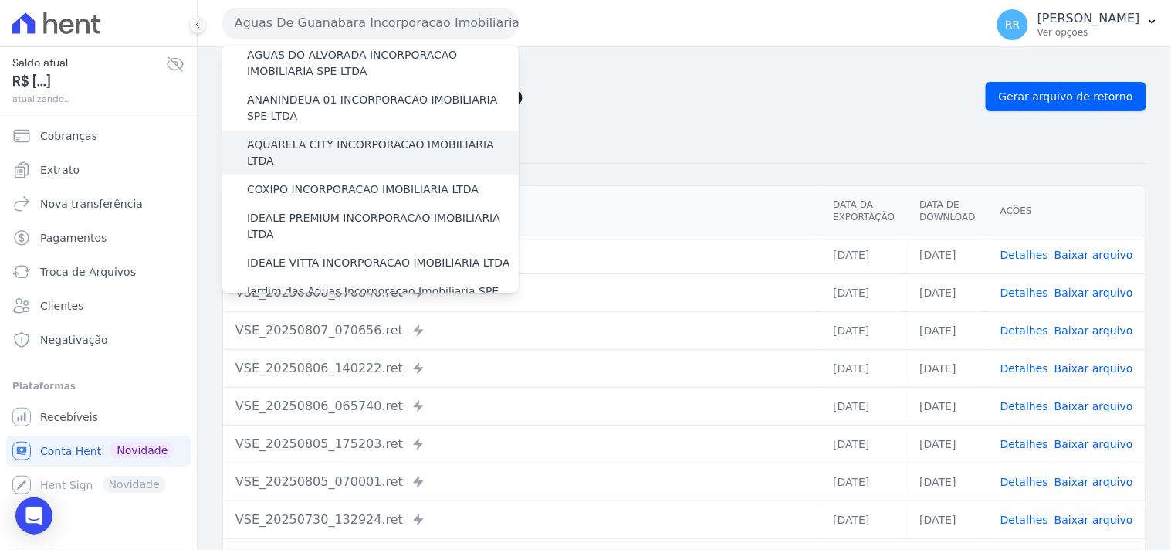
scroll to position [86, 0]
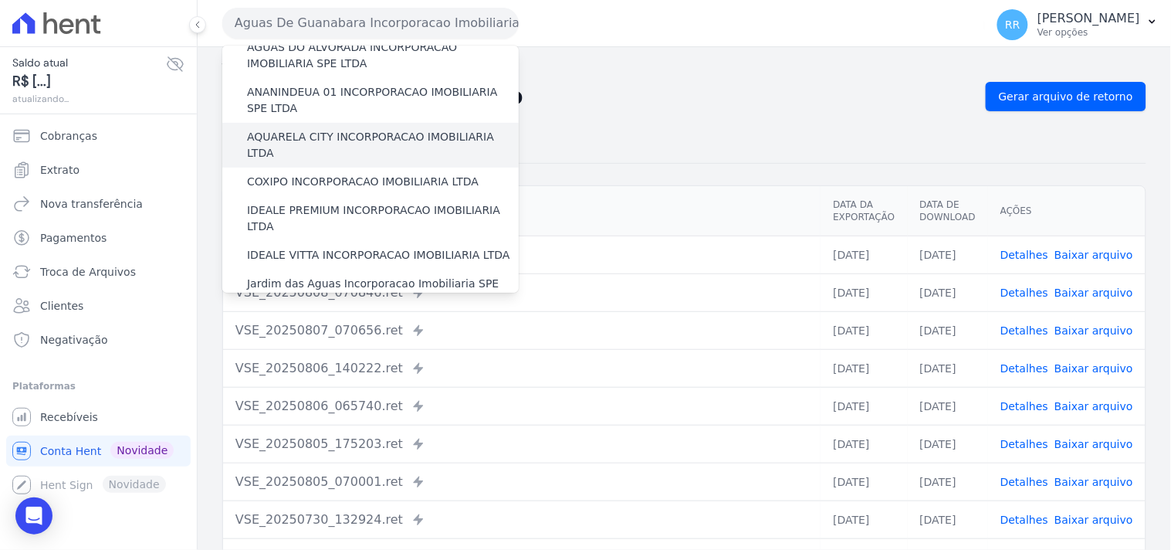
click at [343, 139] on label "AQUARELA CITY INCORPORACAO IMOBILIARIA LTDA" at bounding box center [383, 145] width 272 height 32
click at [0, 0] on input "AQUARELA CITY INCORPORACAO IMOBILIARIA LTDA" at bounding box center [0, 0] width 0 height 0
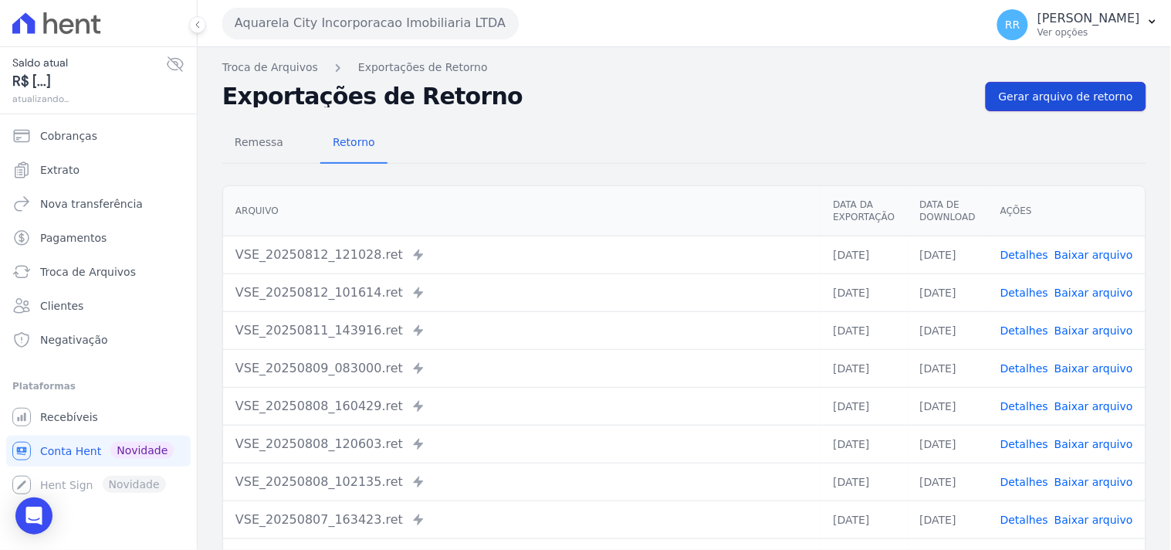
click at [1089, 96] on span "Gerar arquivo de retorno" at bounding box center [1066, 96] width 134 height 15
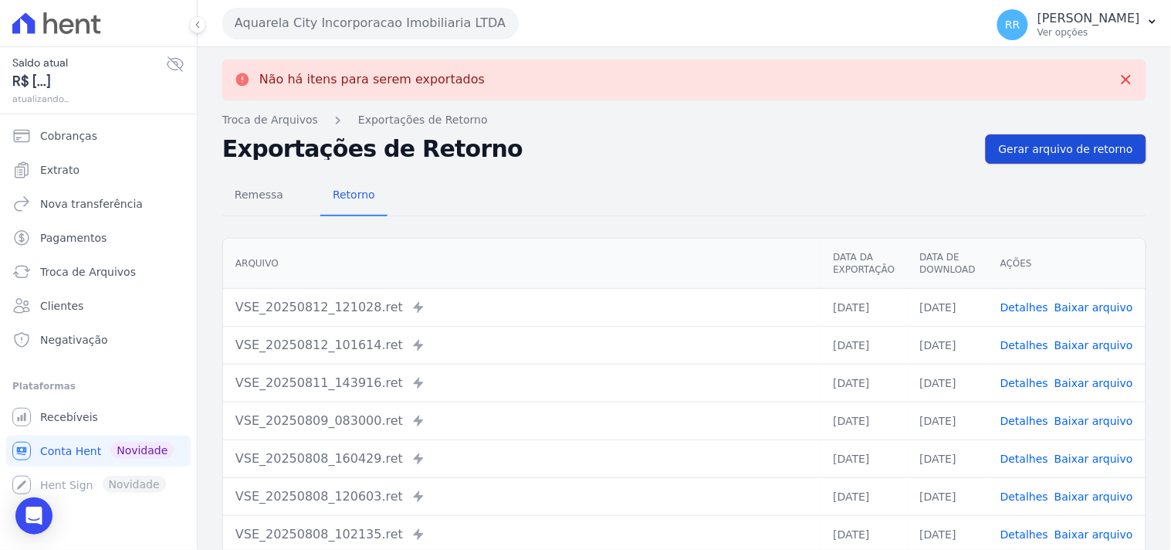
click at [1050, 159] on link "Gerar arquivo de retorno" at bounding box center [1066, 148] width 161 height 29
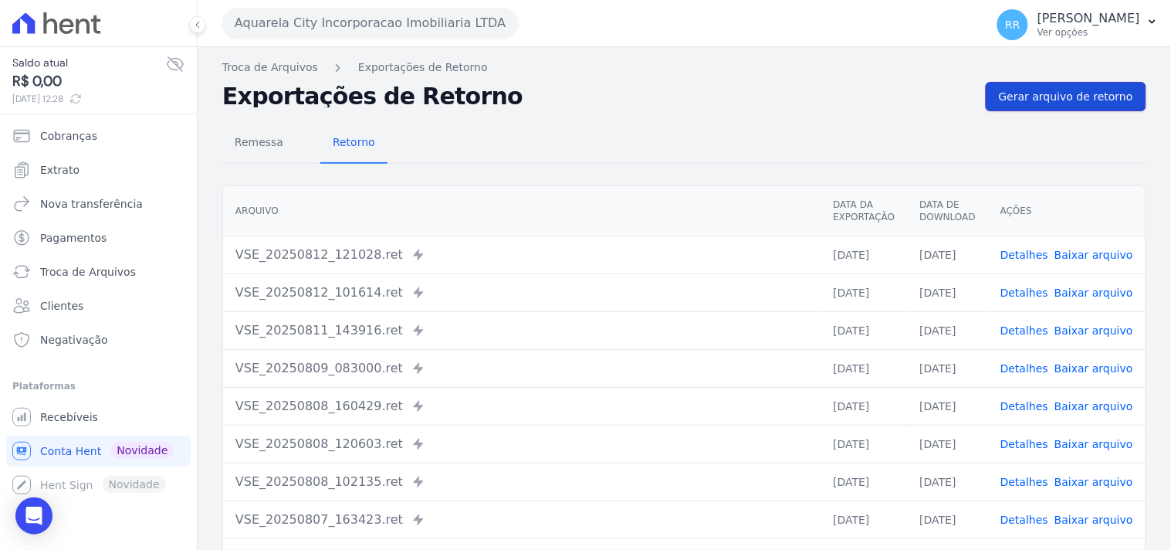
click at [1033, 90] on span "Gerar arquivo de retorno" at bounding box center [1066, 96] width 134 height 15
